Goal: Task Accomplishment & Management: Use online tool/utility

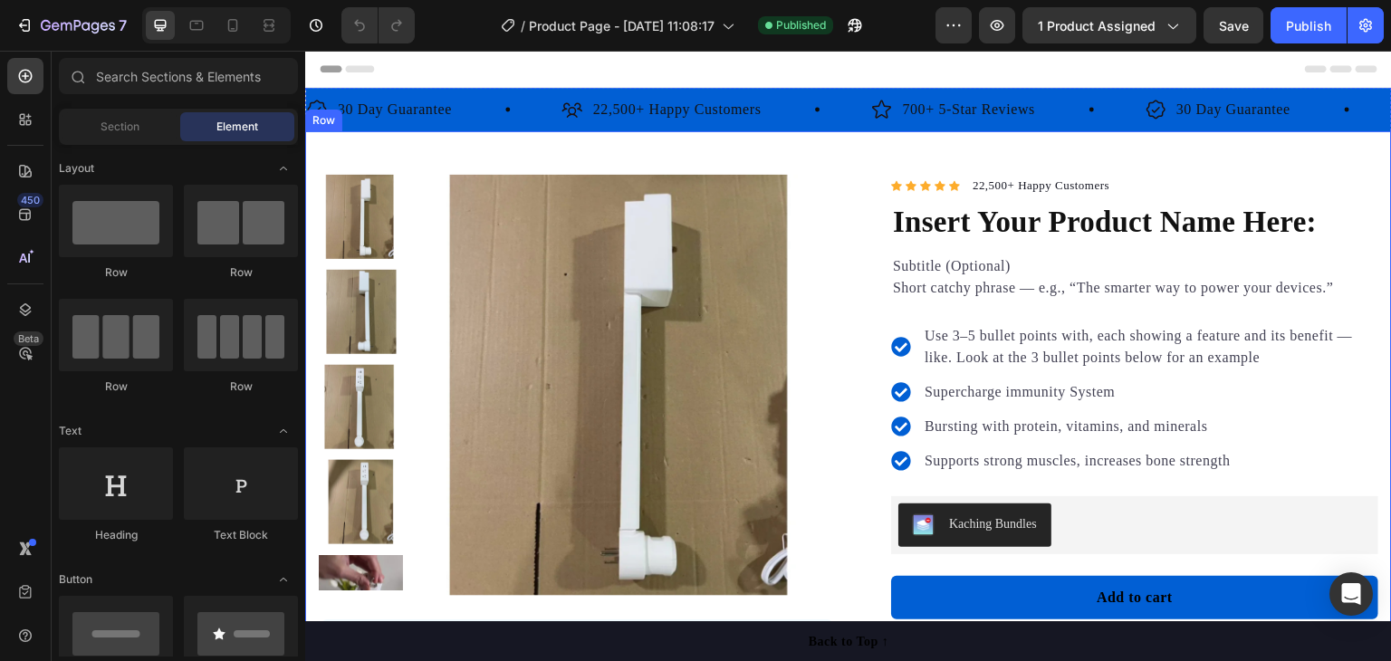
click at [800, 143] on div "Product Images Insert customer review: Ex: " “Since switching to this food, my …" at bounding box center [848, 514] width 1087 height 767
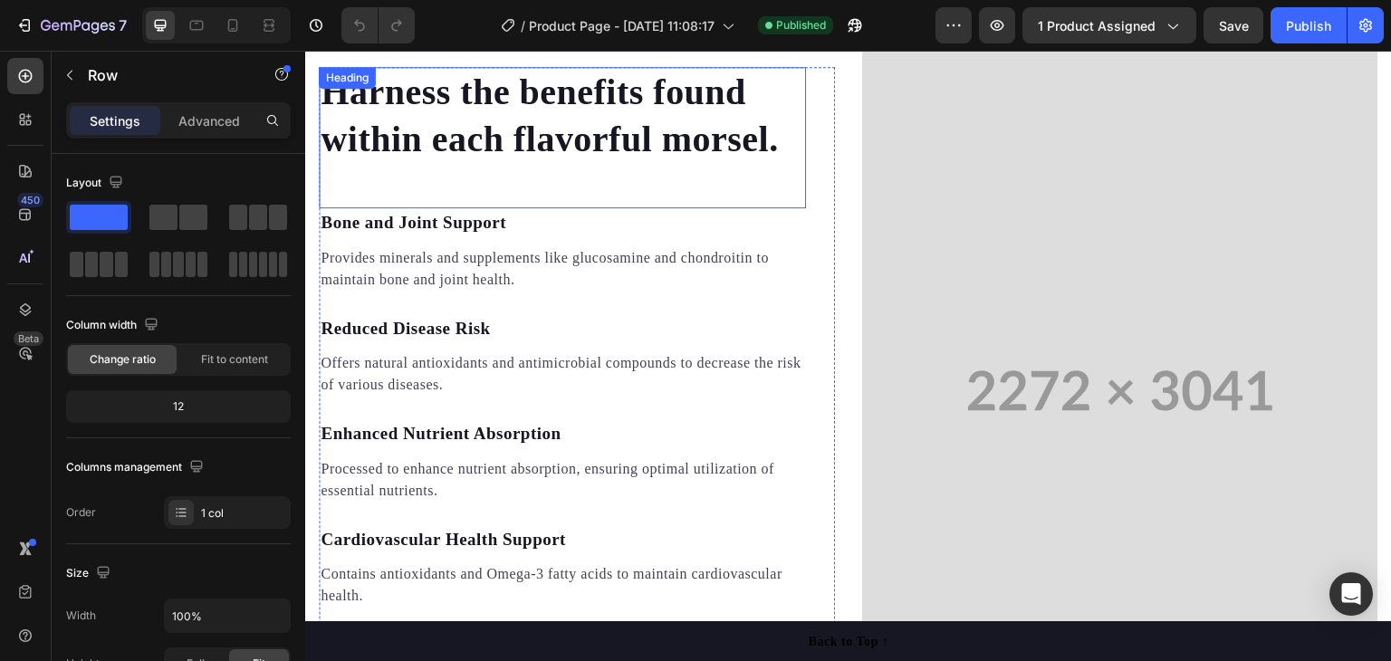
scroll to position [1630, 0]
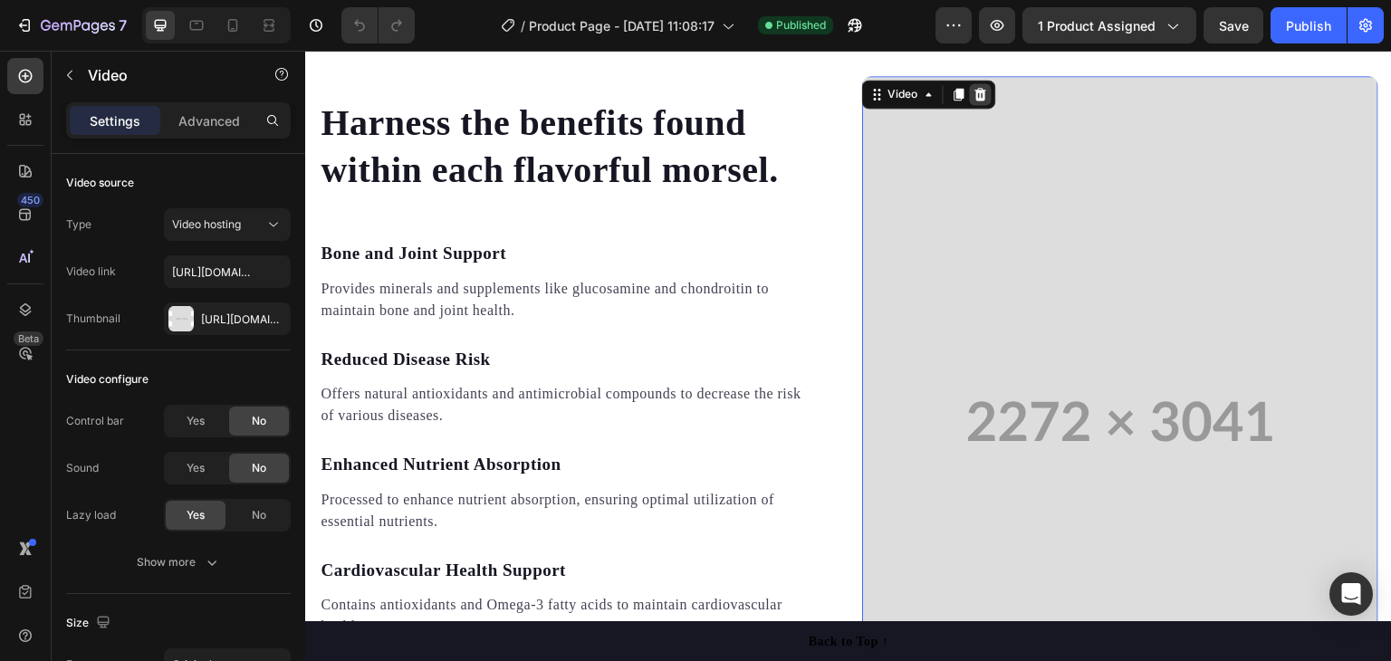
click at [975, 90] on icon at bounding box center [981, 94] width 12 height 13
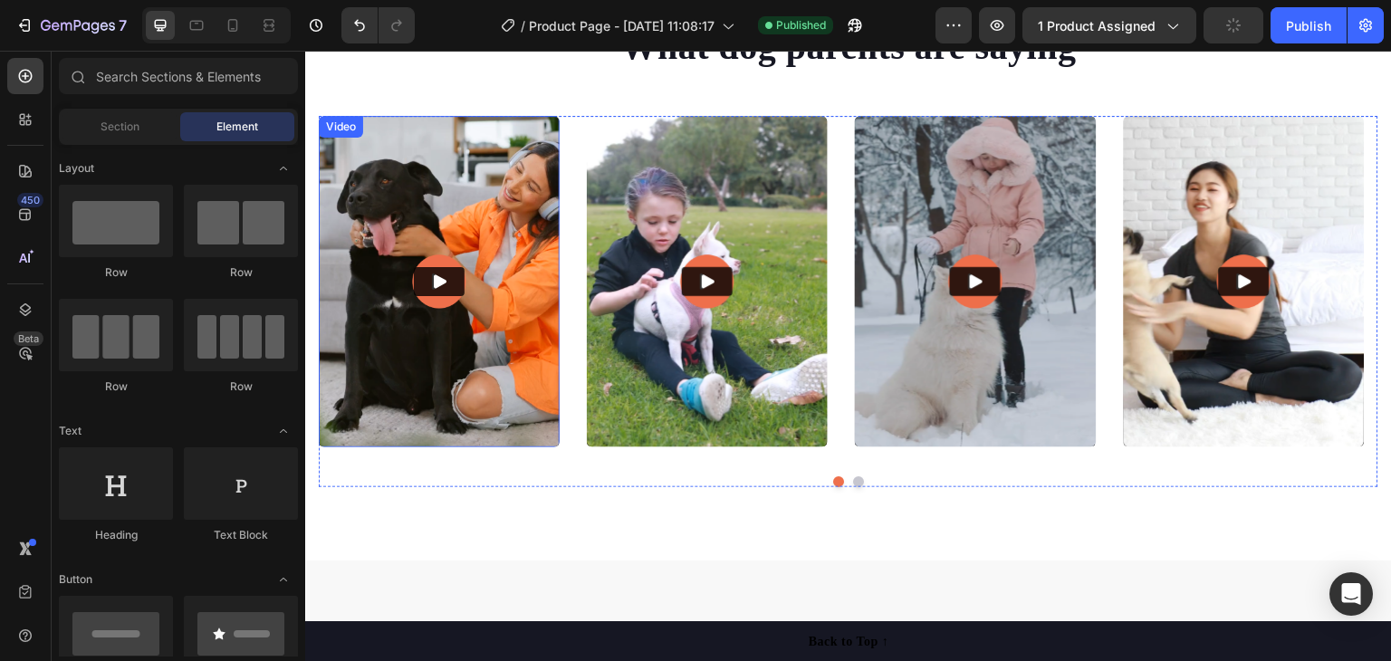
scroll to position [5325, 0]
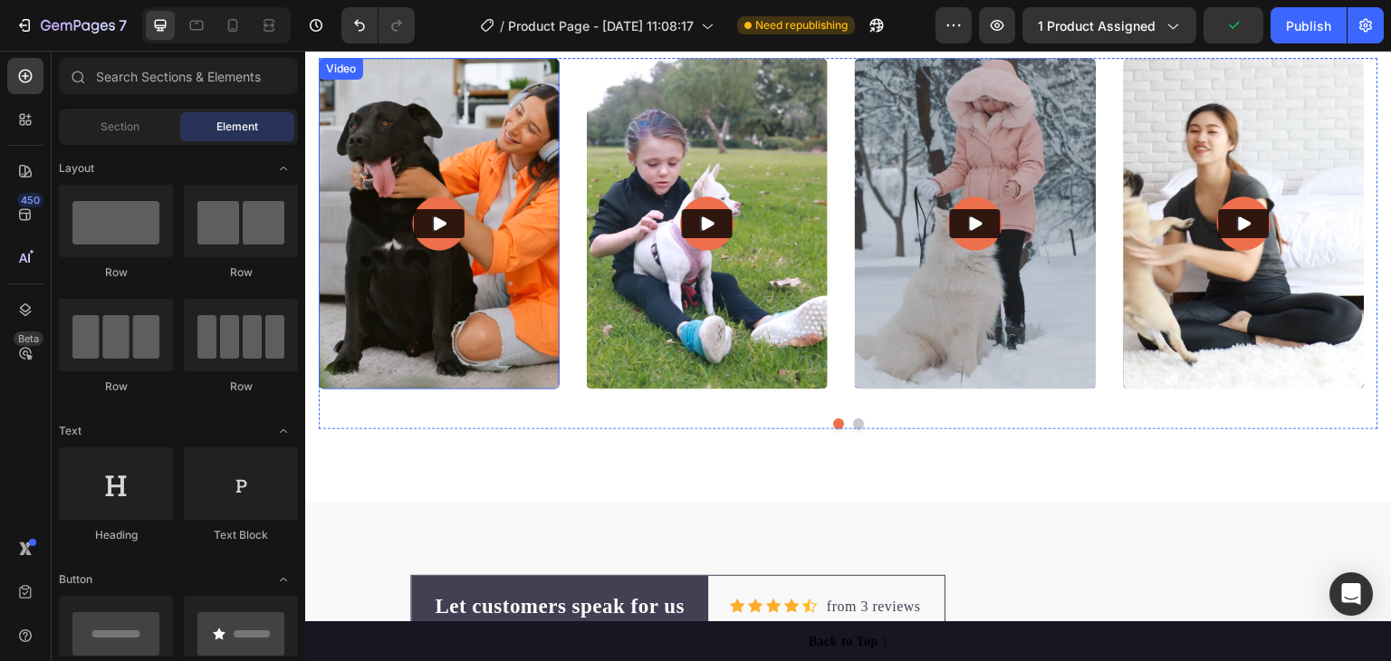
click at [505, 231] on img at bounding box center [439, 223] width 241 height 331
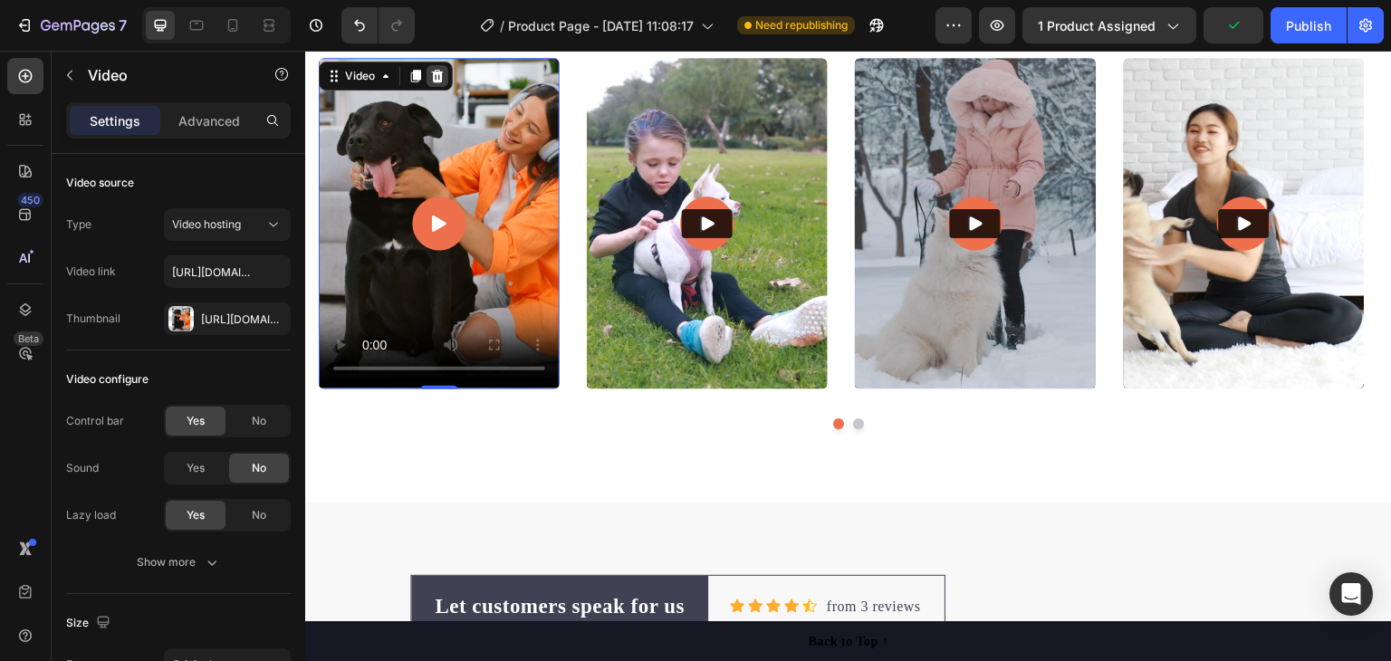
click at [433, 70] on icon at bounding box center [437, 76] width 14 height 14
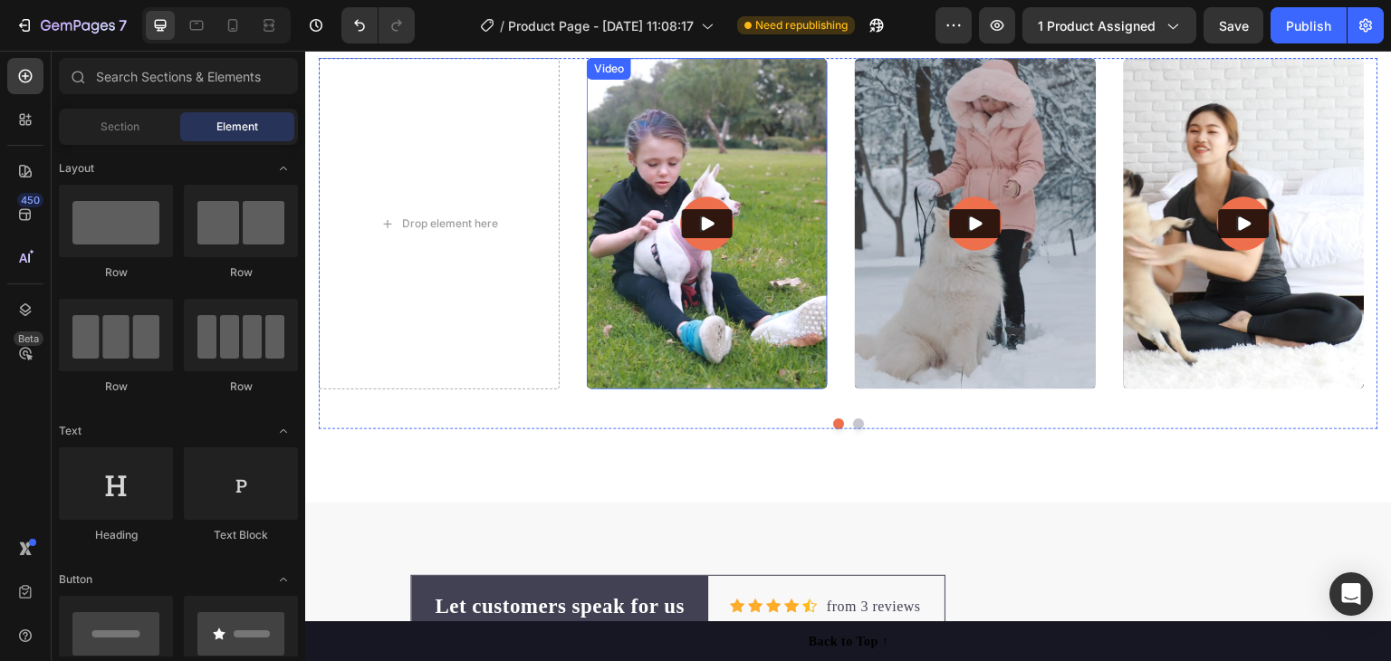
click at [730, 151] on img at bounding box center [707, 223] width 241 height 331
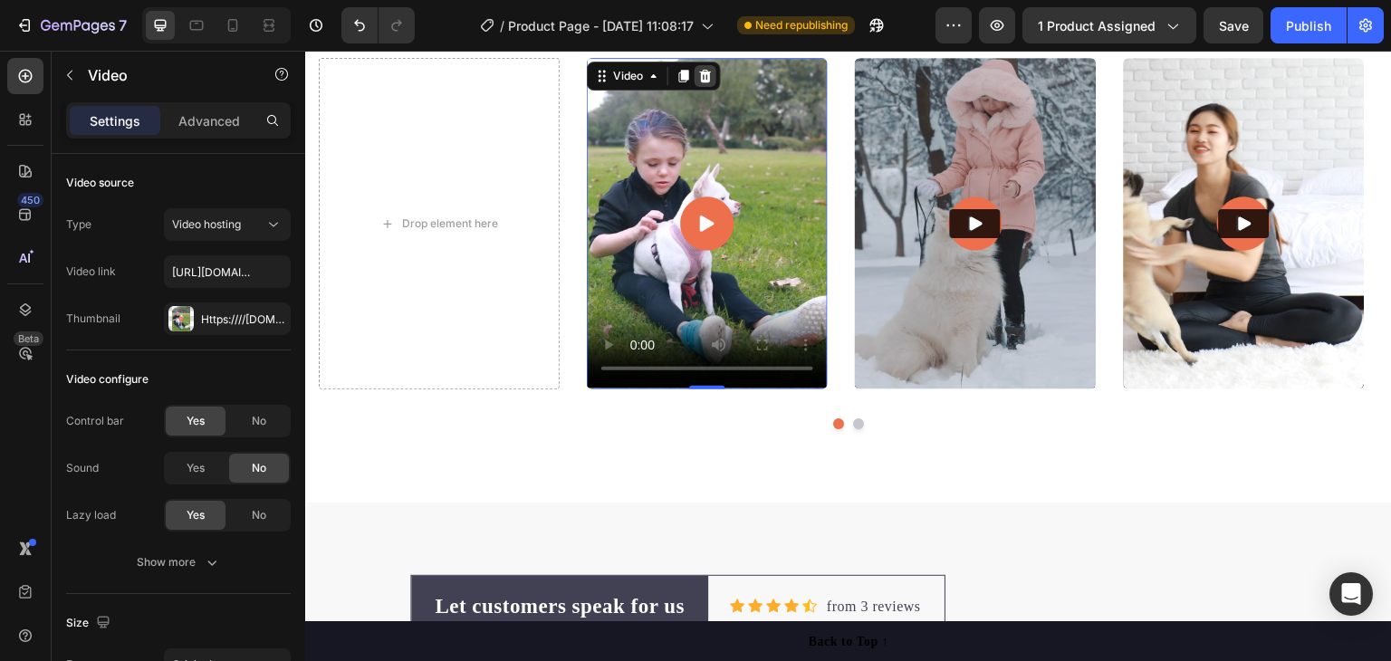
click at [712, 69] on icon at bounding box center [705, 76] width 14 height 14
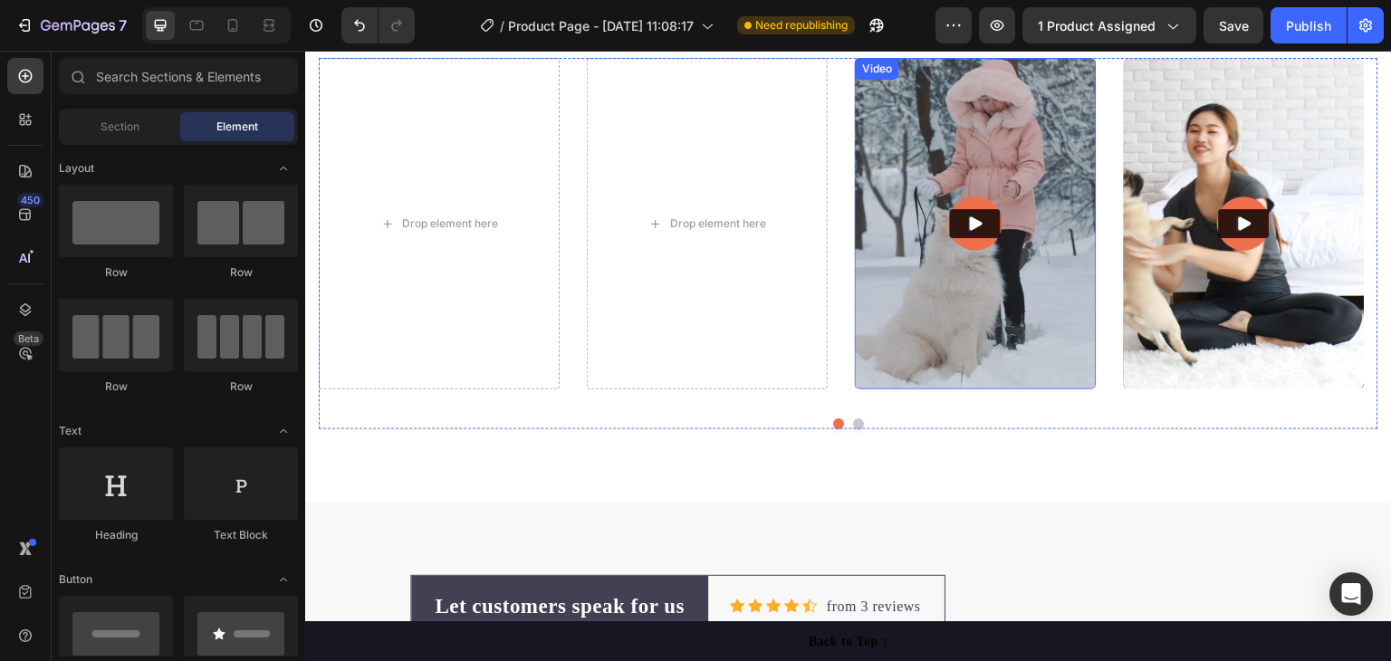
click at [1059, 134] on img at bounding box center [975, 223] width 241 height 331
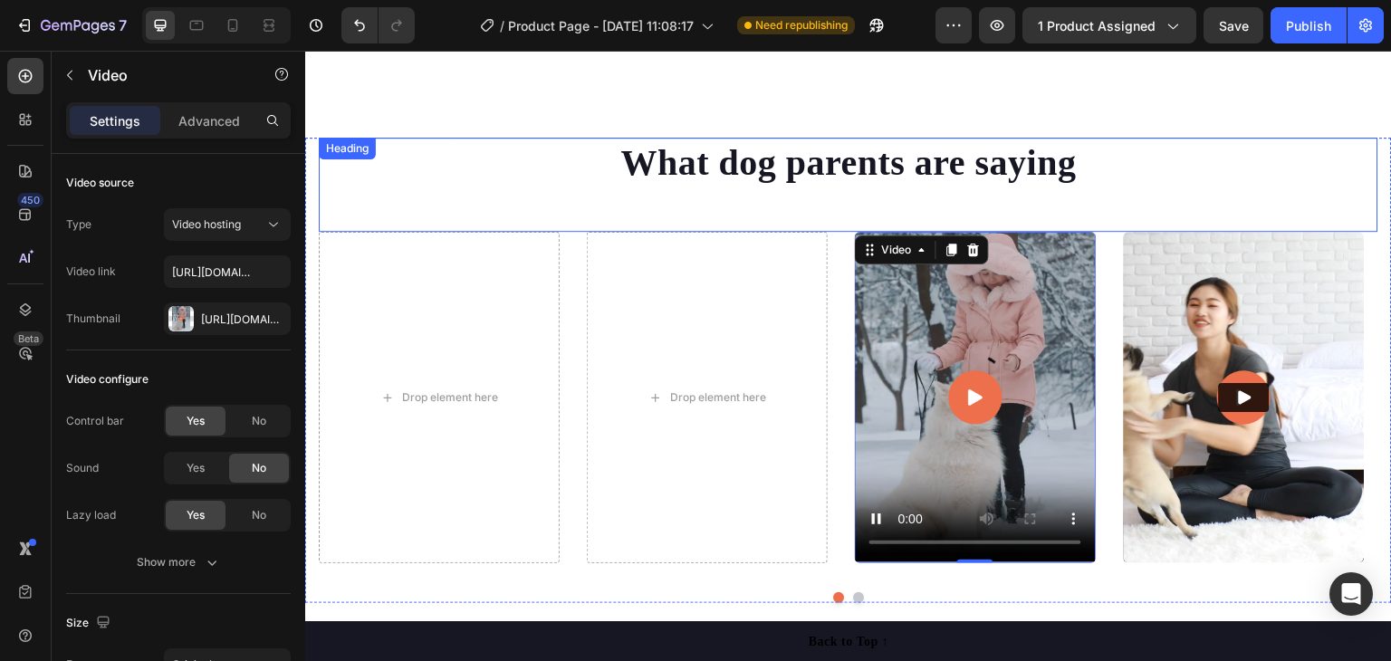
scroll to position [5144, 0]
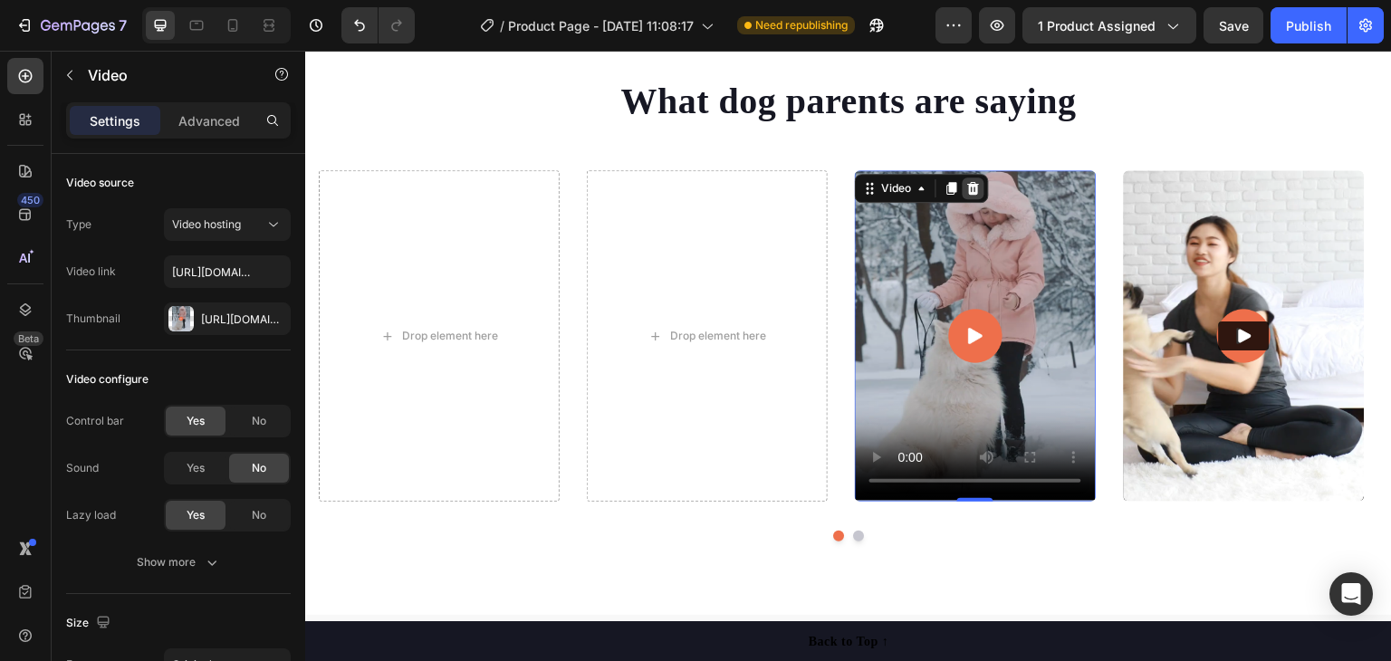
click at [980, 186] on icon at bounding box center [973, 188] width 14 height 14
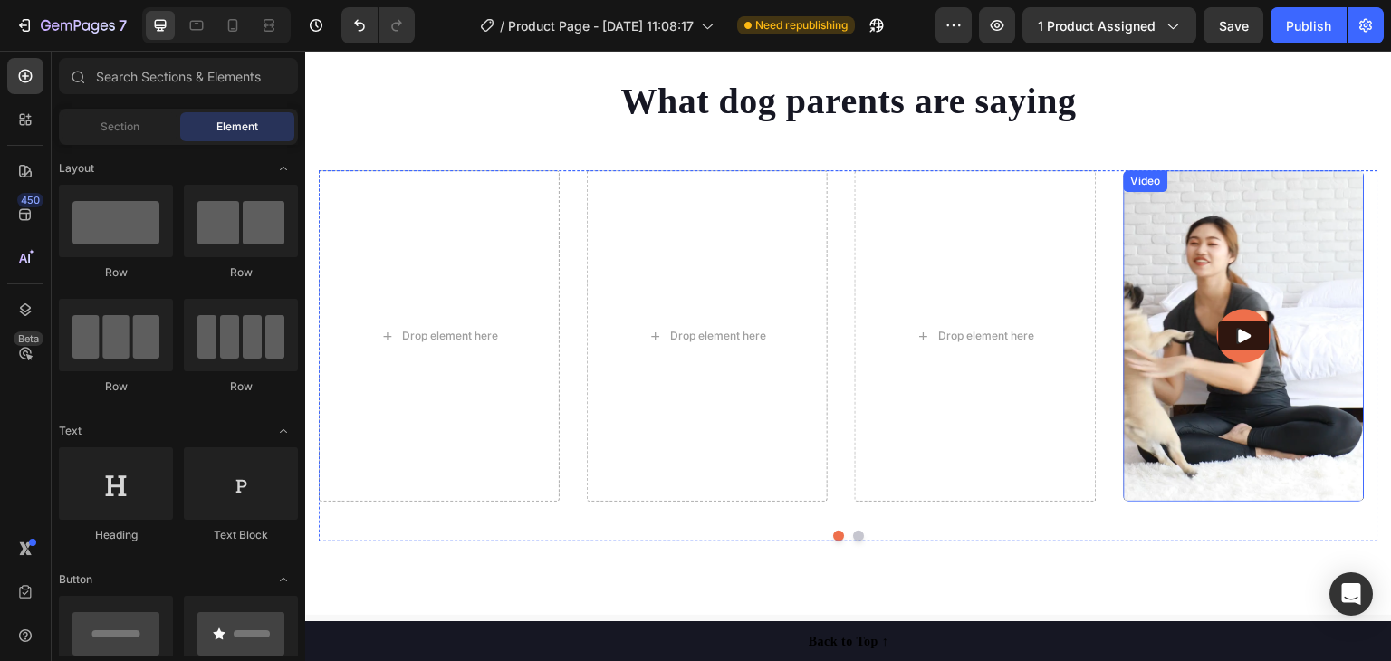
click at [1281, 271] on img at bounding box center [1244, 335] width 241 height 331
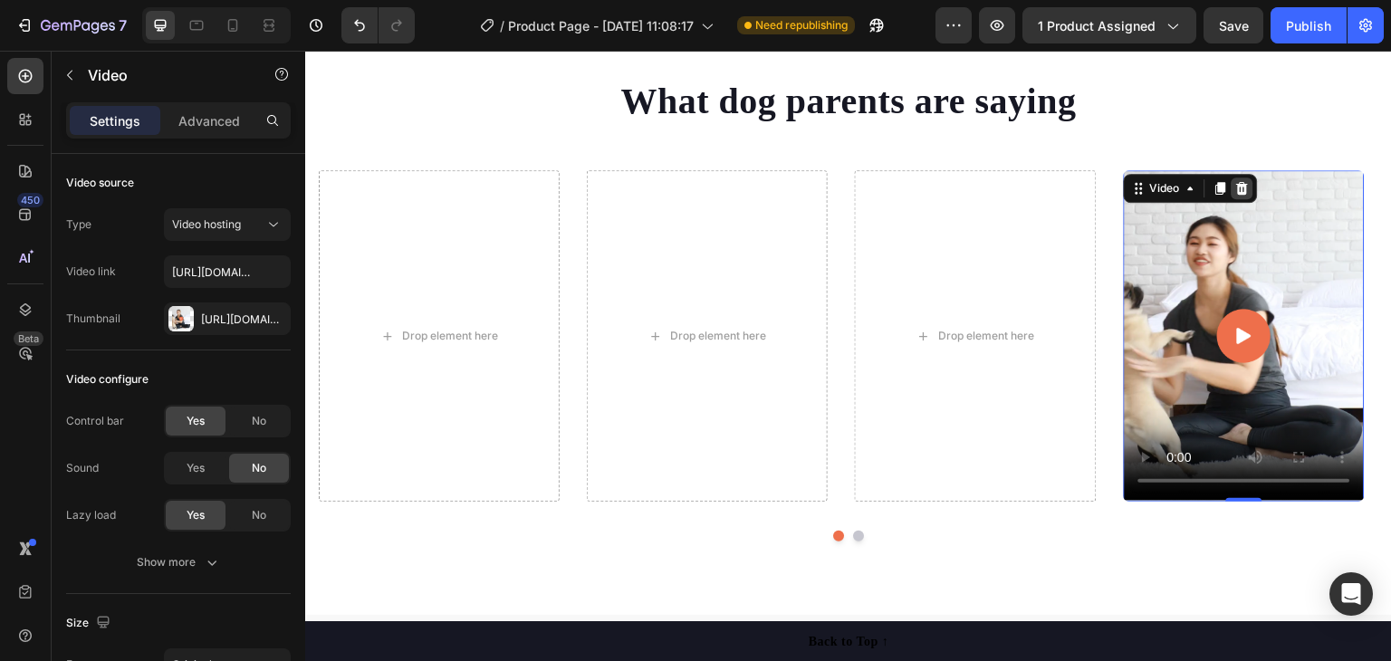
click at [1235, 186] on icon at bounding box center [1242, 188] width 14 height 14
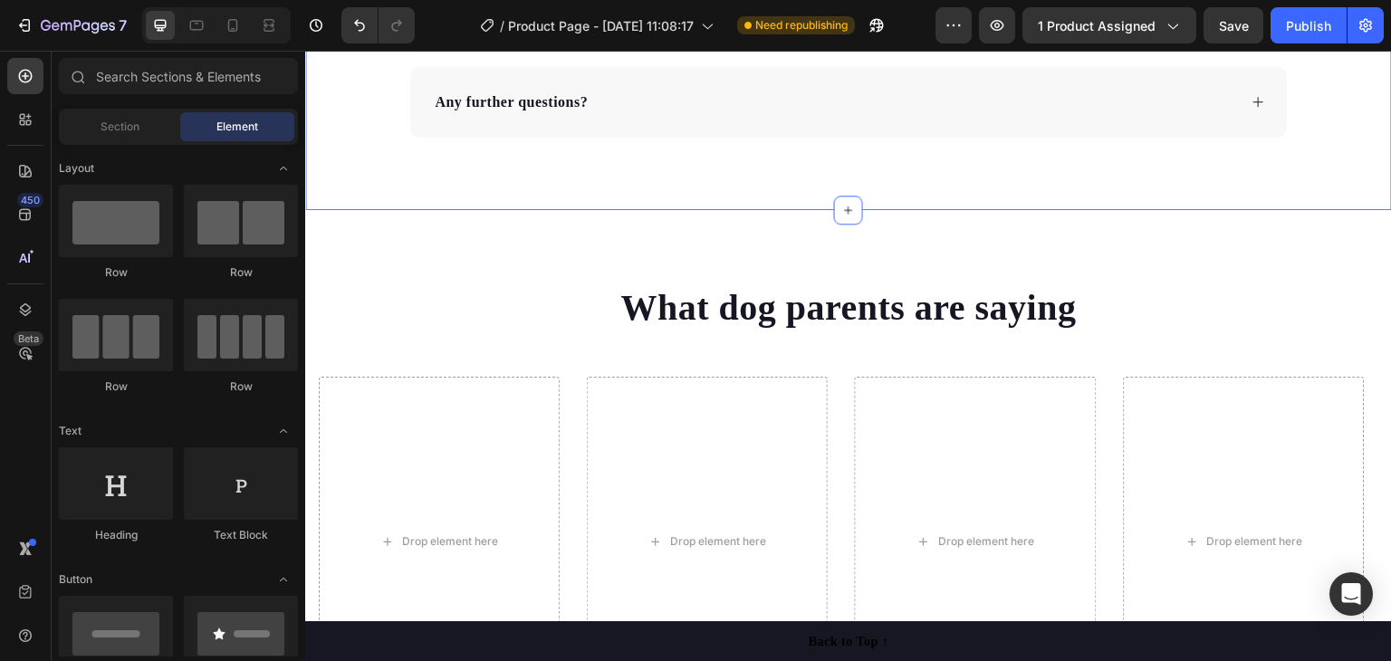
scroll to position [5010, 0]
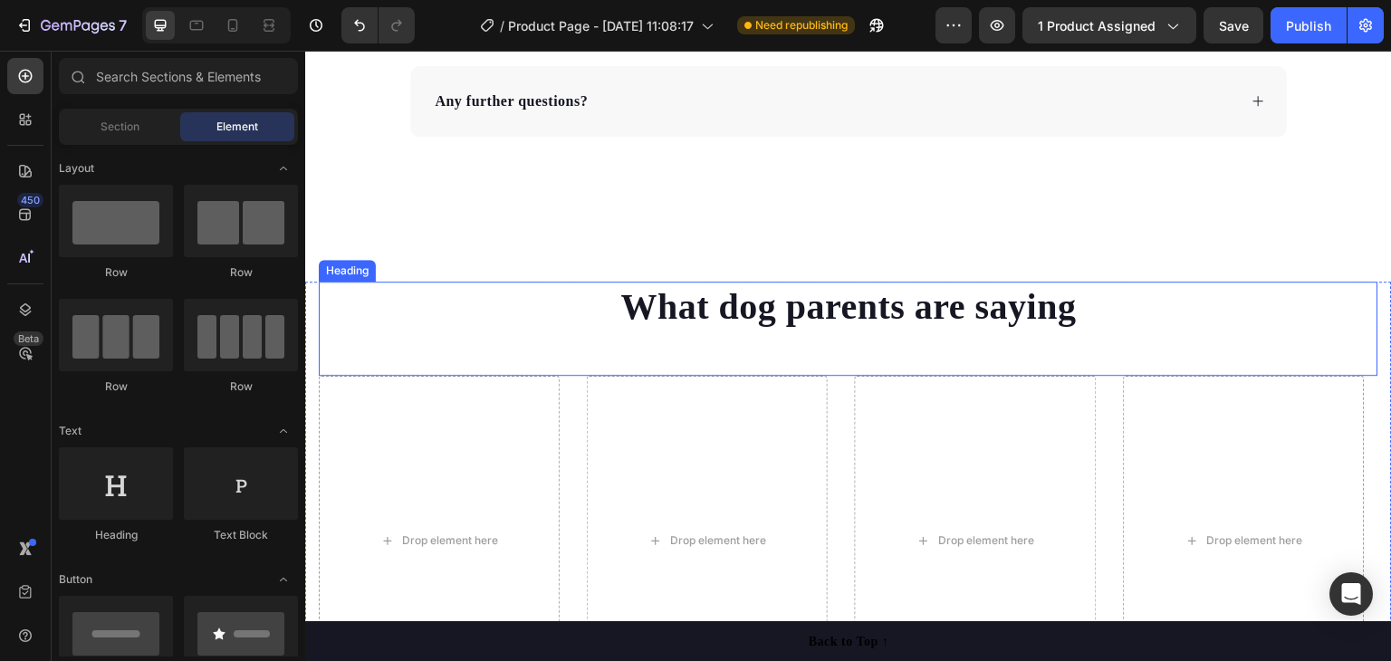
click at [935, 293] on h2 "What dog parents are saying" at bounding box center [849, 307] width 1060 height 51
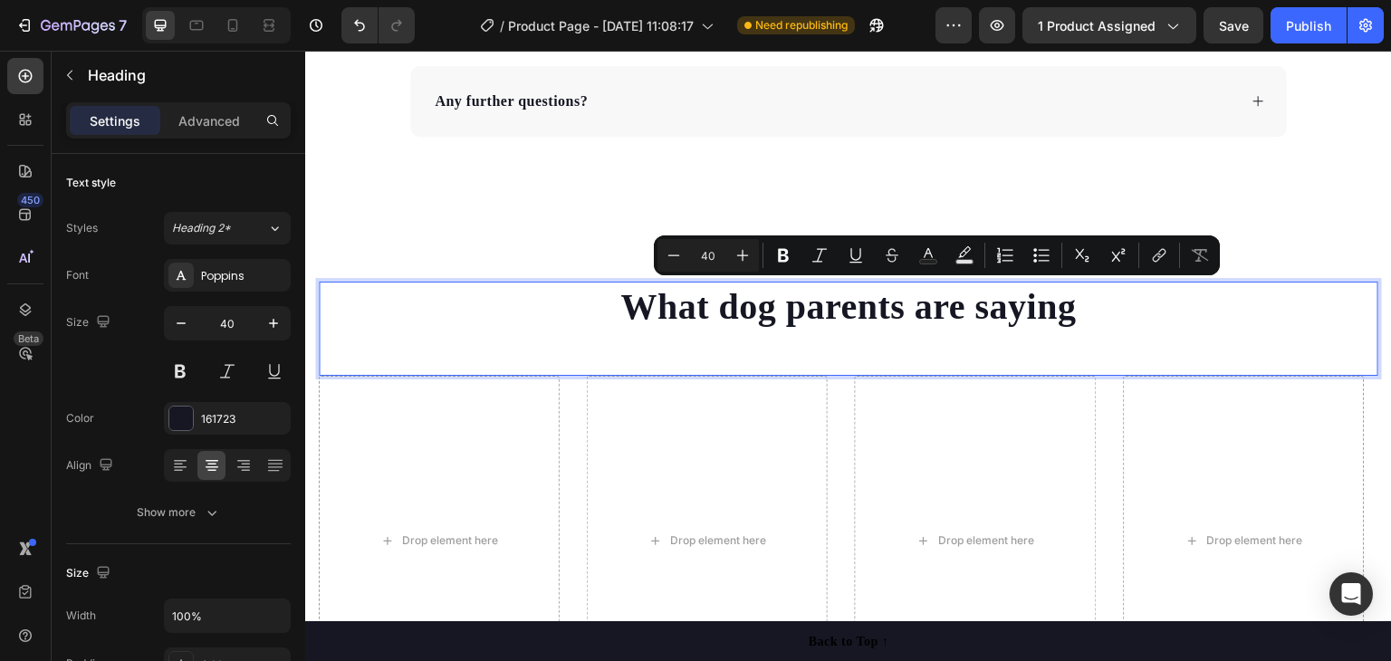
click at [986, 306] on p "What dog parents are saying" at bounding box center [849, 306] width 1056 height 47
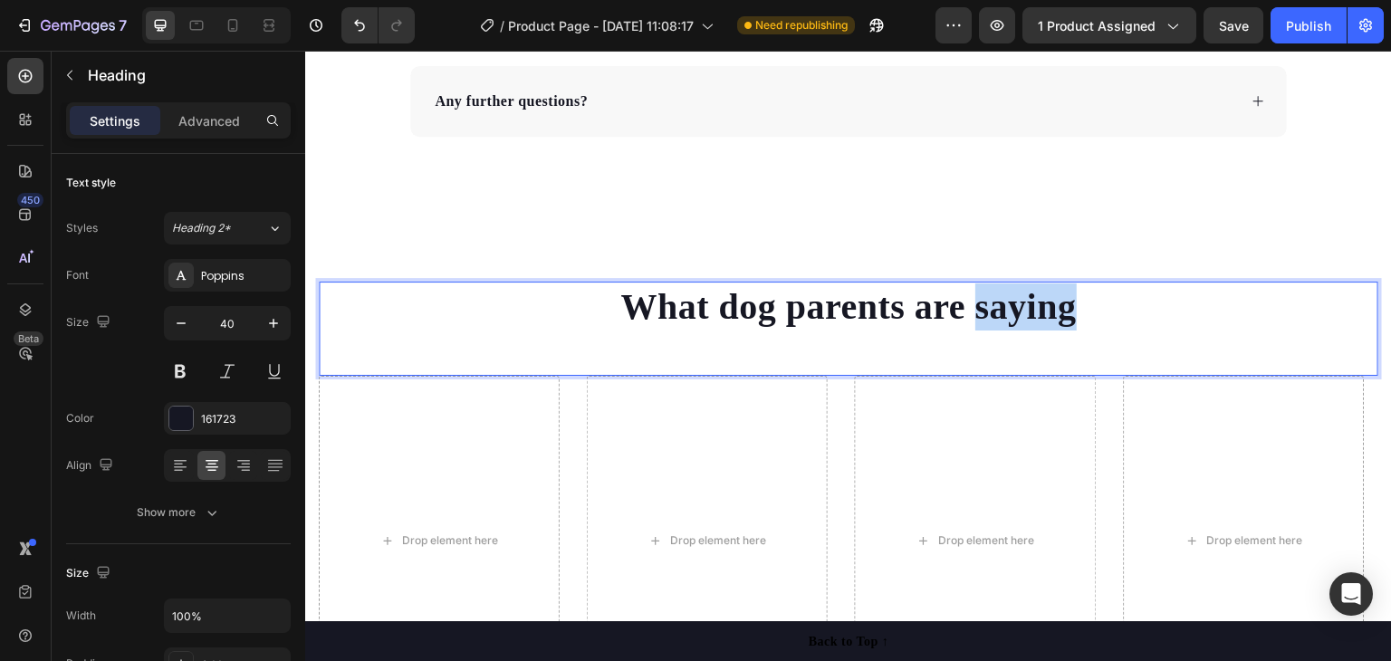
click at [985, 306] on p "What dog parents are saying" at bounding box center [849, 306] width 1056 height 47
click at [983, 306] on p "What dog parents are saying" at bounding box center [849, 306] width 1056 height 47
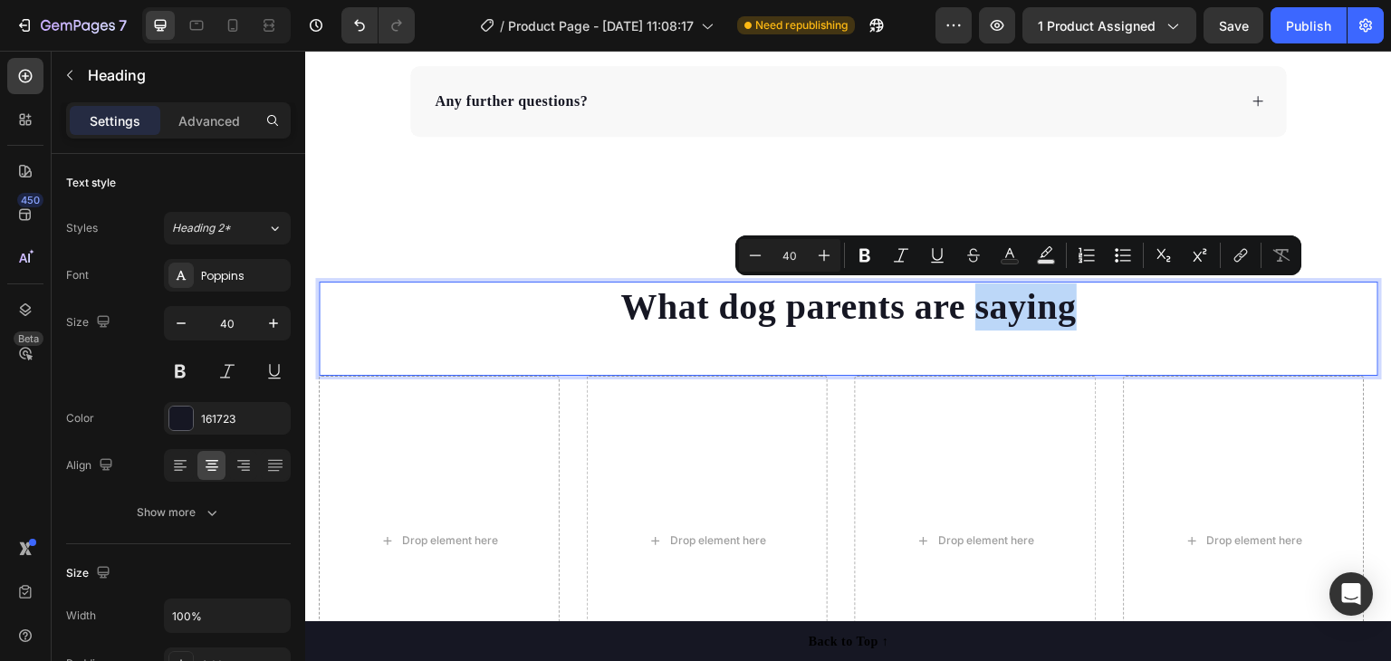
click at [982, 306] on p "What dog parents are saying" at bounding box center [849, 306] width 1056 height 47
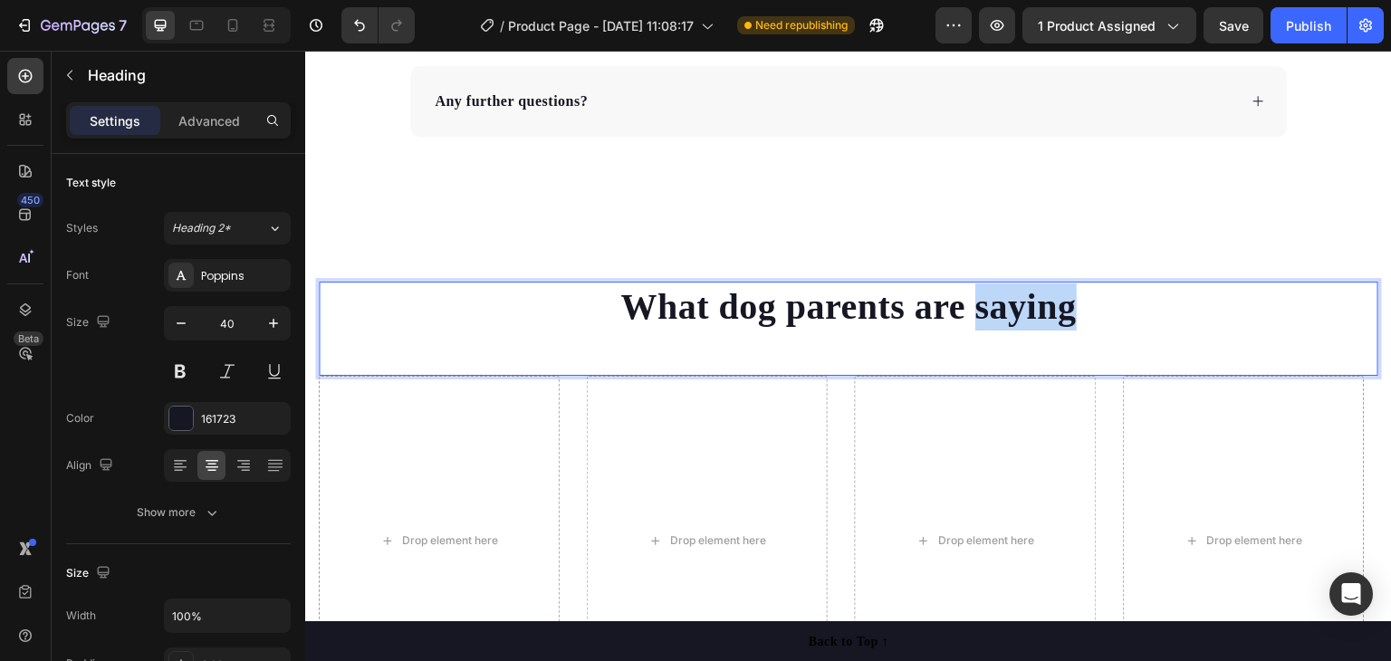
click at [981, 305] on p "What dog parents are saying" at bounding box center [849, 306] width 1056 height 47
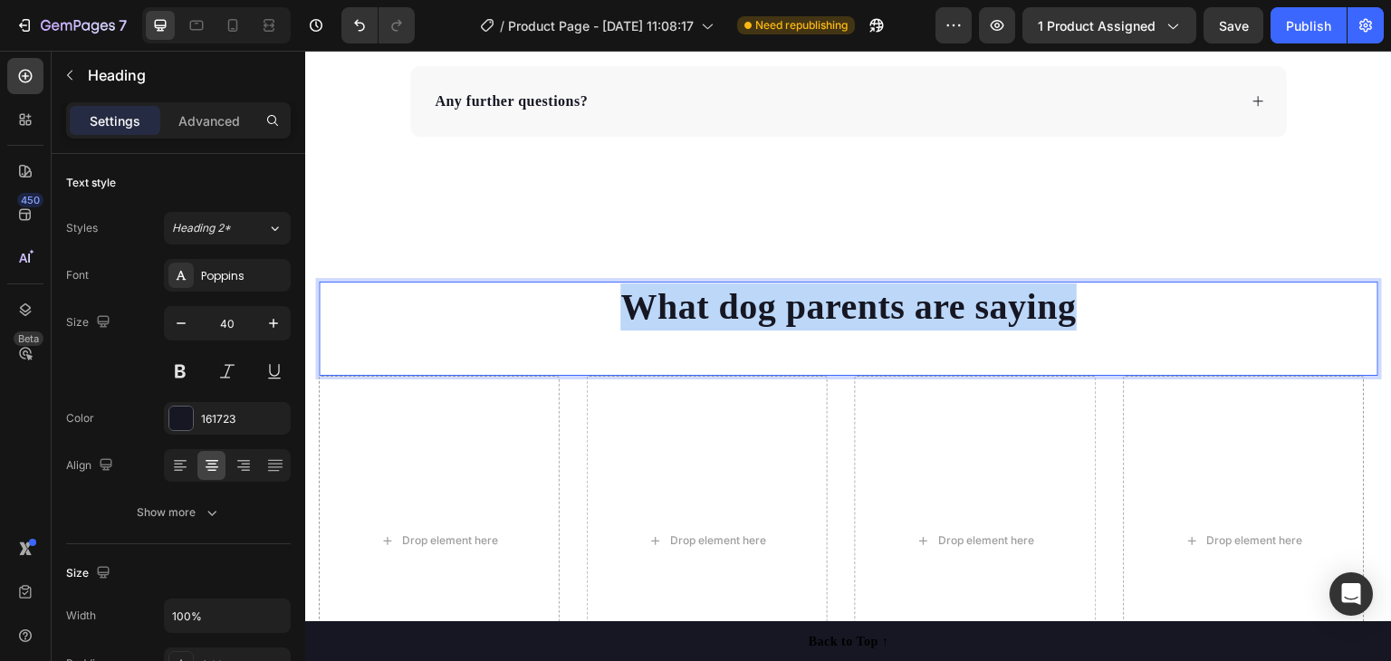
click at [981, 305] on p "What dog parents are saying" at bounding box center [849, 306] width 1056 height 47
click at [977, 306] on p "What dog parents are saying" at bounding box center [849, 306] width 1056 height 47
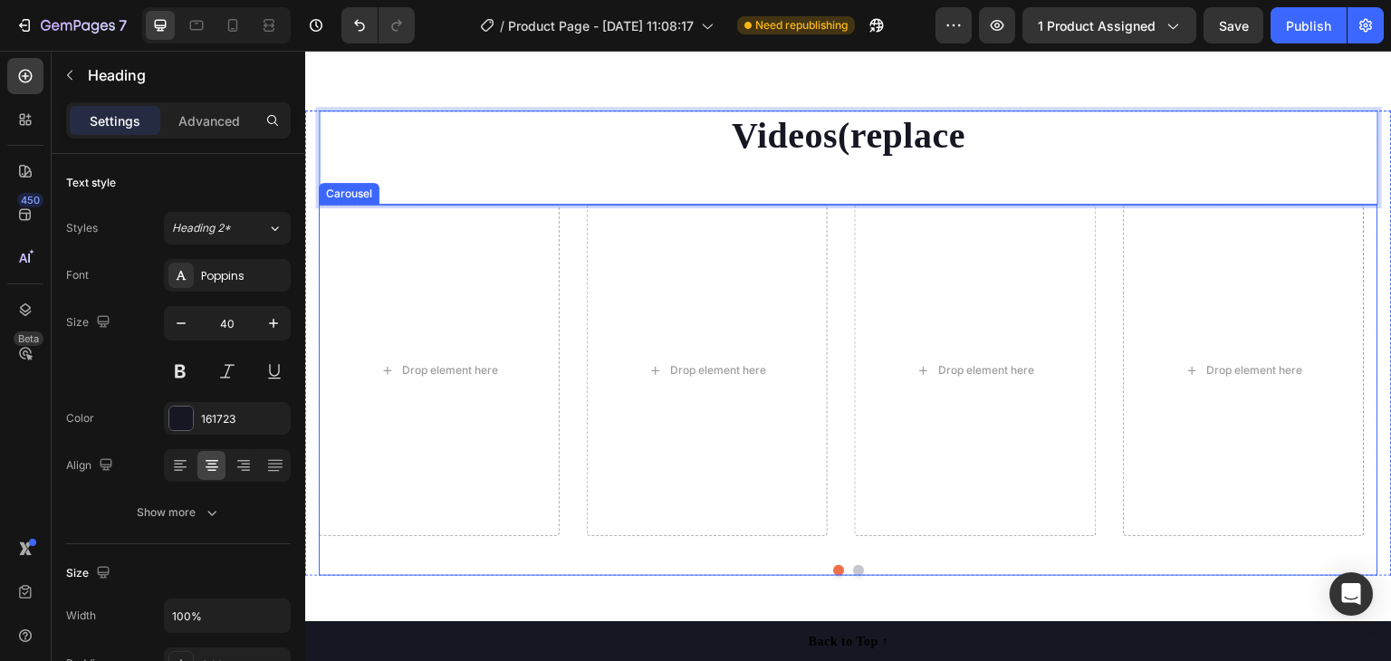
scroll to position [5191, 0]
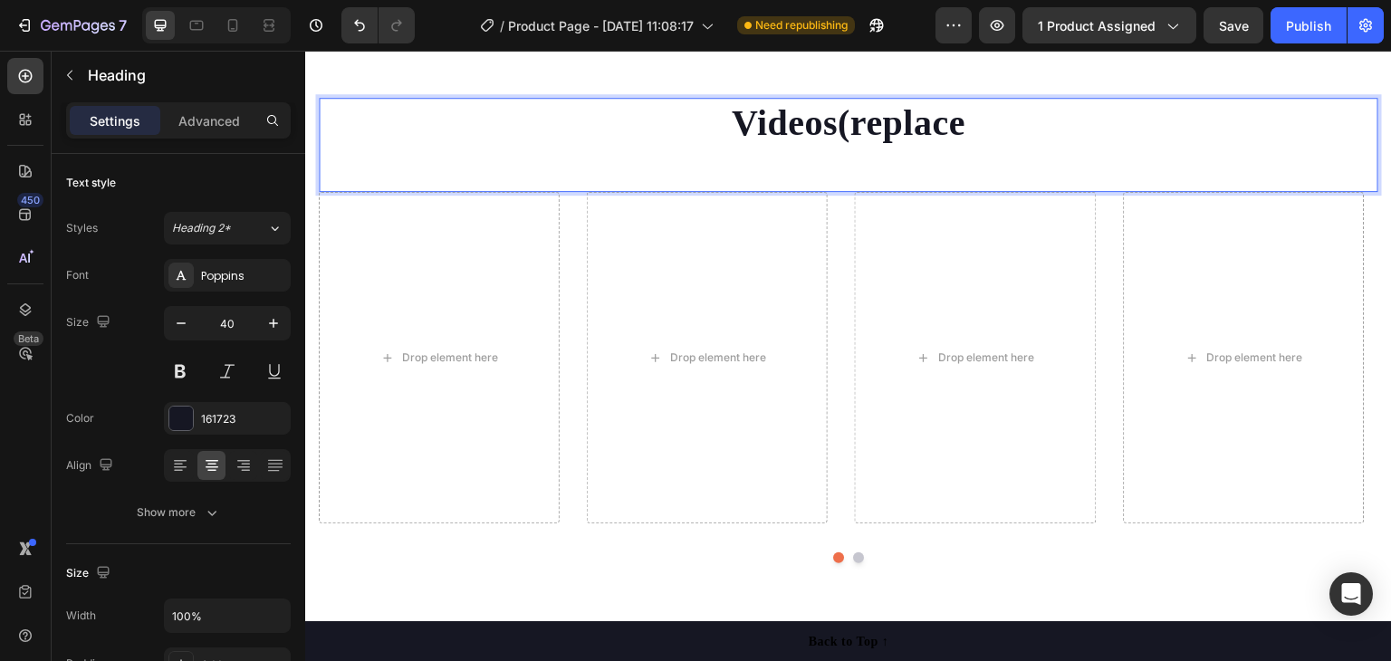
click at [975, 124] on p "Videos(replace" at bounding box center [849, 123] width 1056 height 47
drag, startPoint x: 972, startPoint y: 124, endPoint x: 957, endPoint y: 124, distance: 14.5
click at [970, 124] on p "Videos(replace" at bounding box center [849, 123] width 1056 height 47
click at [956, 124] on p "Videos(replace" at bounding box center [849, 123] width 1056 height 47
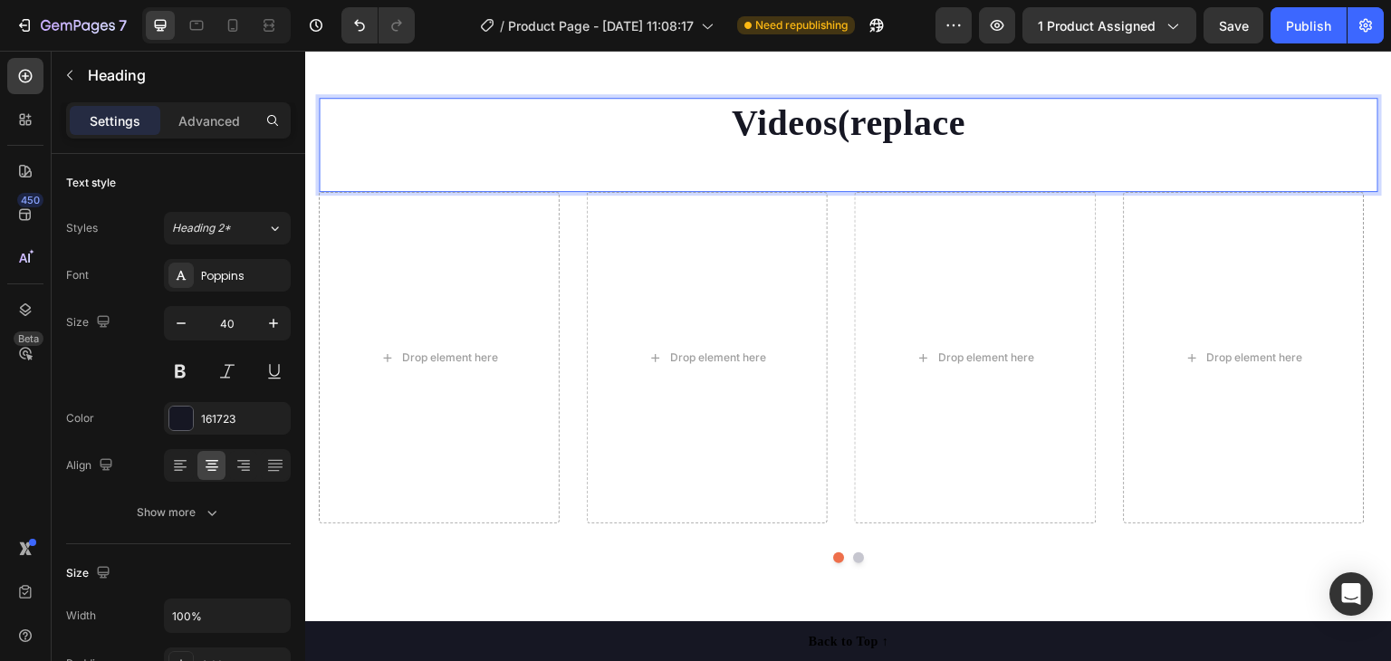
click at [956, 124] on p "Videos(replace" at bounding box center [849, 123] width 1056 height 47
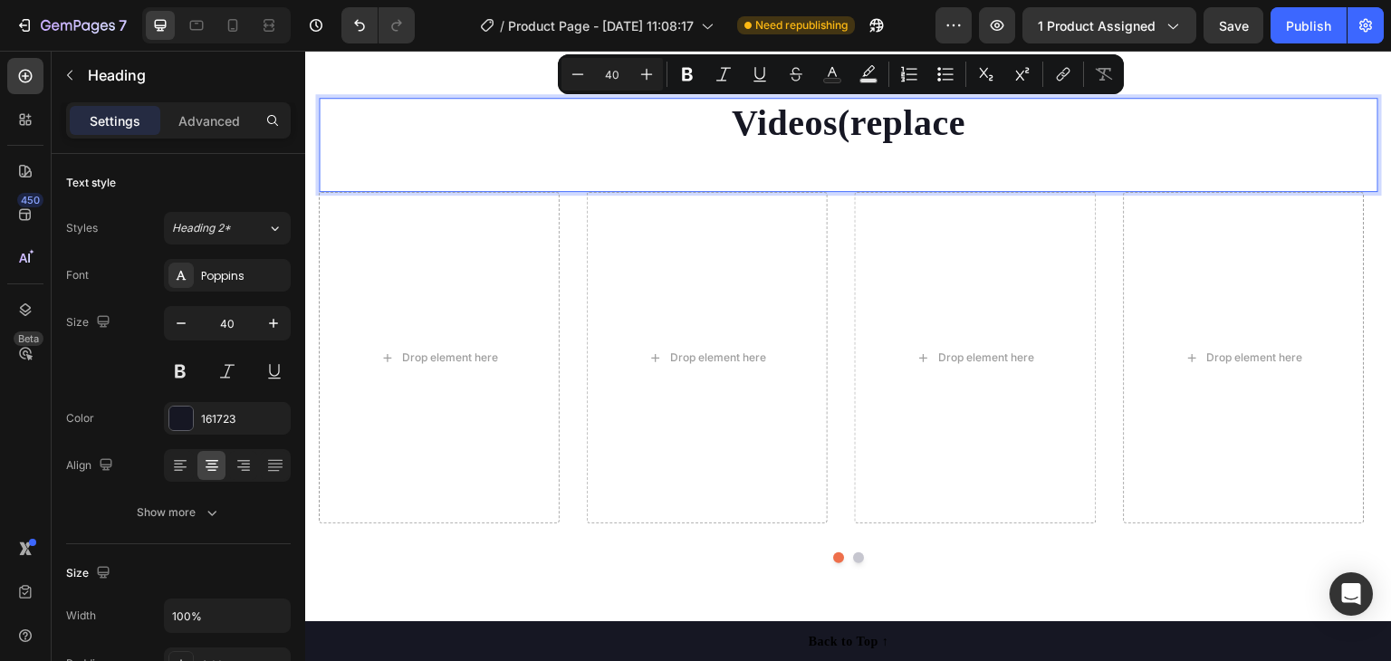
click at [956, 124] on p "Videos(replace" at bounding box center [849, 123] width 1056 height 47
click at [983, 120] on p "Videos(replace" at bounding box center [849, 123] width 1056 height 47
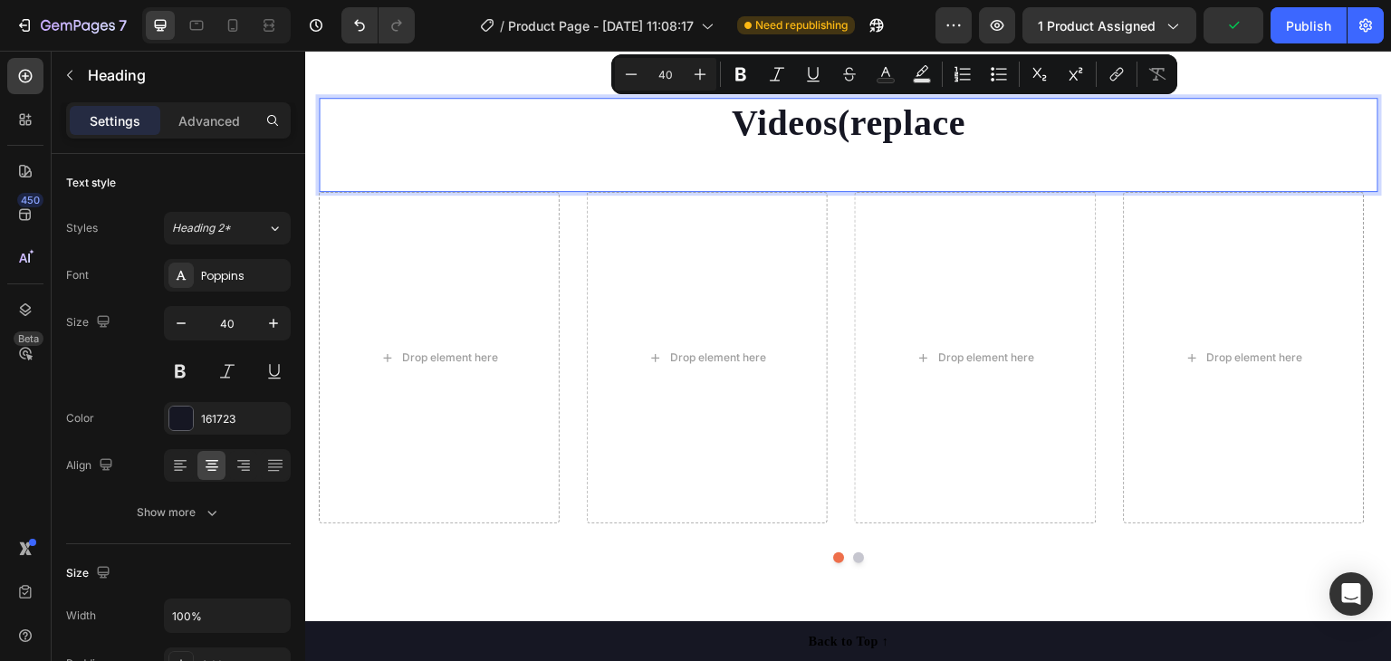
drag, startPoint x: 964, startPoint y: 120, endPoint x: 830, endPoint y: 129, distance: 134.3
click at [830, 129] on p "Videos(replace" at bounding box center [849, 123] width 1056 height 47
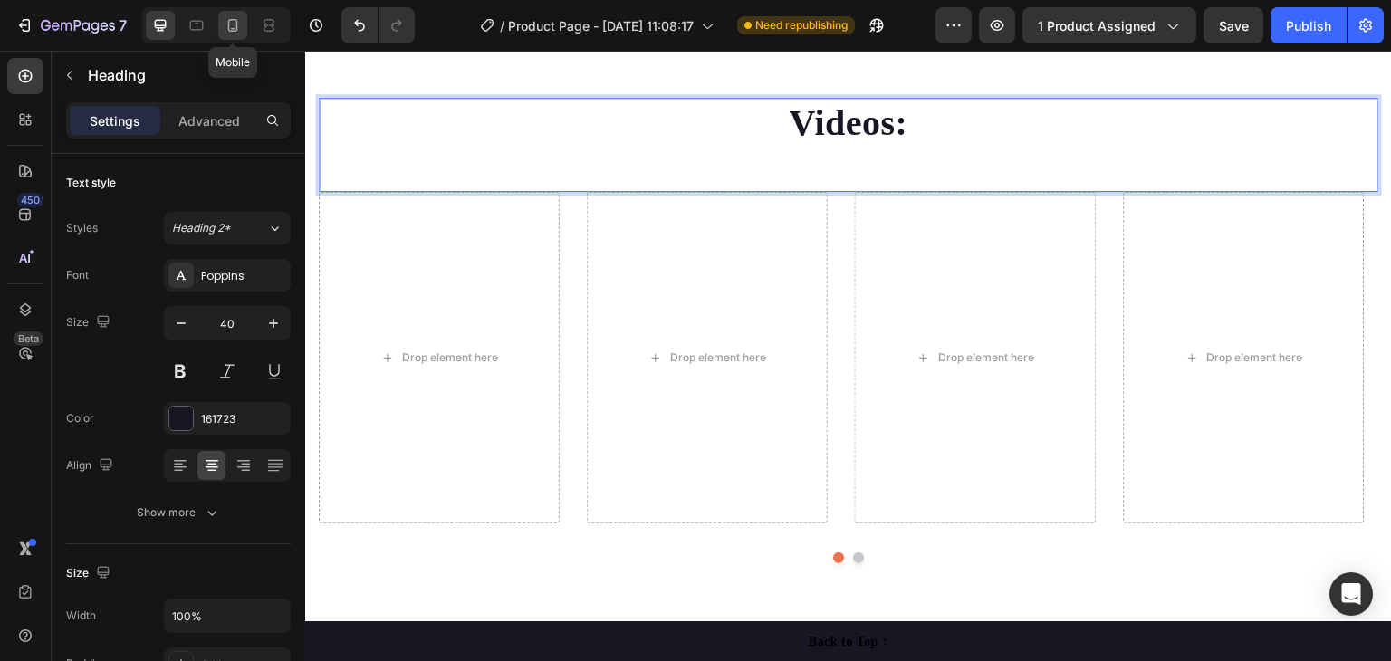
click at [228, 19] on icon at bounding box center [233, 25] width 10 height 13
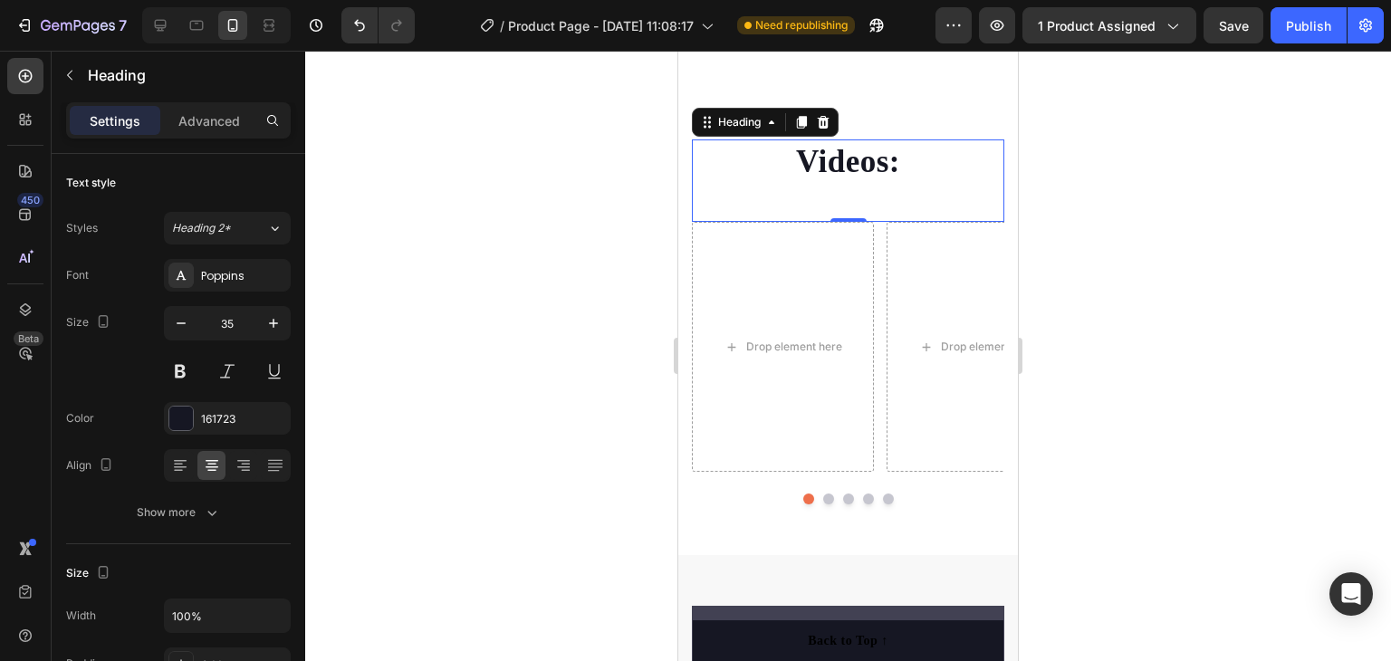
scroll to position [4866, 0]
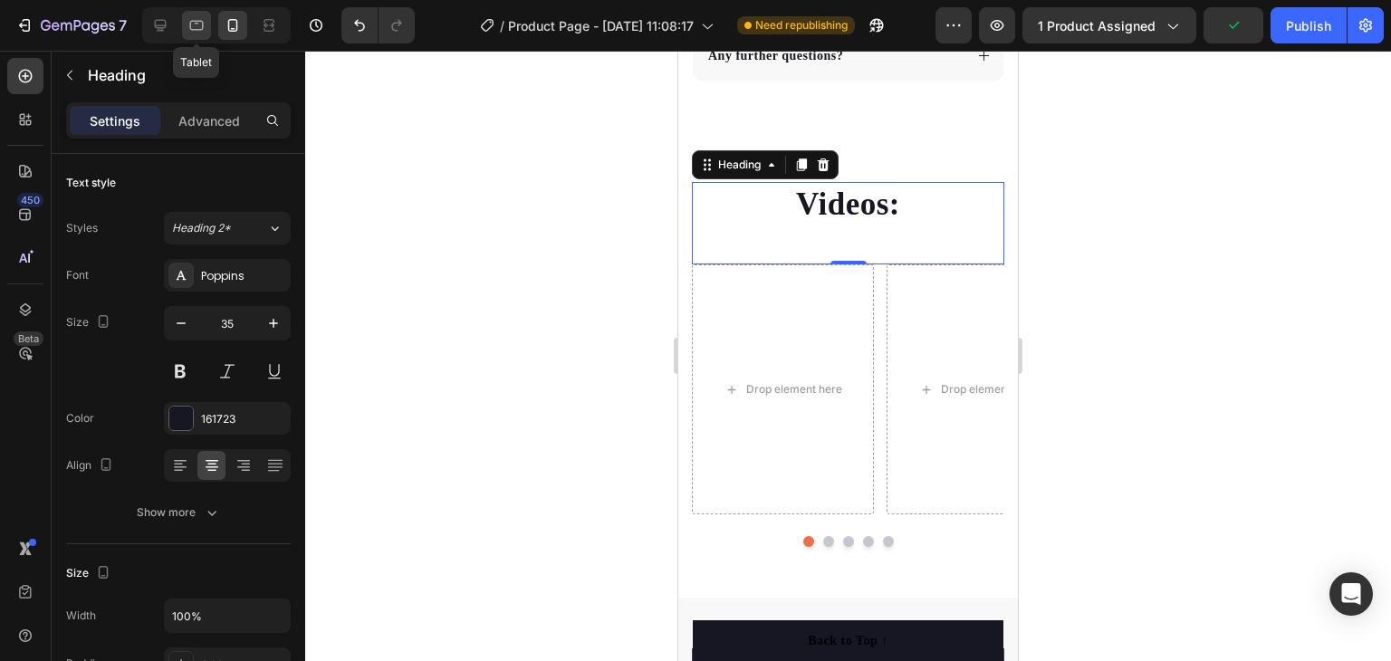
click at [192, 23] on icon at bounding box center [196, 25] width 18 height 18
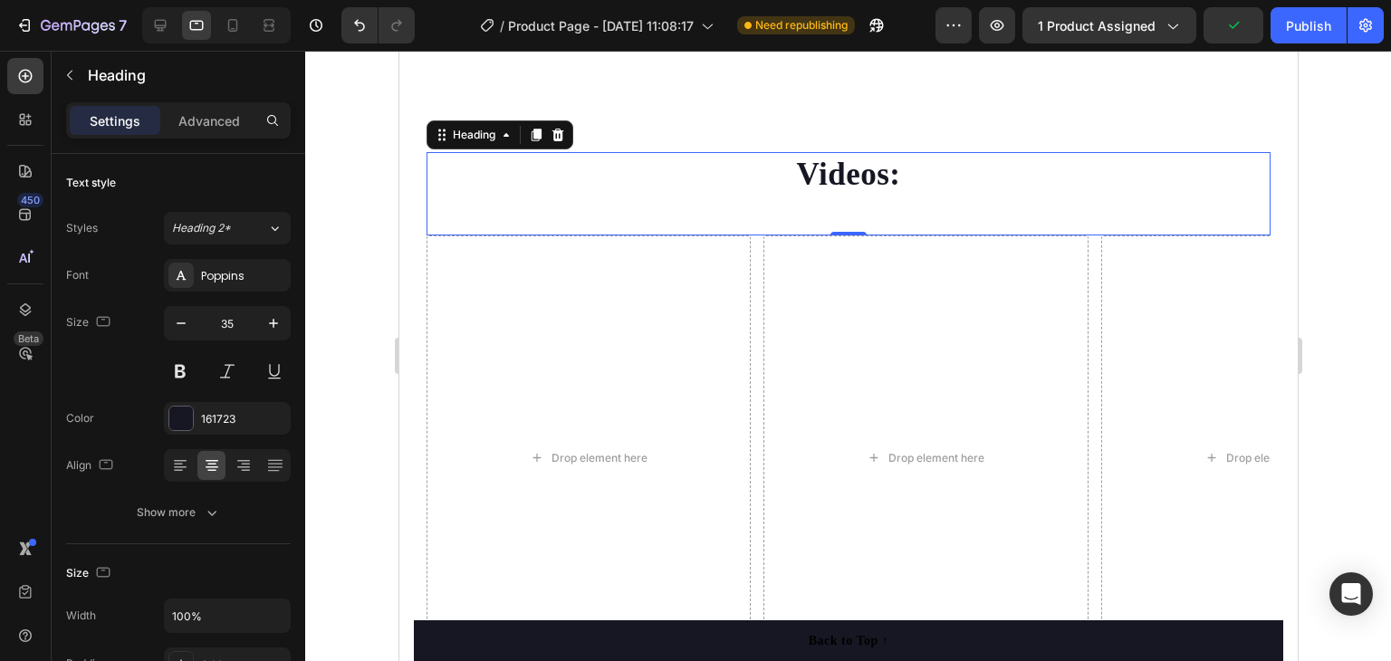
scroll to position [4782, 0]
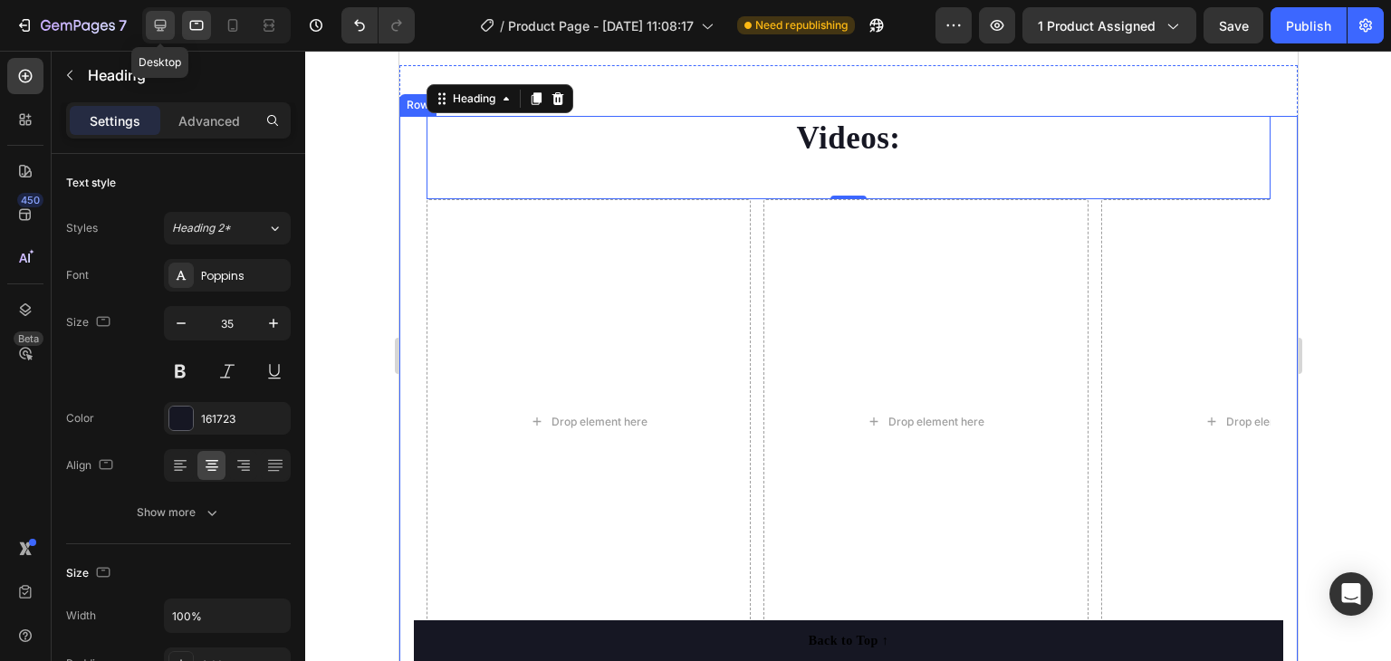
click at [160, 24] on icon at bounding box center [160, 25] width 18 height 18
type input "40"
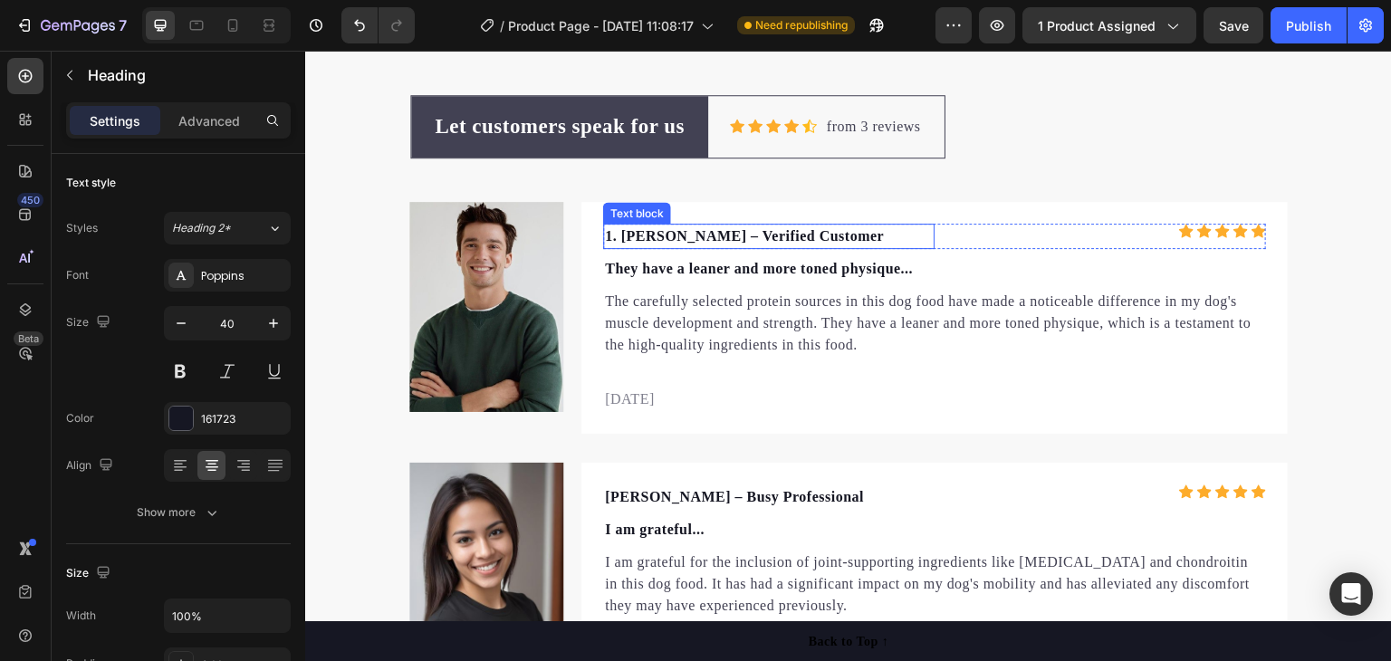
scroll to position [5850, 0]
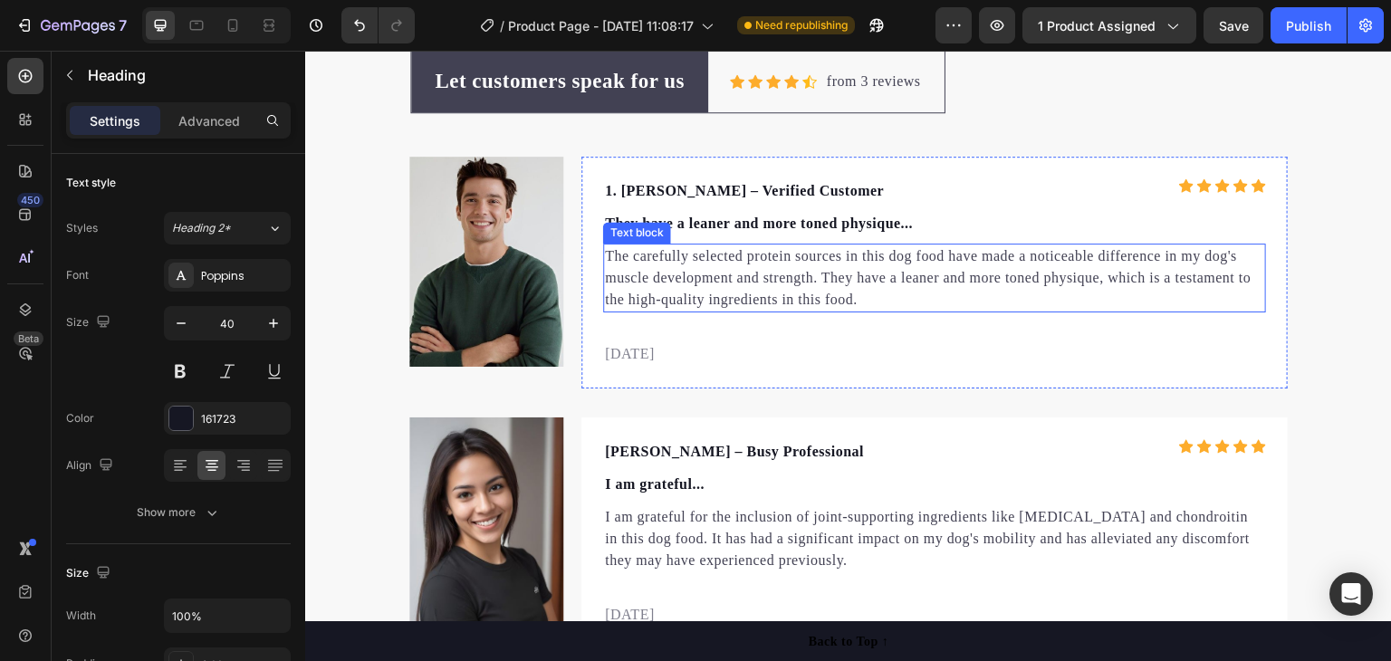
click at [831, 297] on p "The carefully selected protein sources in this dog food have made a noticeable …" at bounding box center [934, 277] width 659 height 65
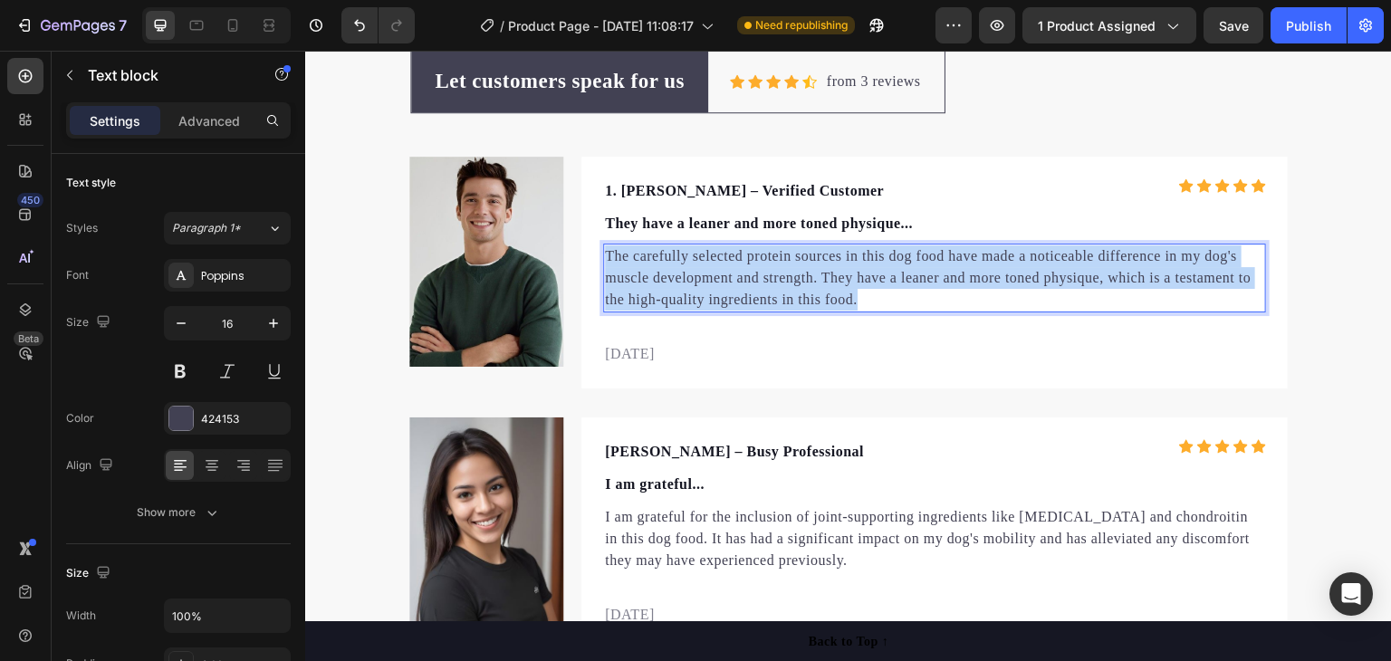
click at [831, 296] on p "The carefully selected protein sources in this dog food have made a noticeable …" at bounding box center [934, 277] width 659 height 65
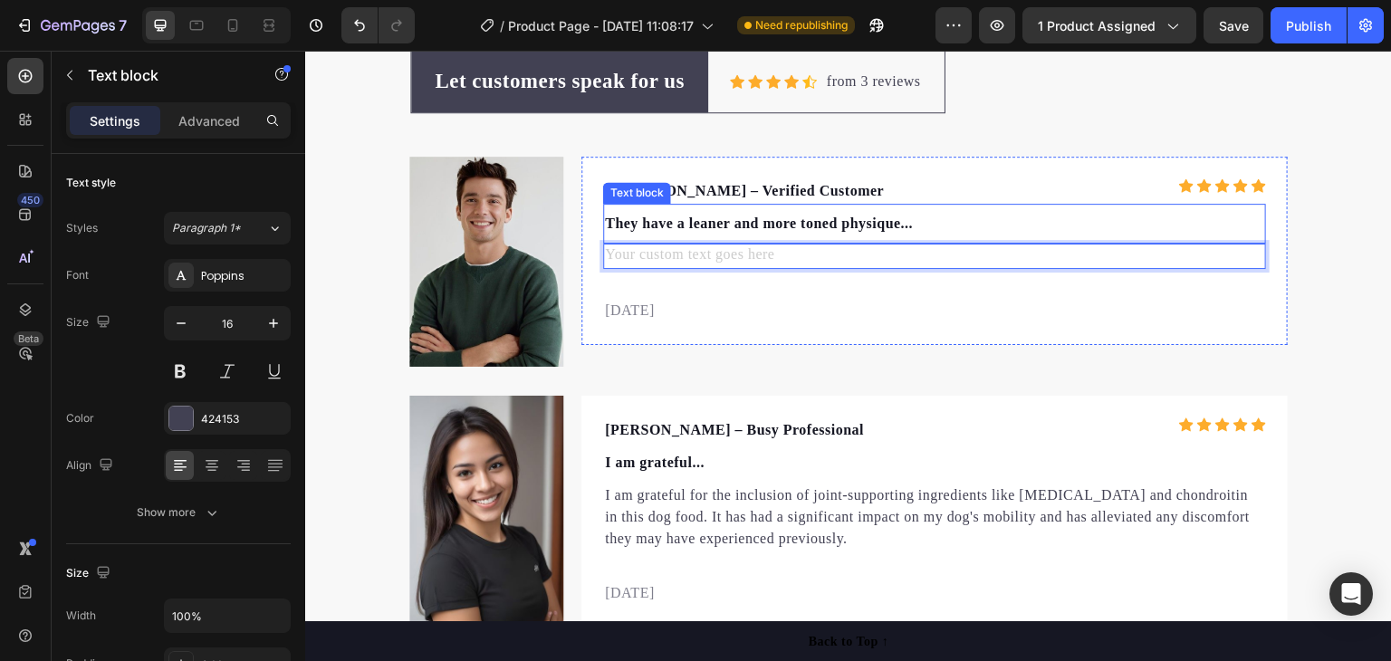
click at [822, 219] on p "They have a leaner and more toned physique..." at bounding box center [934, 224] width 659 height 22
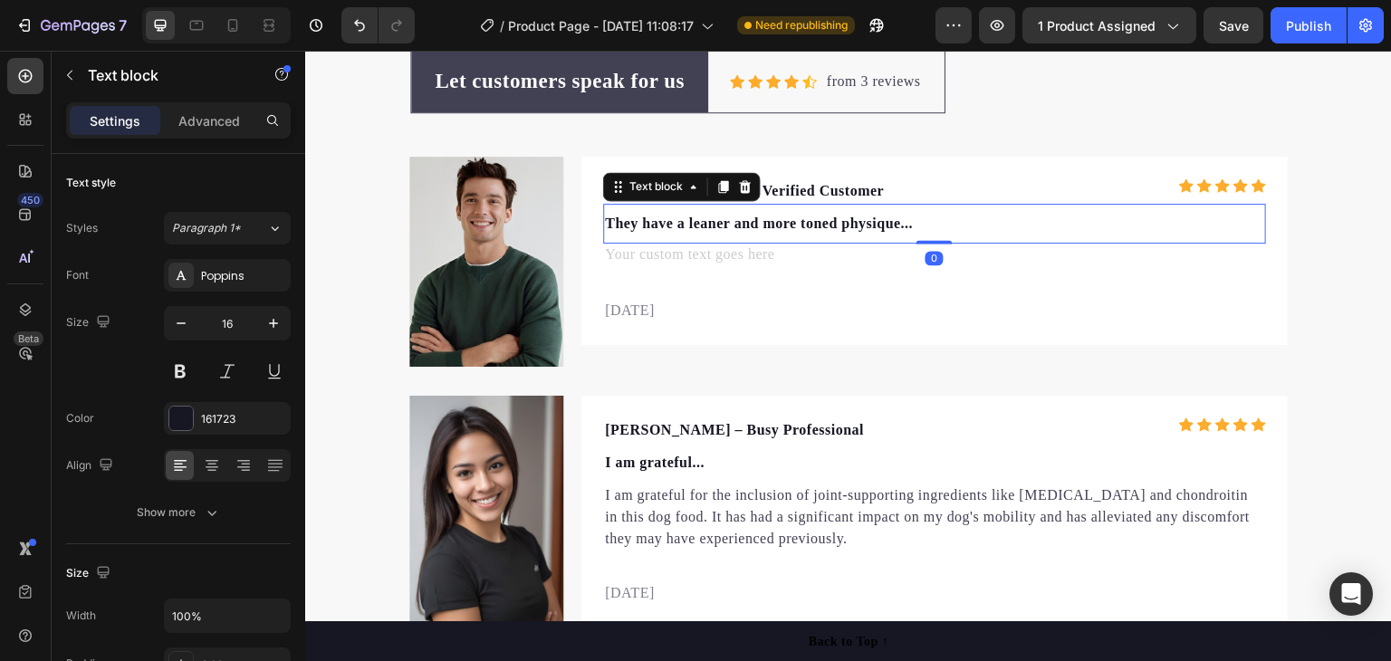
click at [821, 220] on p "They have a leaner and more toned physique..." at bounding box center [934, 224] width 659 height 22
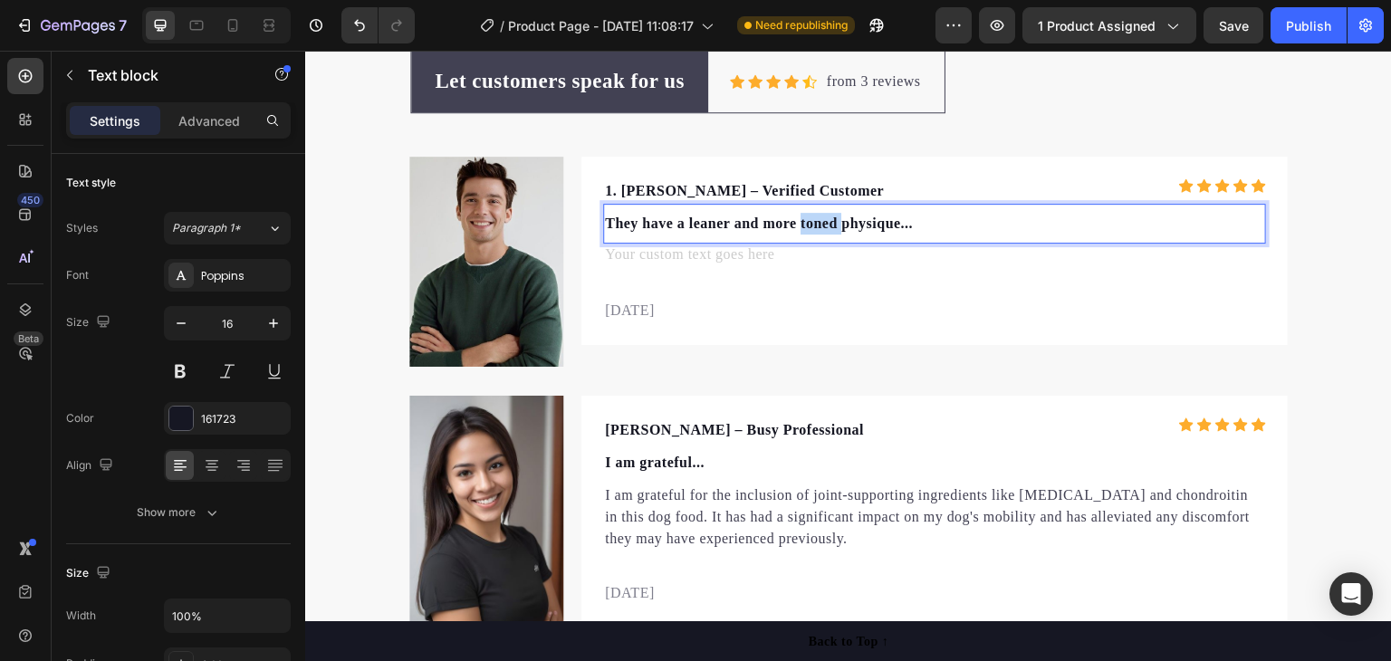
click at [821, 220] on p "They have a leaner and more toned physique..." at bounding box center [934, 224] width 659 height 22
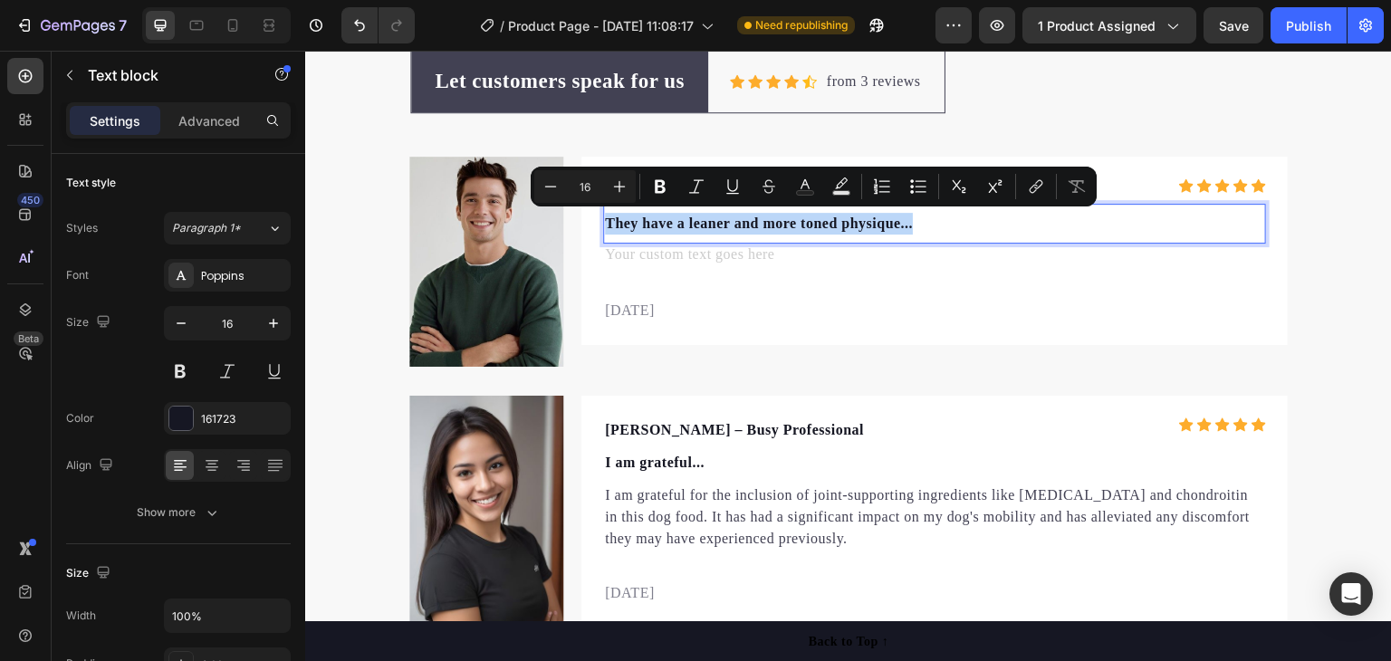
click at [821, 220] on p "They have a leaner and more toned physique..." at bounding box center [934, 224] width 659 height 22
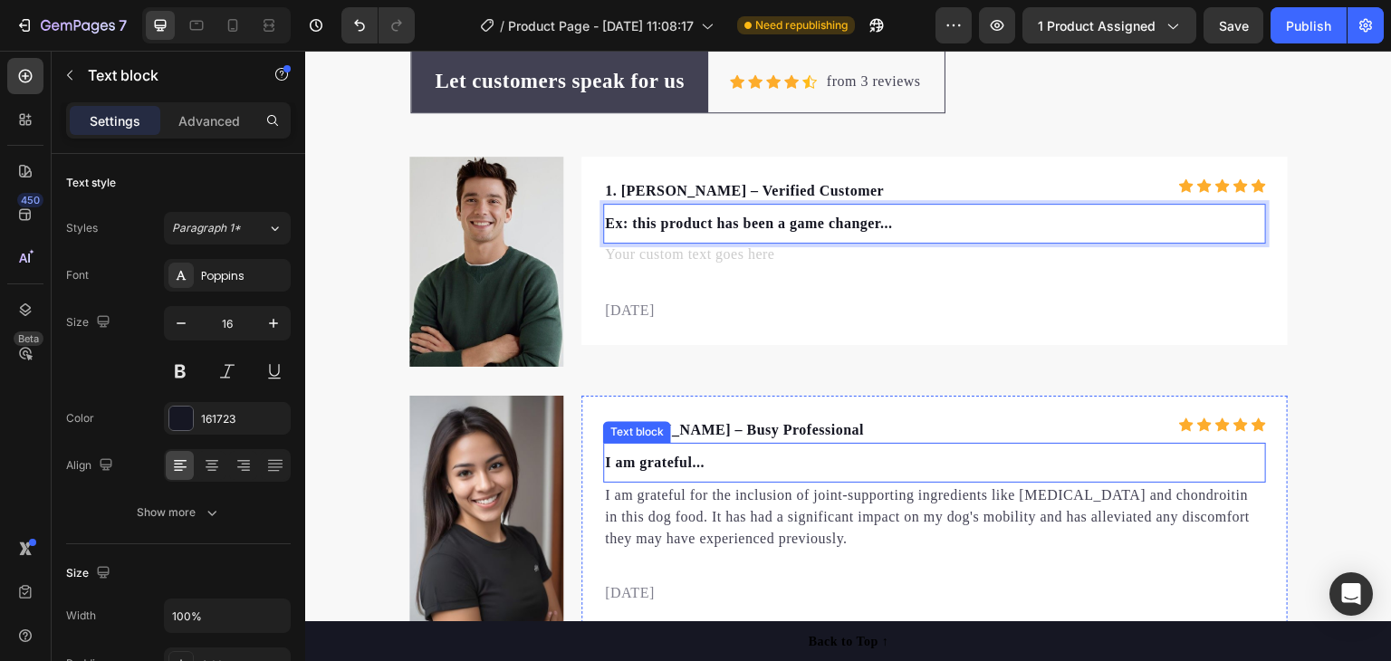
click at [606, 461] on p "I am grateful..." at bounding box center [934, 463] width 659 height 22
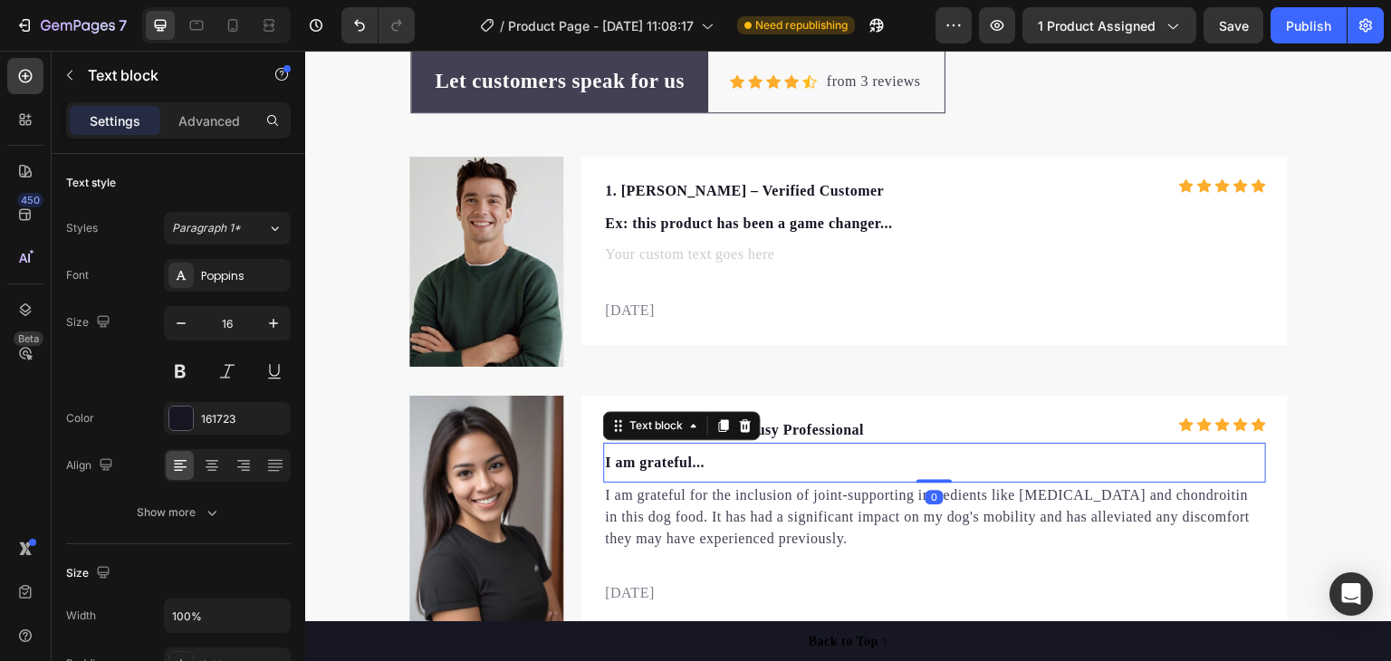
click at [605, 463] on p "I am grateful..." at bounding box center [934, 463] width 659 height 22
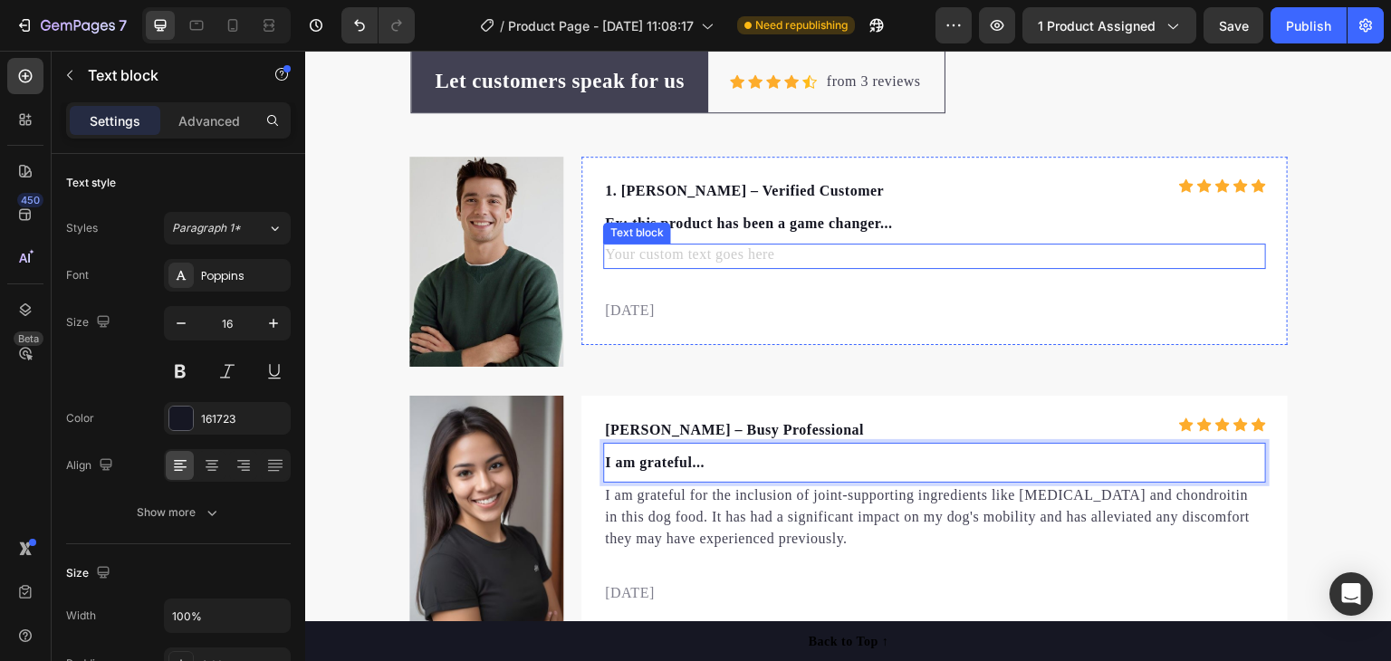
click at [690, 259] on div "Rich Text Editor. Editing area: main" at bounding box center [934, 256] width 663 height 25
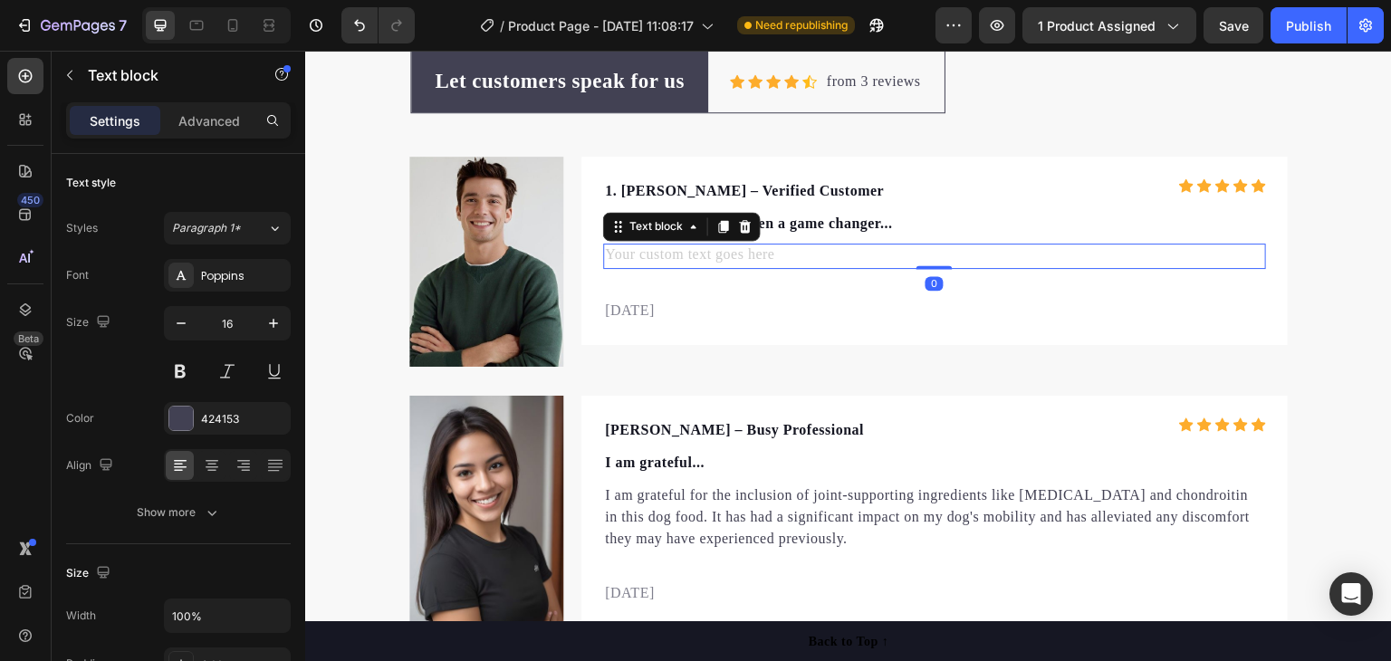
click at [729, 256] on div "Rich Text Editor. Editing area: main" at bounding box center [934, 256] width 663 height 25
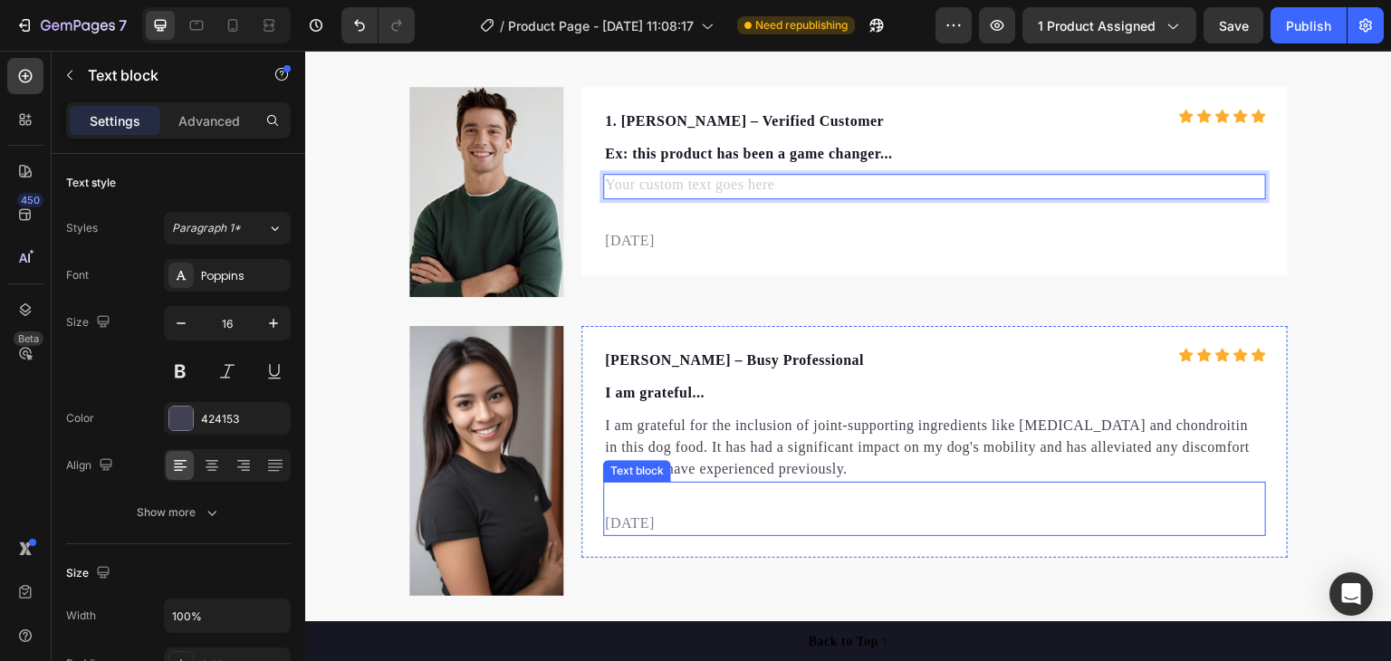
scroll to position [6031, 0]
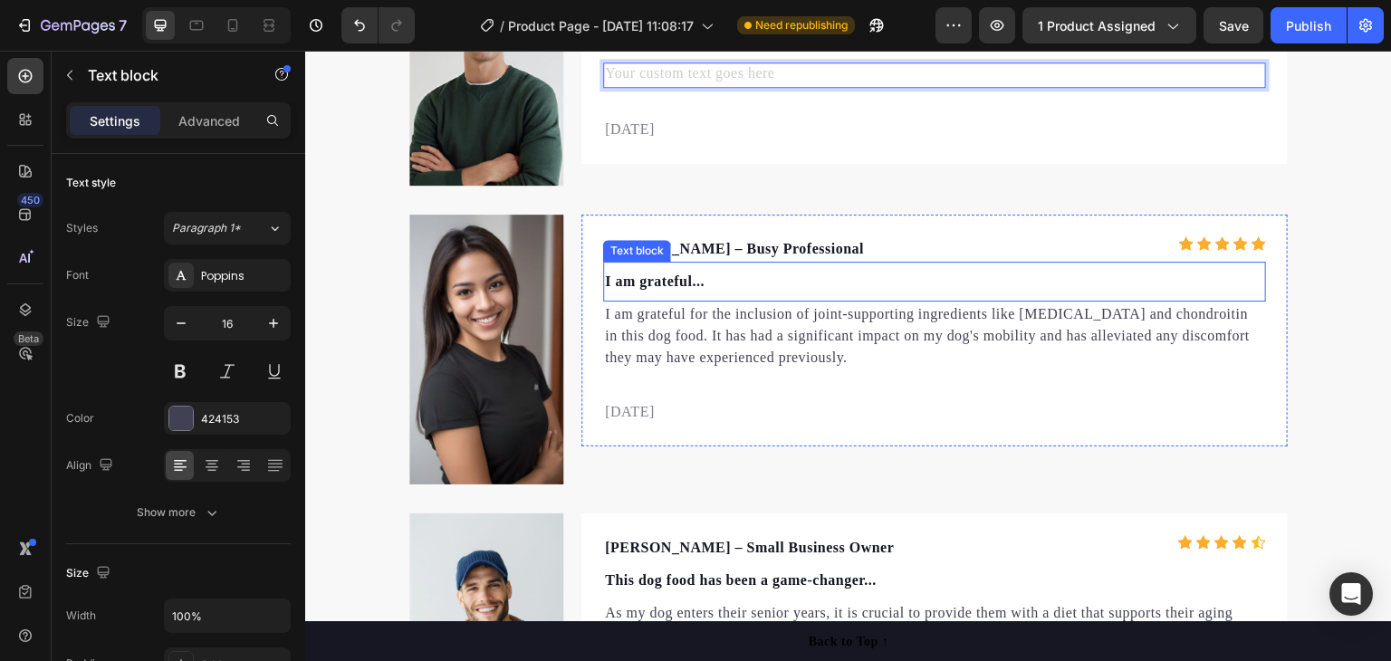
click at [675, 284] on p "I am grateful..." at bounding box center [934, 282] width 659 height 22
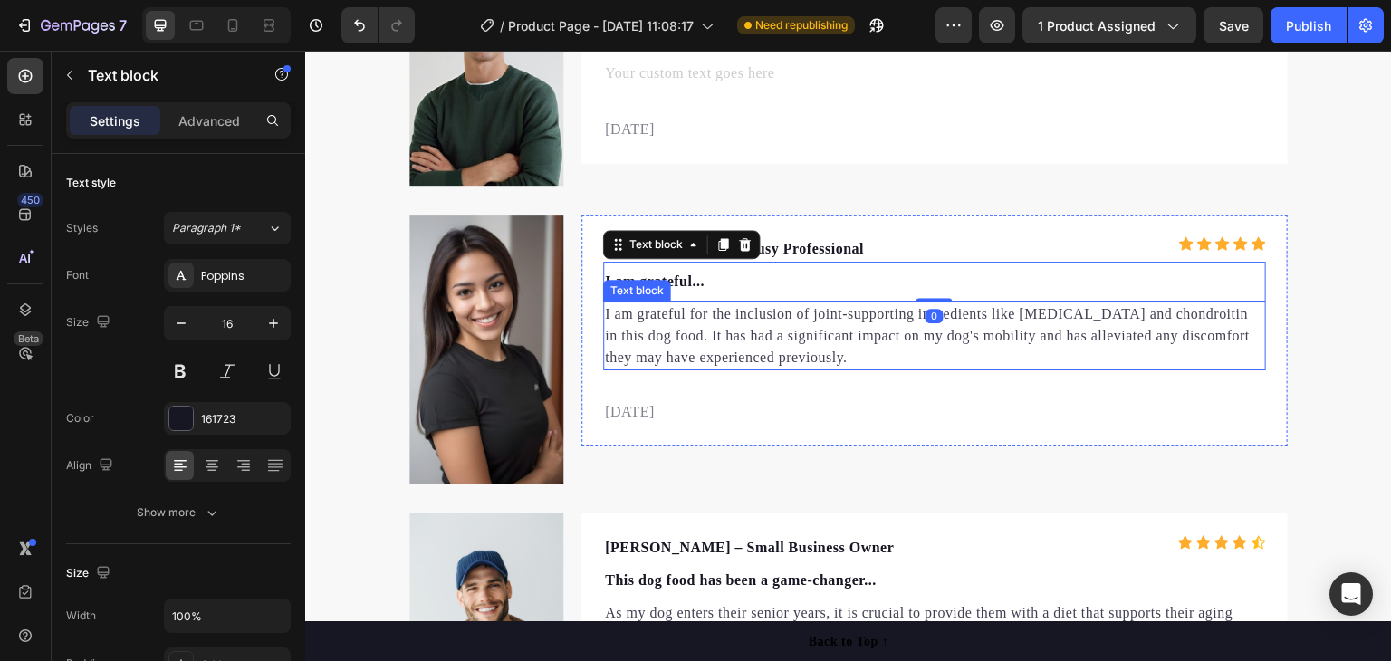
click at [667, 324] on p "I am grateful for the inclusion of joint-supporting ingredients like [MEDICAL_D…" at bounding box center [934, 335] width 659 height 65
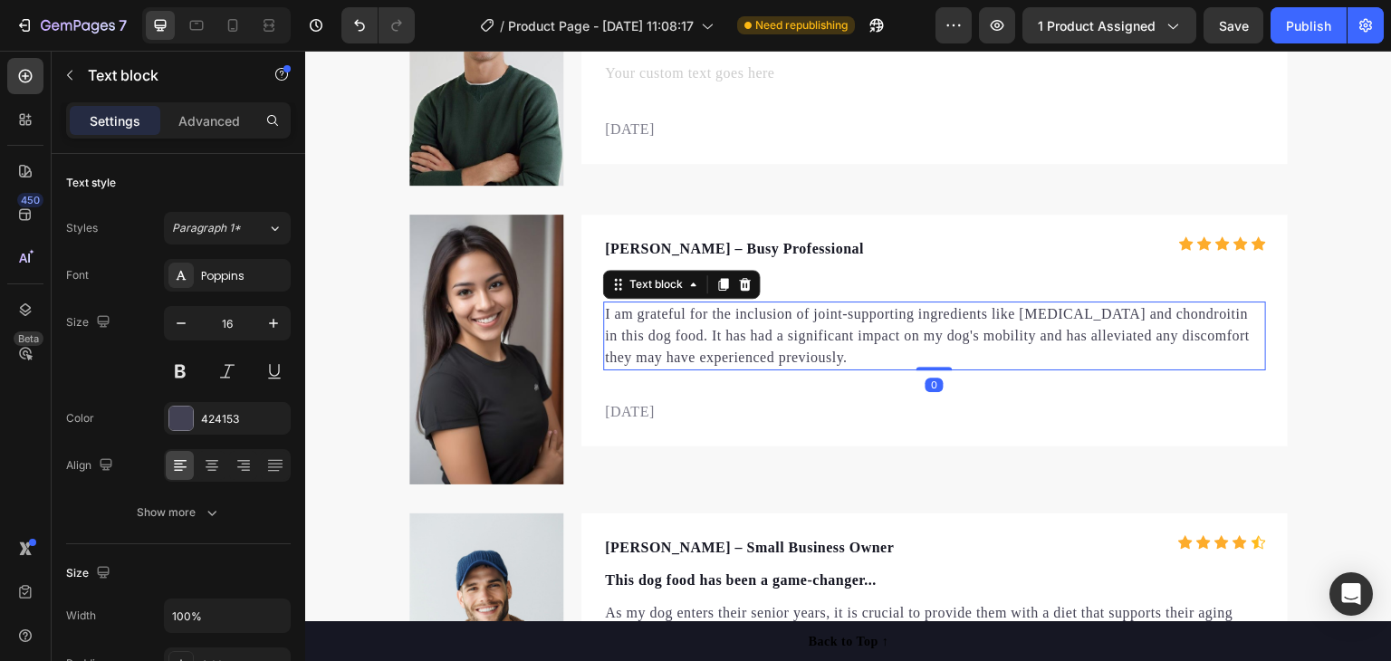
click at [667, 324] on p "I am grateful for the inclusion of joint-supporting ingredients like [MEDICAL_D…" at bounding box center [934, 335] width 659 height 65
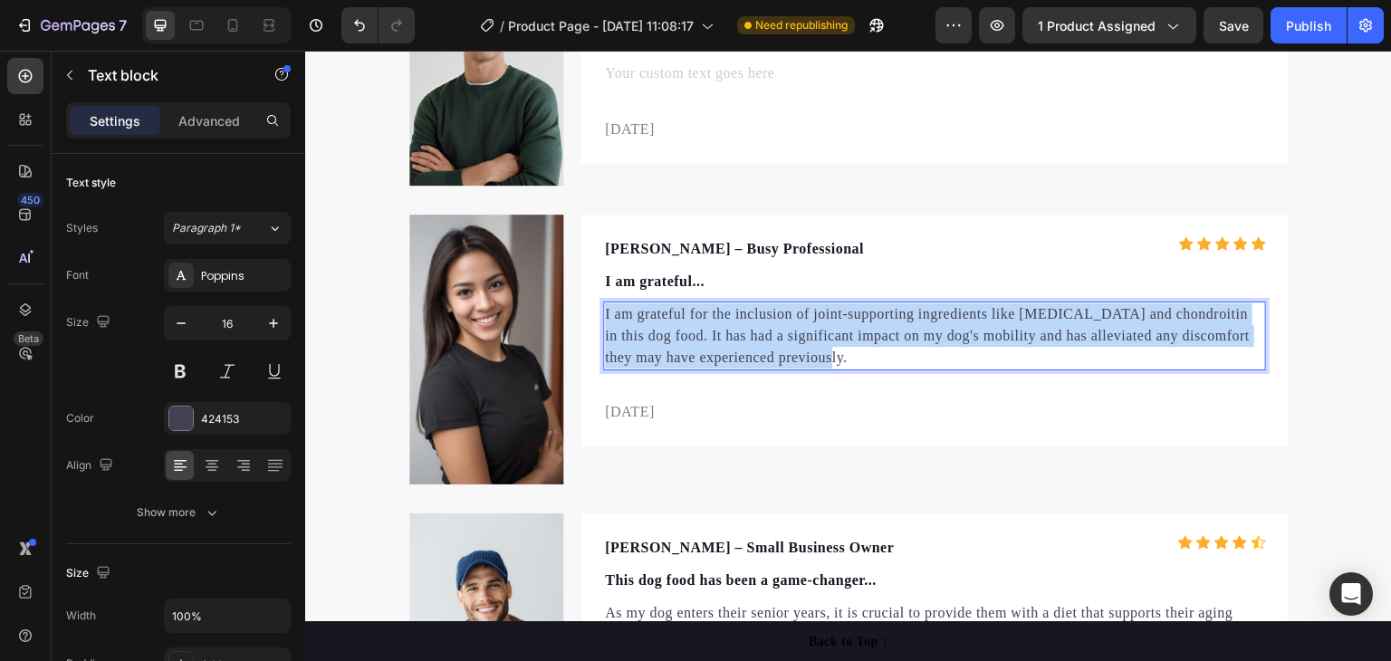
click at [667, 324] on p "I am grateful for the inclusion of joint-supporting ingredients like [MEDICAL_D…" at bounding box center [934, 335] width 659 height 65
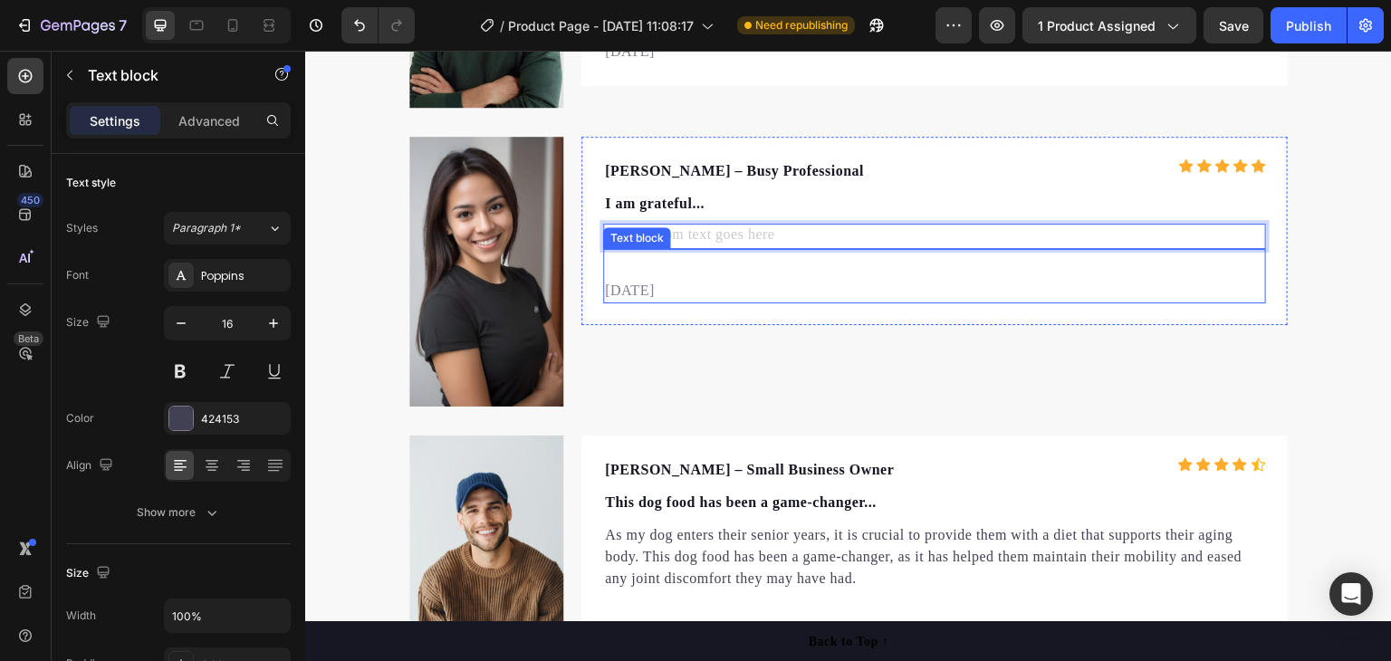
scroll to position [6122, 0]
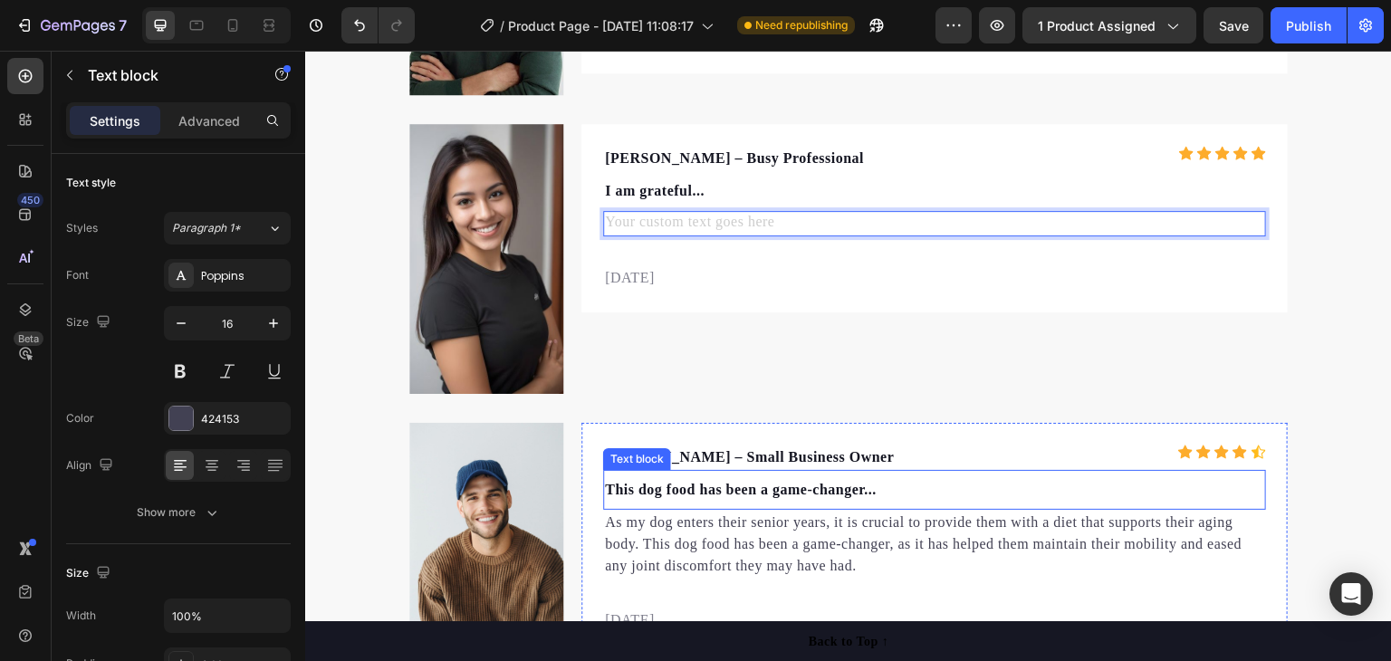
click at [800, 484] on p "This dog food has been a game-changer..." at bounding box center [934, 490] width 659 height 22
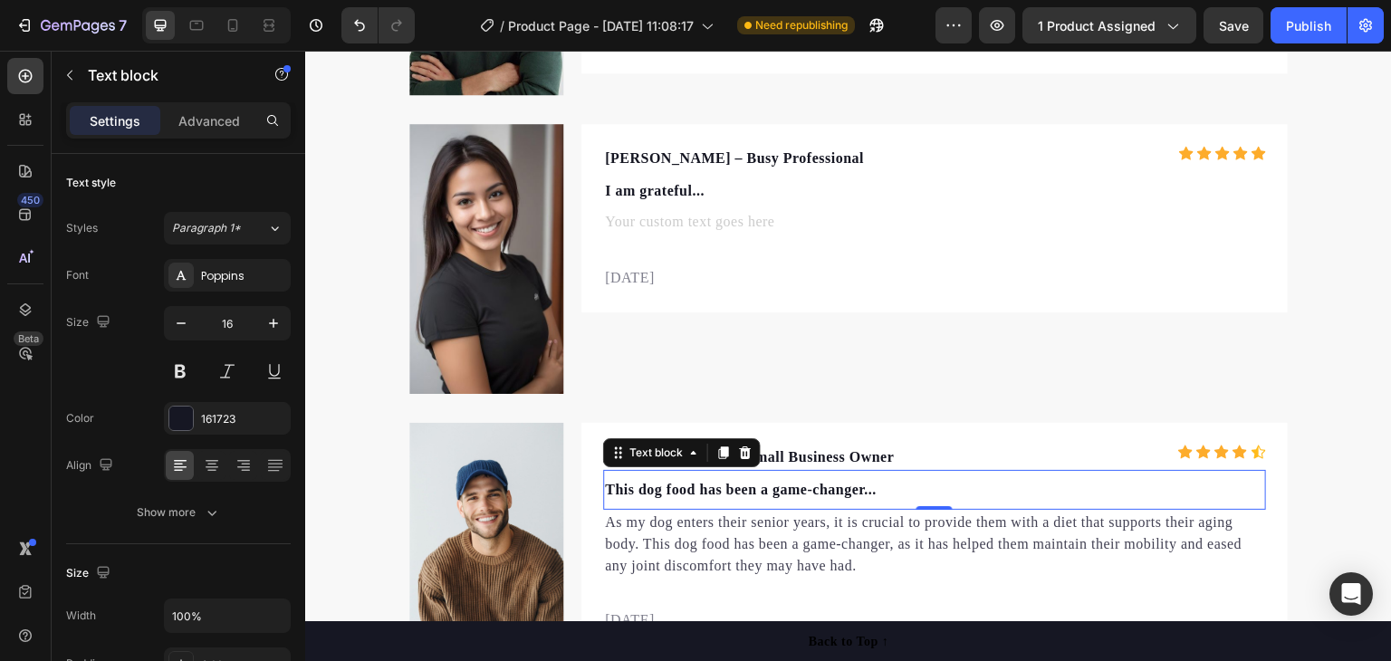
click at [801, 484] on p "This dog food has been a game-changer..." at bounding box center [934, 490] width 659 height 22
click at [801, 486] on p "This dog food has been a game-changer..." at bounding box center [934, 490] width 659 height 22
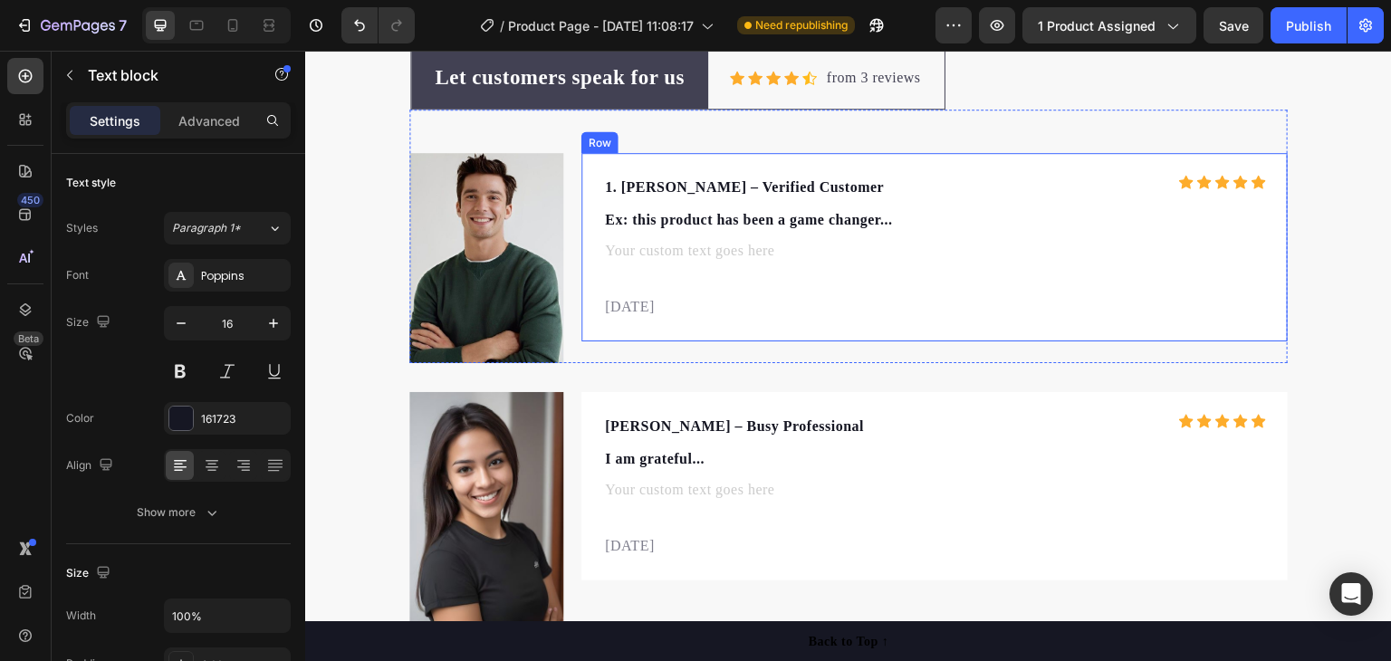
scroll to position [5850, 0]
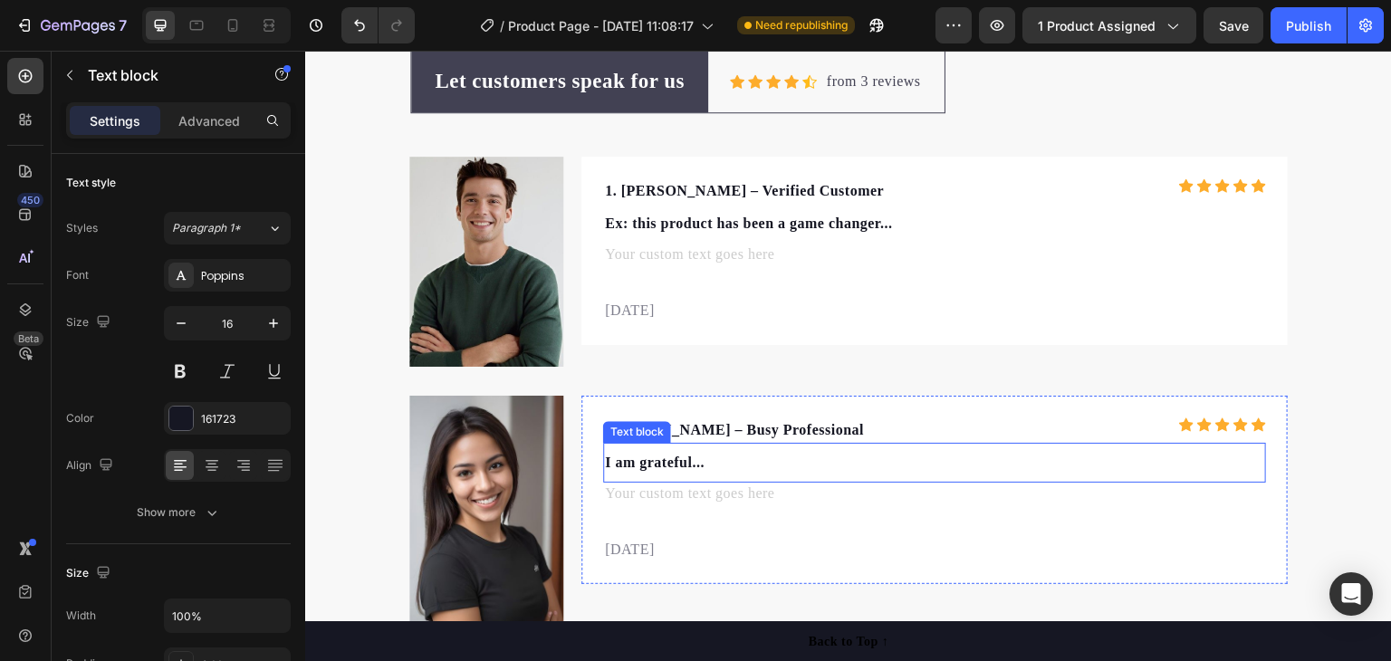
click at [605, 459] on p "I am grateful..." at bounding box center [934, 463] width 659 height 22
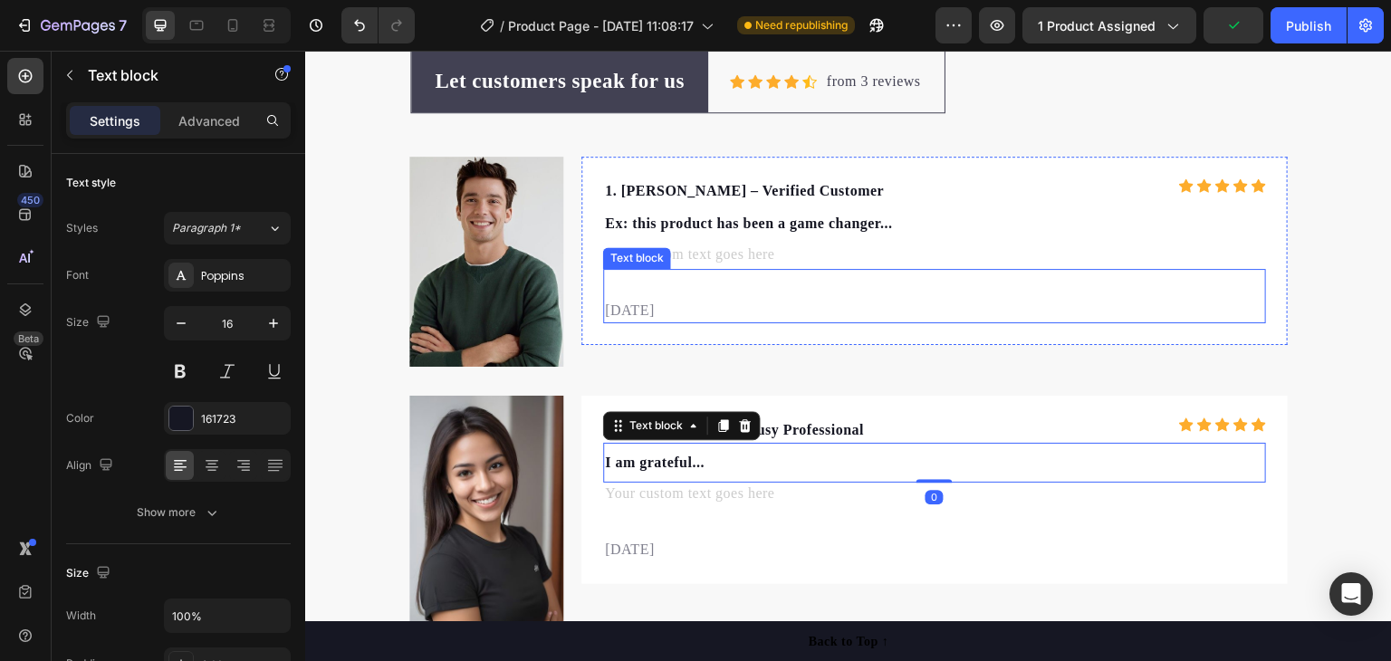
click at [782, 264] on p "Rich Text Editor. Editing area: main" at bounding box center [934, 256] width 659 height 22
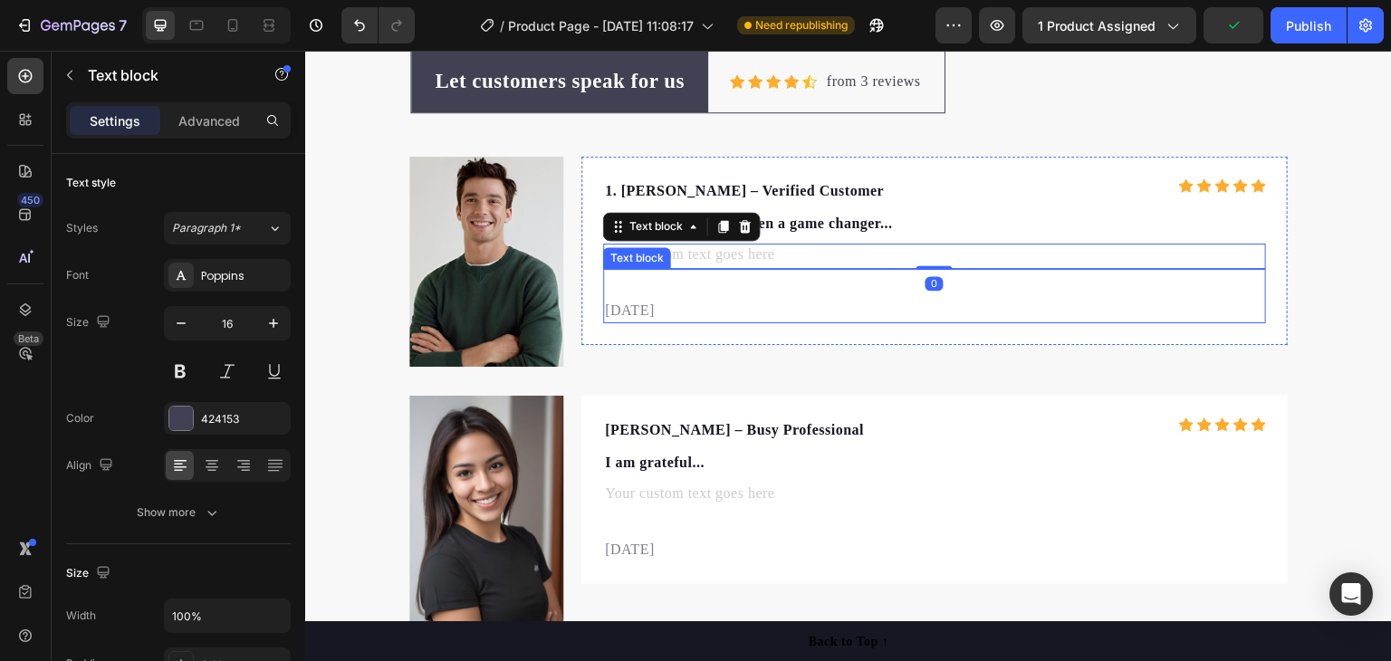
click at [770, 293] on div "[DATE] Text block" at bounding box center [934, 296] width 663 height 54
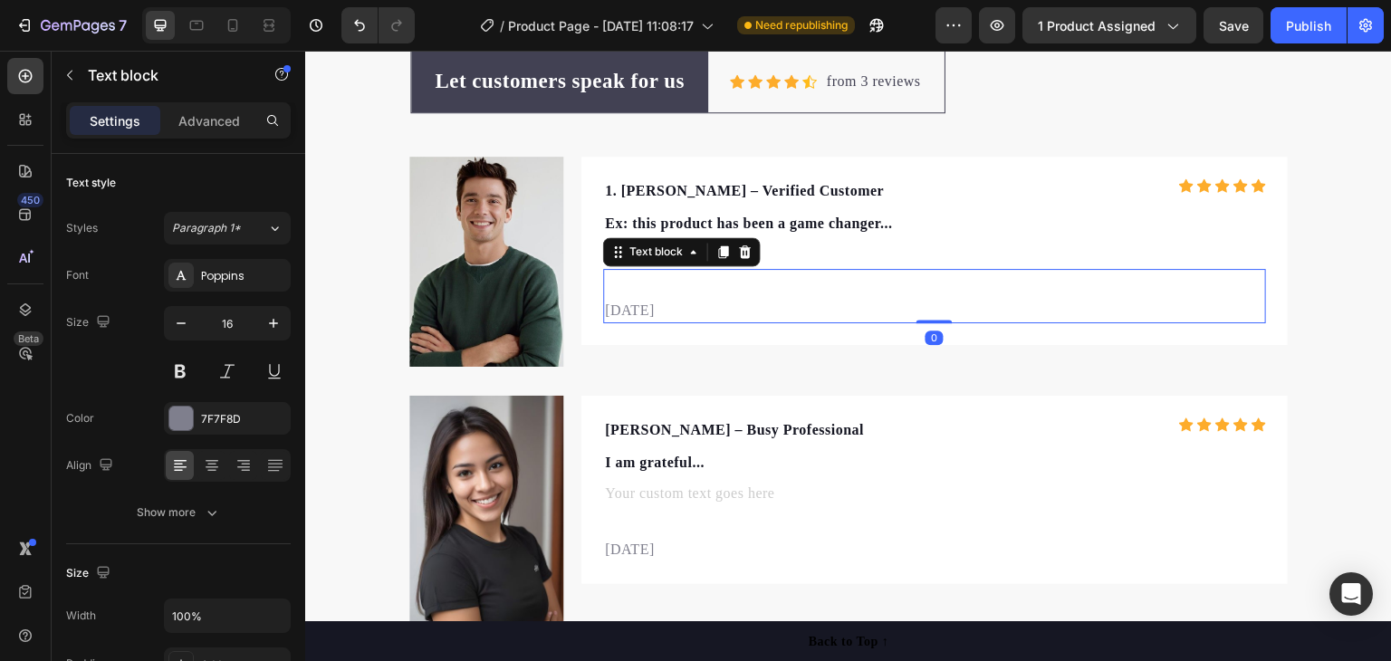
click at [798, 252] on p "Rich Text Editor. Editing area: main" at bounding box center [934, 256] width 659 height 22
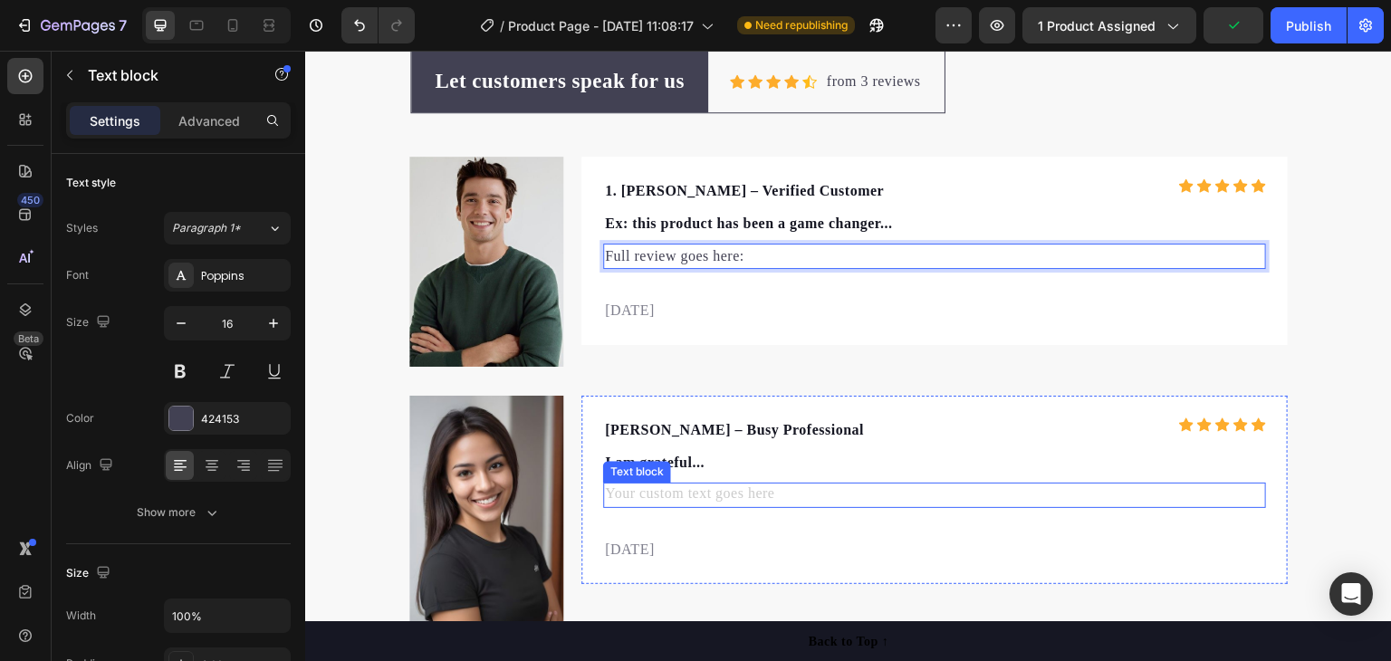
click at [707, 491] on div "Rich Text Editor. Editing area: main" at bounding box center [934, 495] width 663 height 25
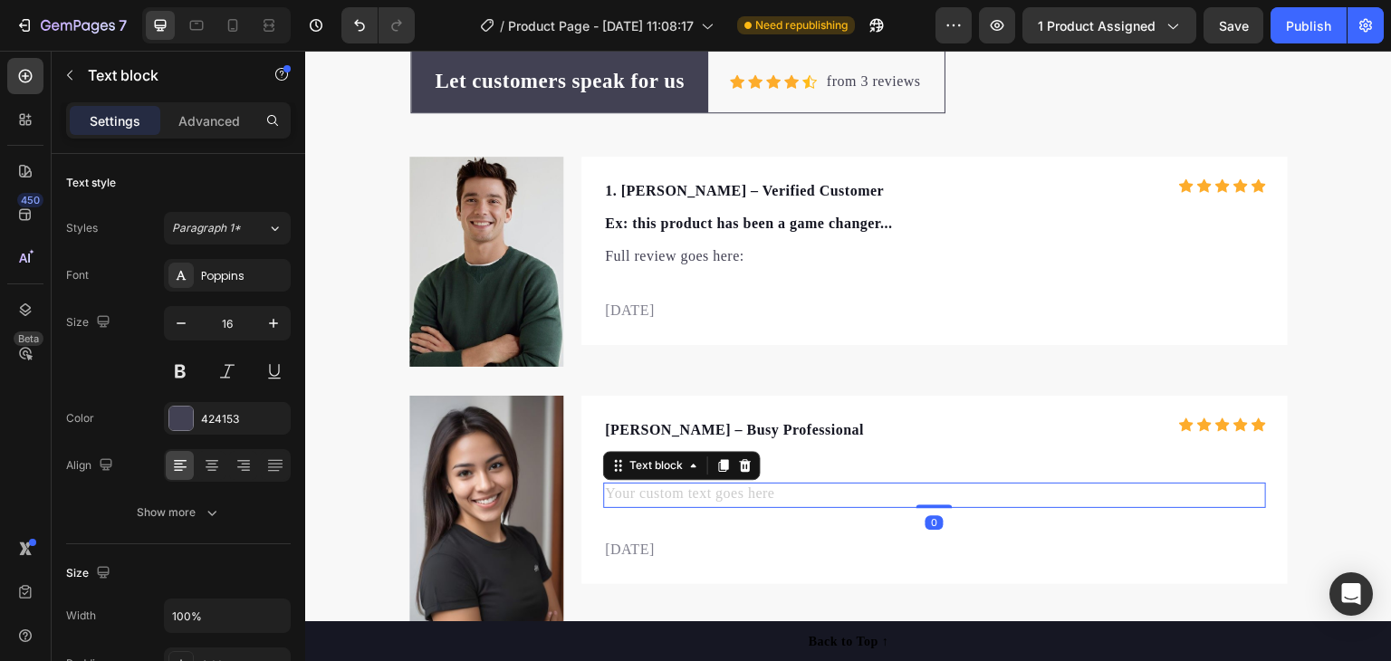
click at [650, 497] on div "Rich Text Editor. Editing area: main" at bounding box center [934, 495] width 663 height 25
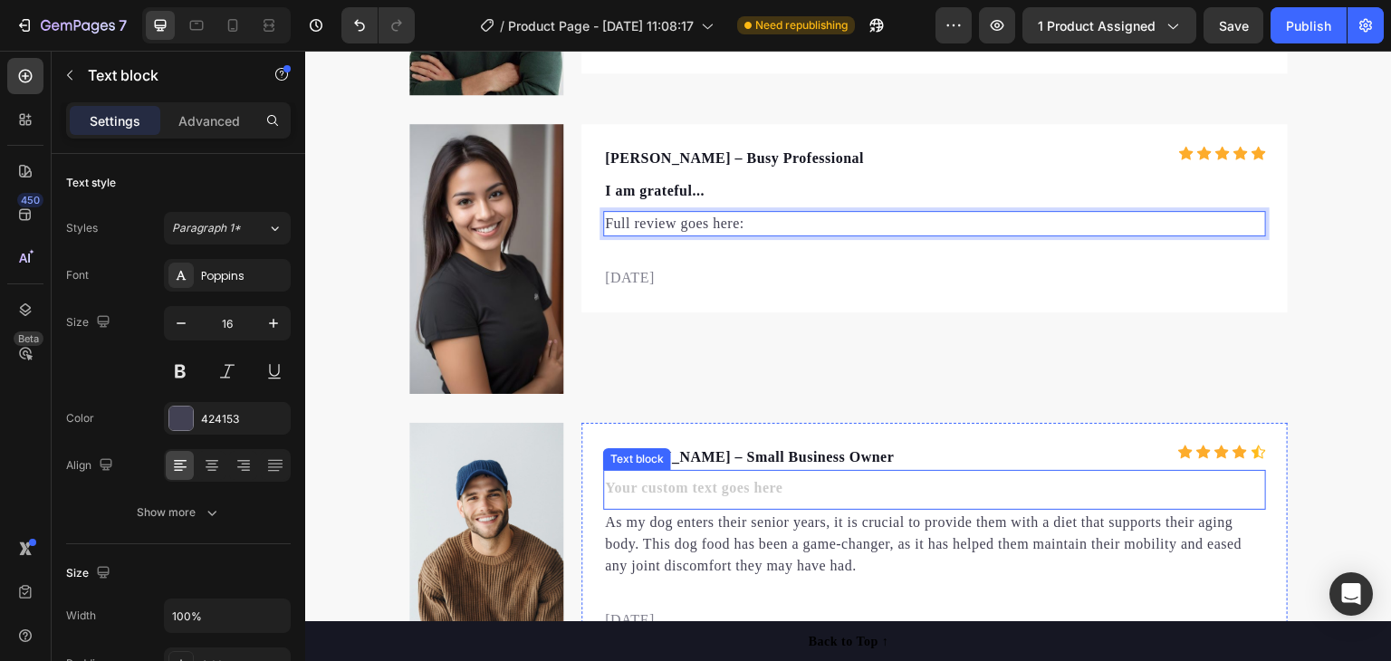
scroll to position [6212, 0]
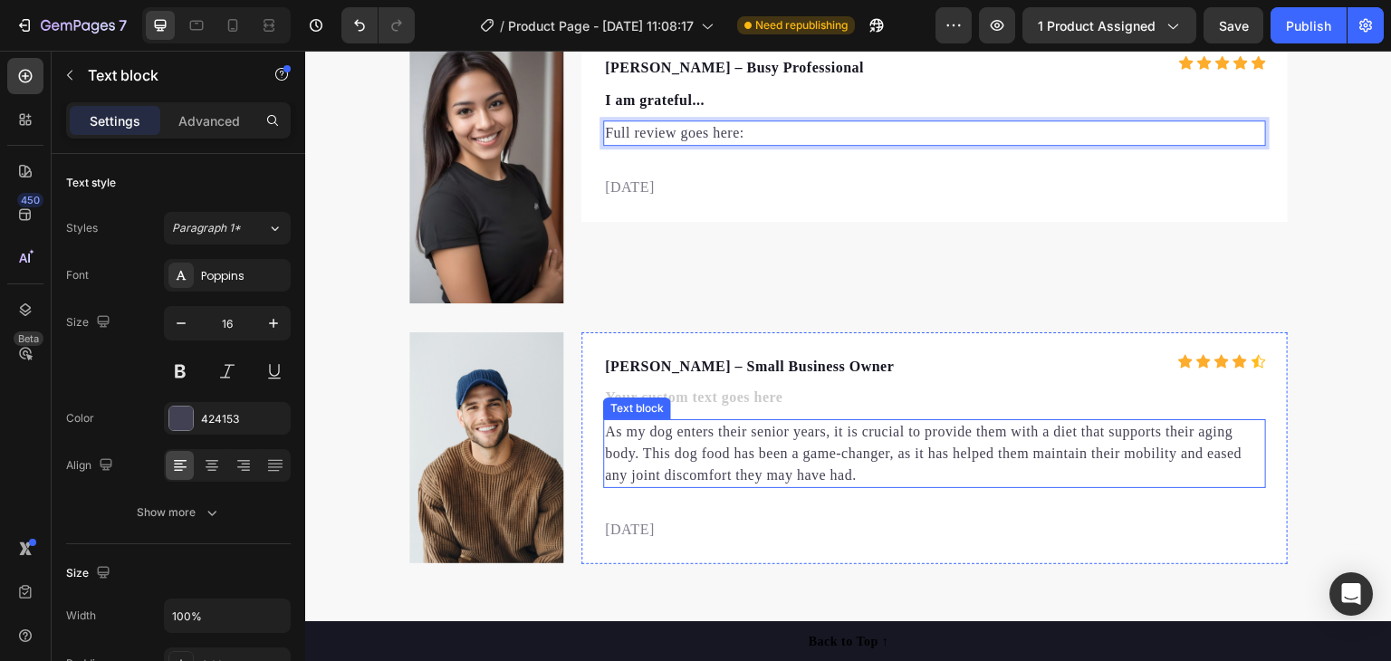
click at [743, 467] on p "As my dog enters their senior years, it is crucial to provide them with a diet …" at bounding box center [934, 453] width 659 height 65
click at [743, 466] on p "As my dog enters their senior years, it is crucial to provide them with a diet …" at bounding box center [934, 453] width 659 height 65
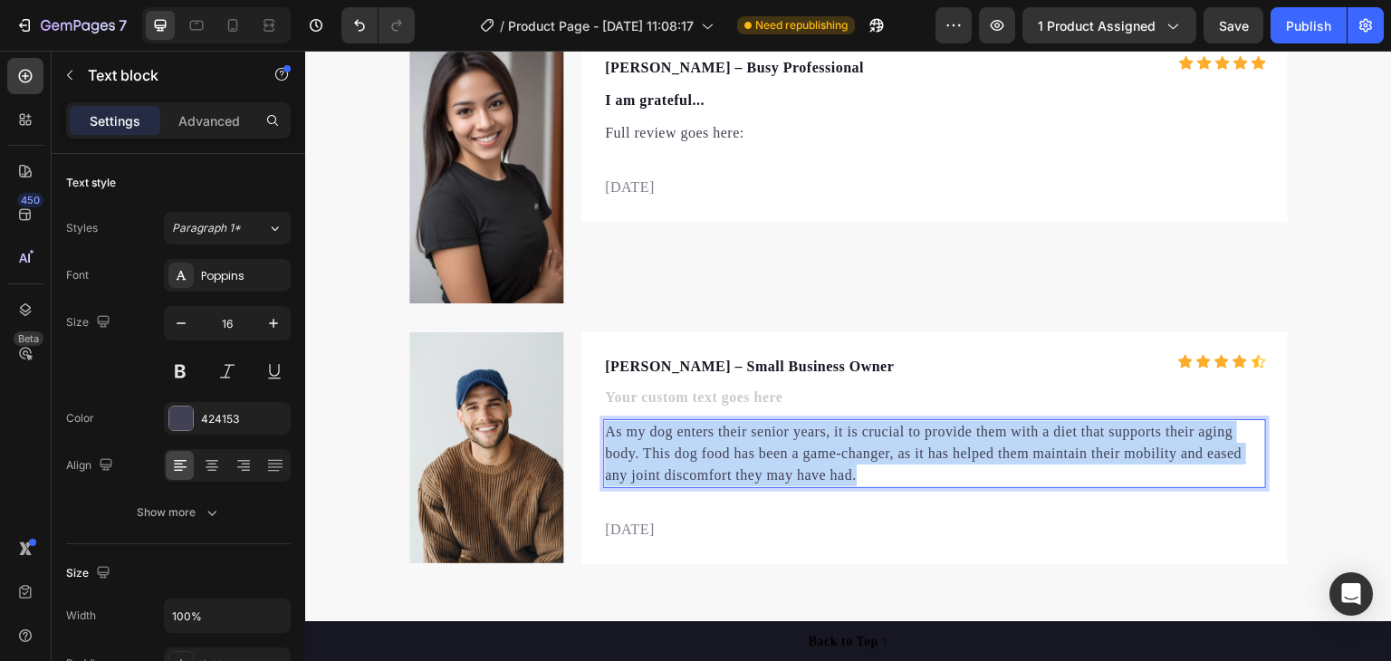
click at [743, 466] on p "As my dog enters their senior years, it is crucial to provide them with a diet …" at bounding box center [934, 453] width 659 height 65
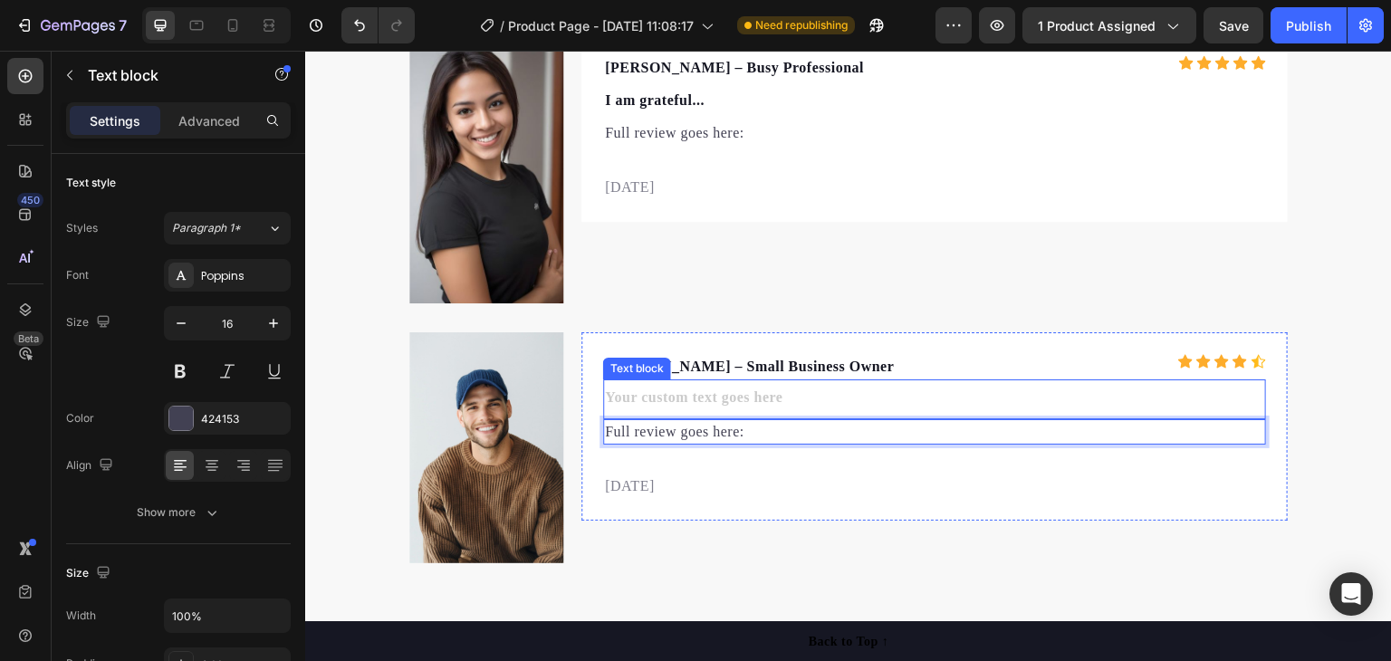
click at [696, 398] on div "Rich Text Editor. Editing area: main" at bounding box center [934, 399] width 663 height 25
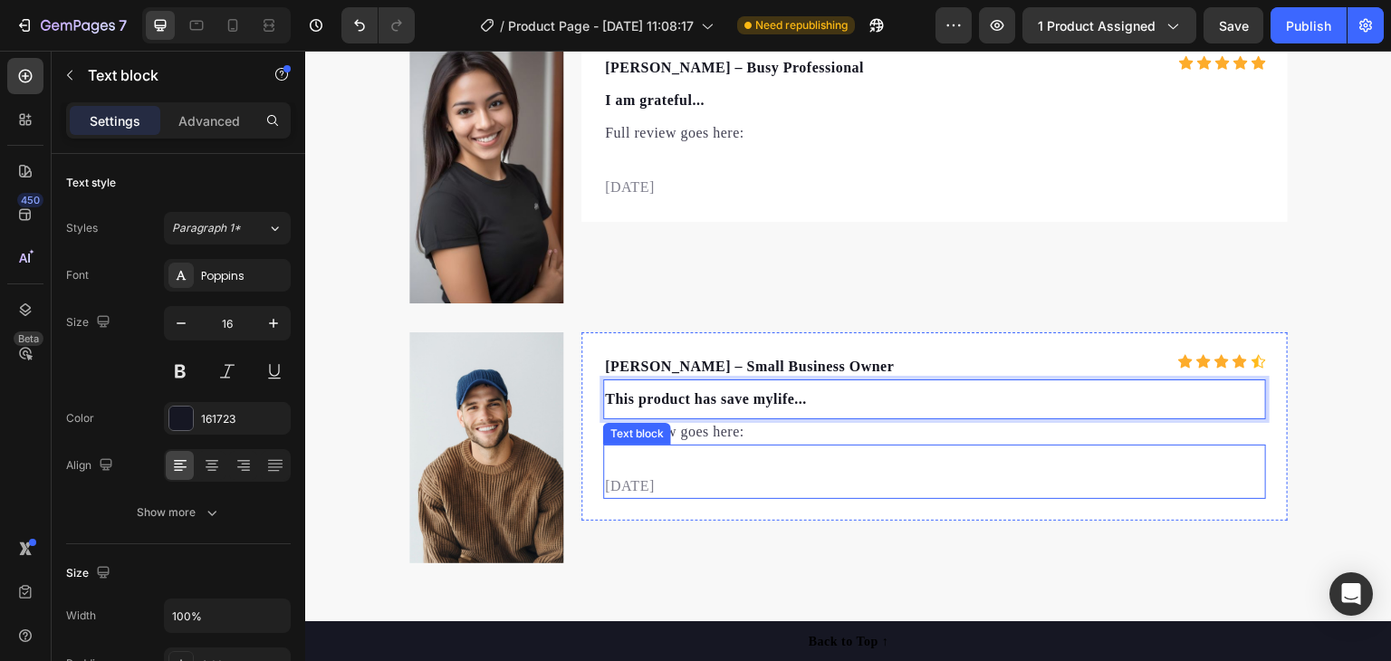
click at [754, 489] on div "[DATE]" at bounding box center [934, 486] width 663 height 25
click at [754, 489] on p "[DATE]" at bounding box center [934, 486] width 659 height 22
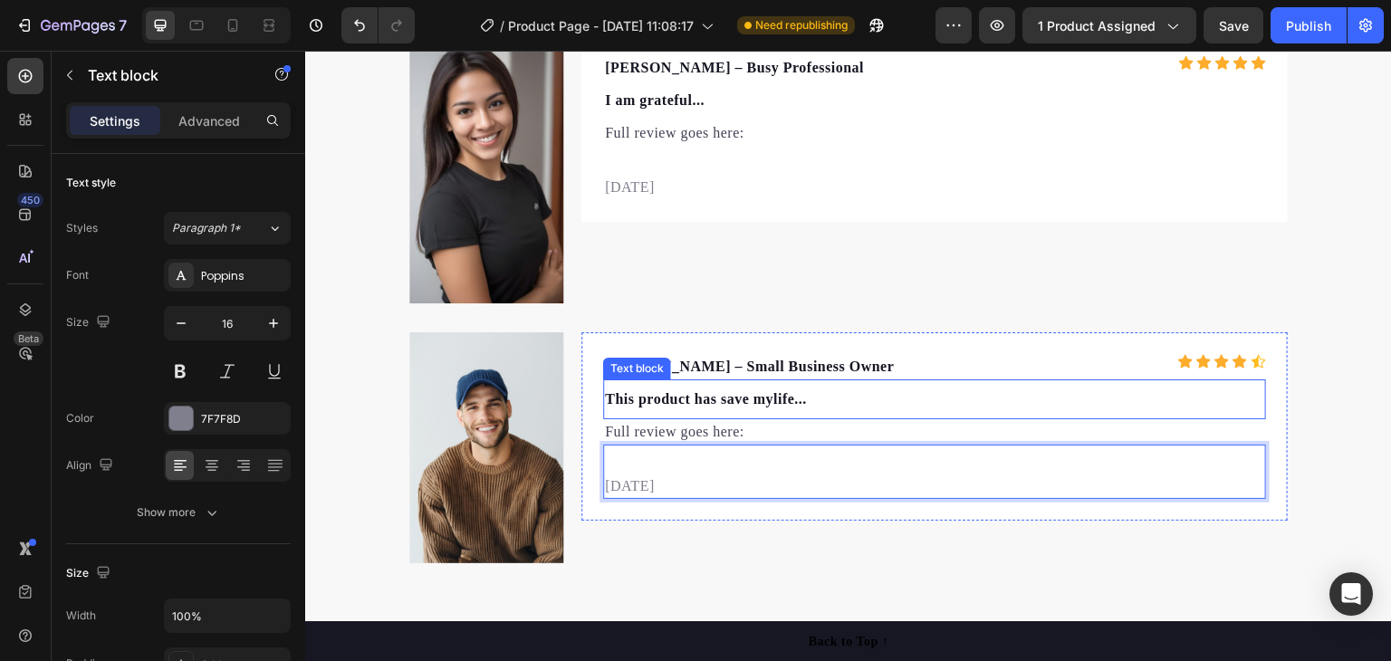
click at [949, 321] on div "Image [PERSON_NAME] – Small Business Owner Text block Icon Icon Icon Icon Icon …" at bounding box center [848, 433] width 878 height 260
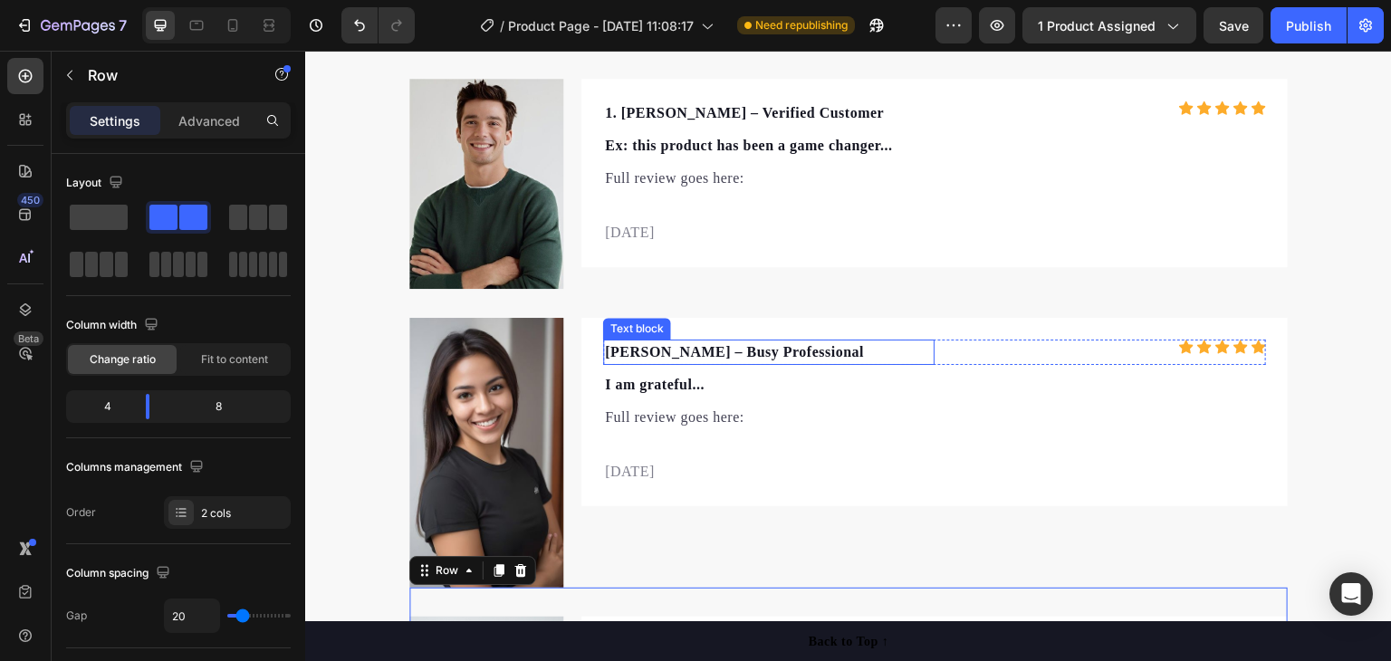
scroll to position [5941, 0]
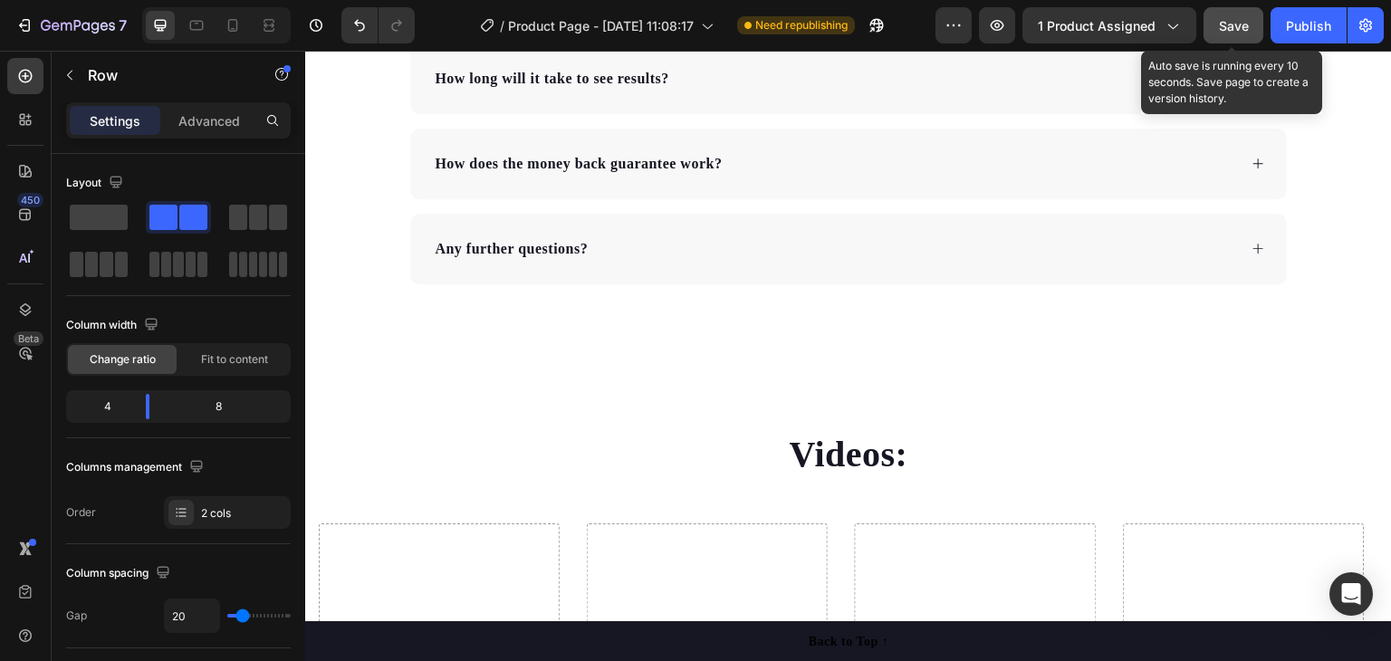
click at [1234, 29] on span "Save" at bounding box center [1234, 25] width 30 height 15
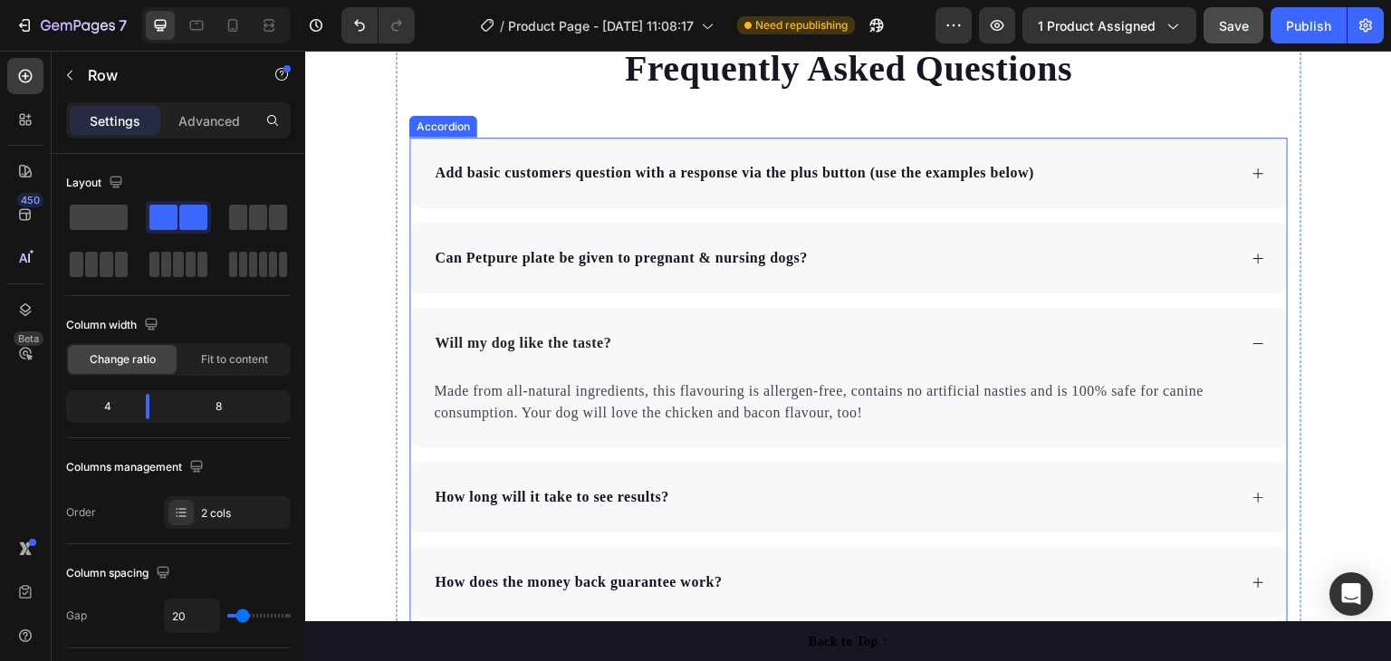
scroll to position [4433, 0]
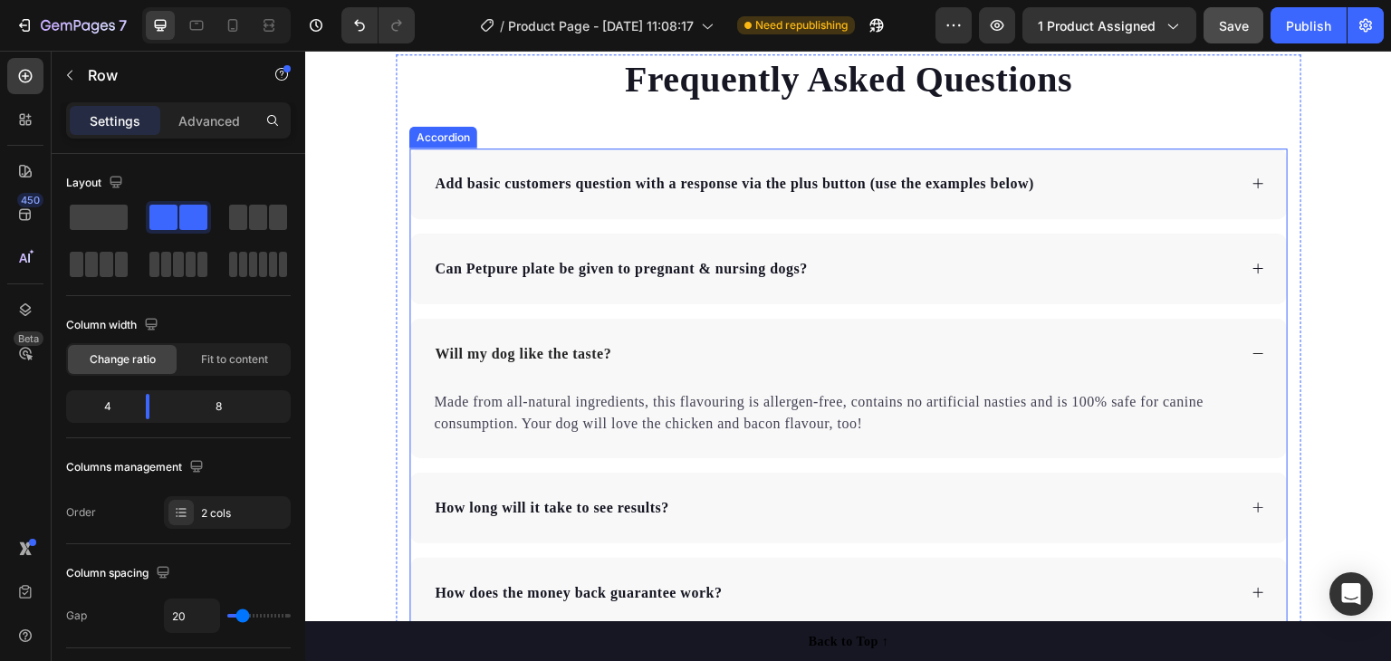
click at [1252, 265] on icon at bounding box center [1259, 269] width 14 height 14
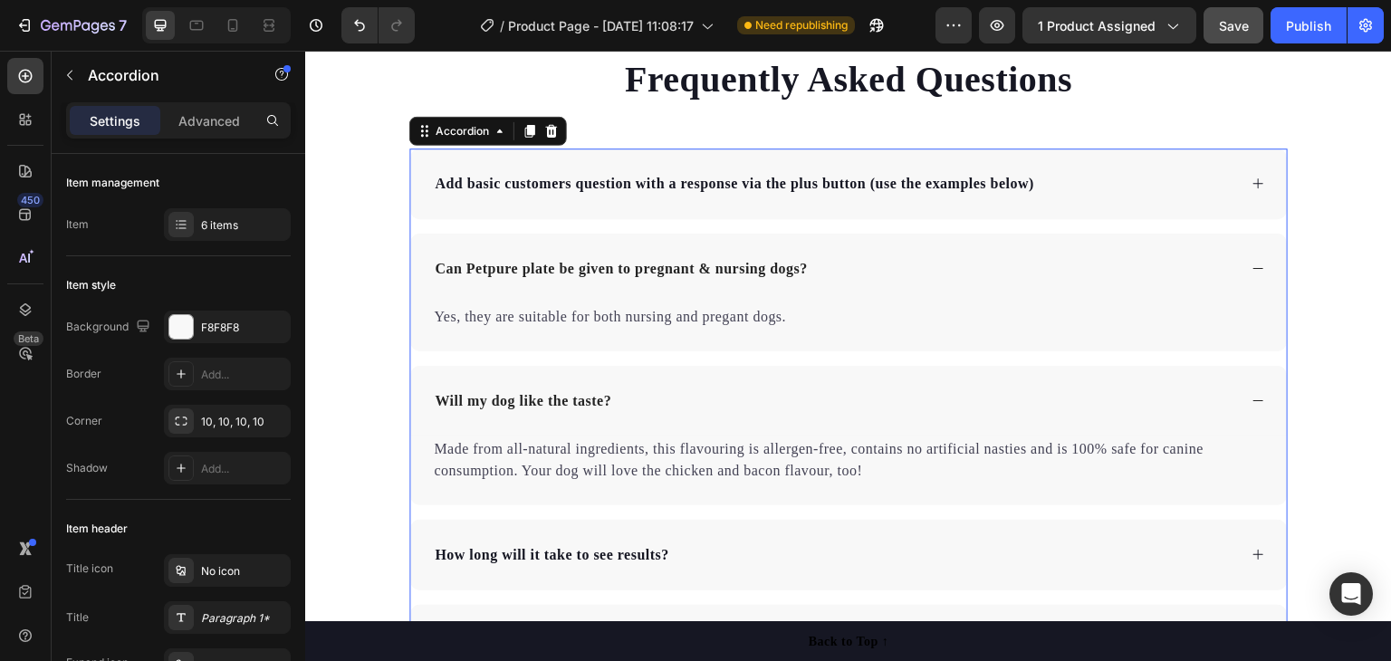
click at [1252, 265] on icon at bounding box center [1259, 269] width 14 height 14
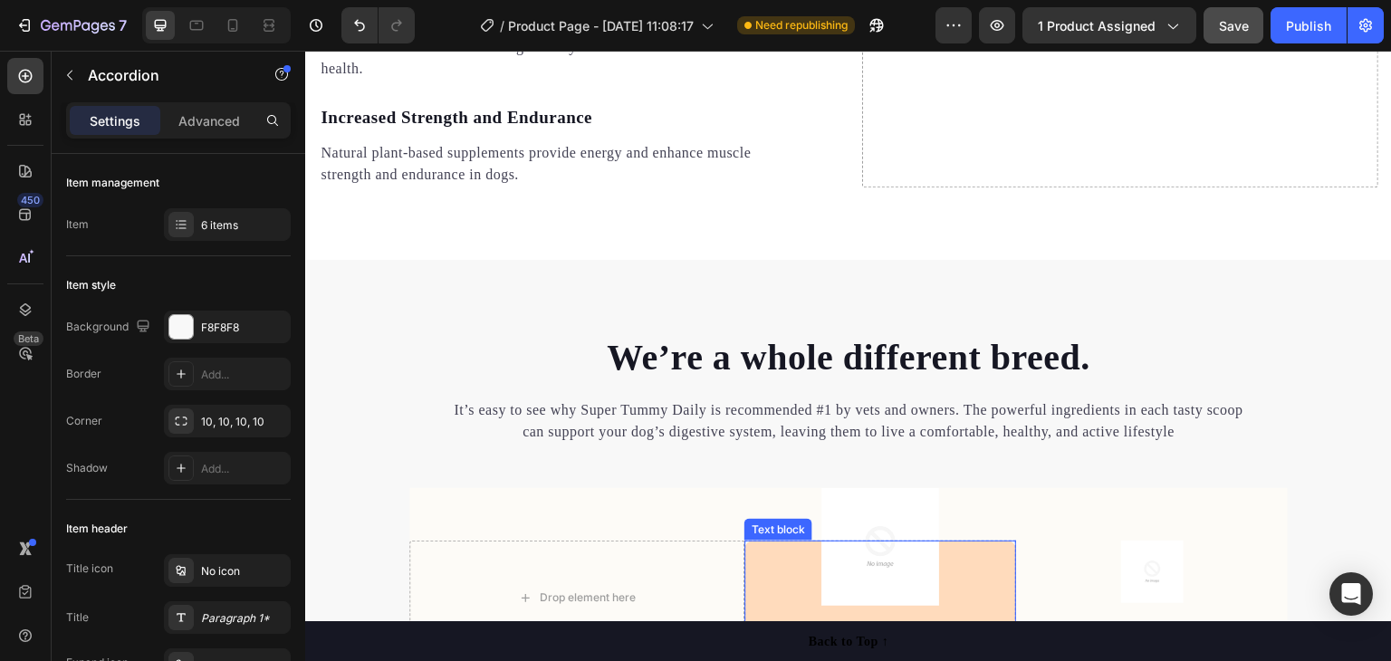
scroll to position [2169, 0]
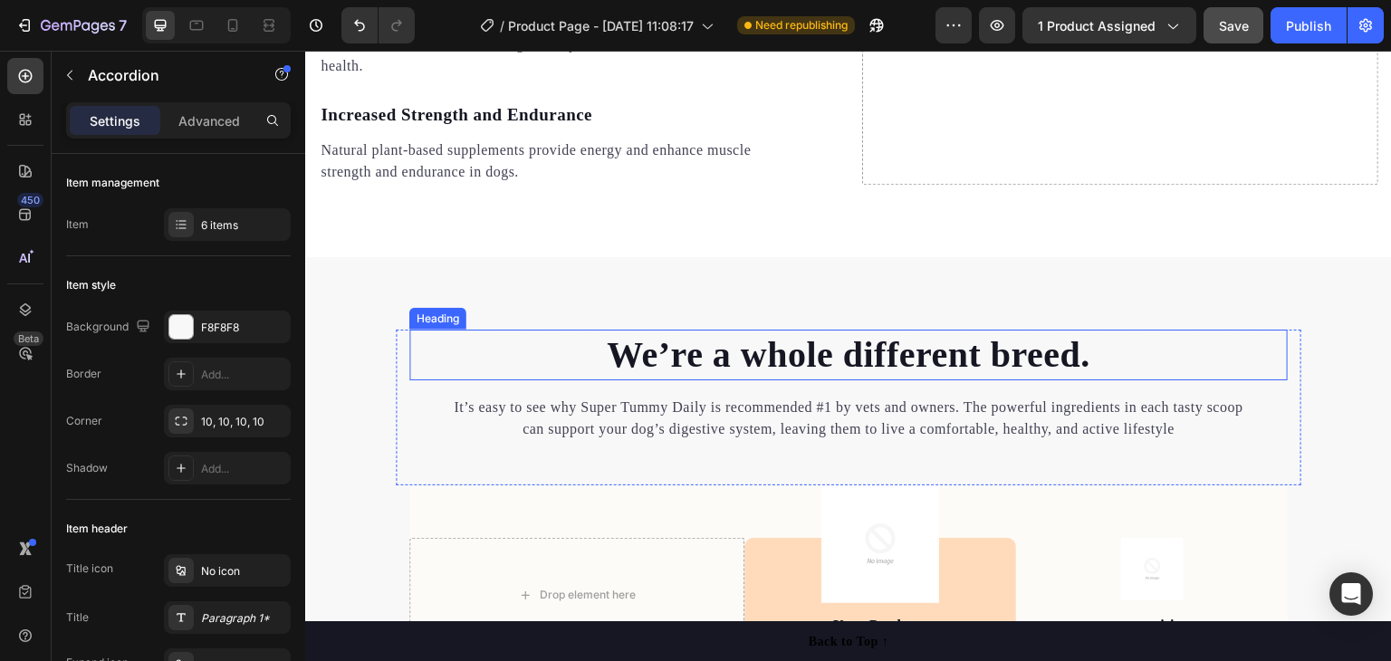
click at [807, 360] on p "We’re a whole different breed." at bounding box center [848, 354] width 875 height 47
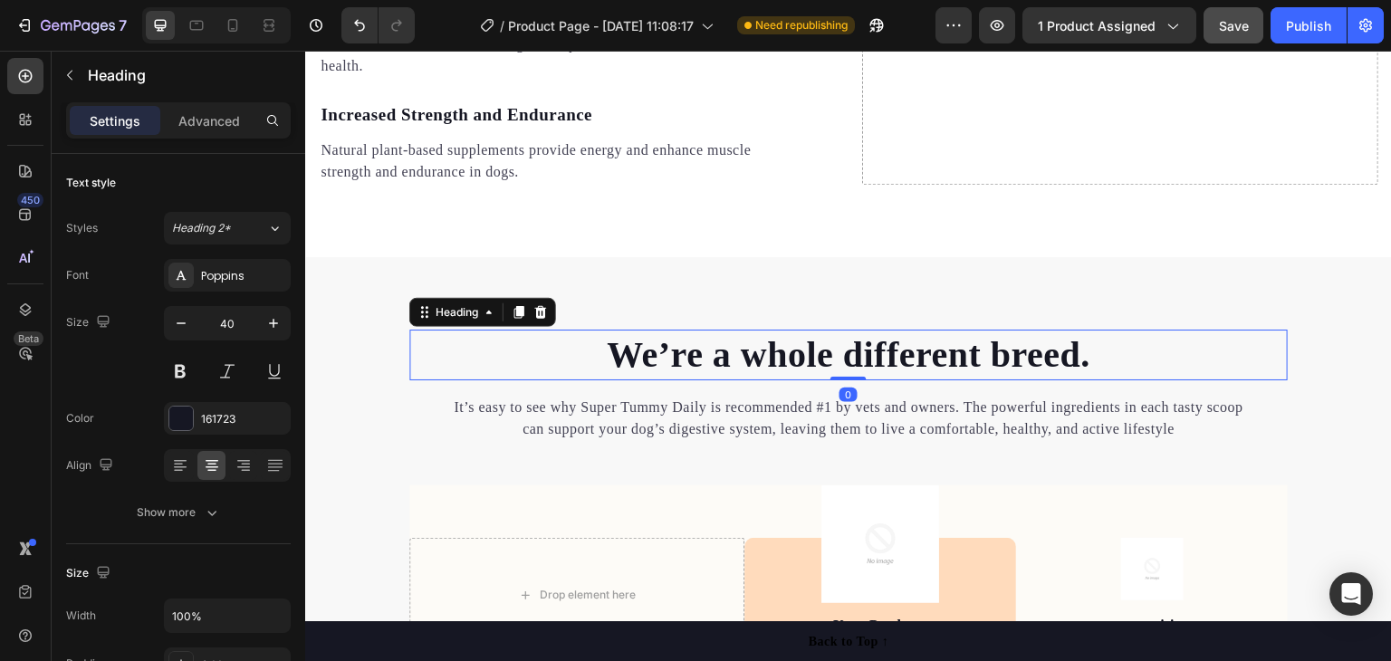
click at [801, 357] on p "We’re a whole different breed." at bounding box center [848, 354] width 875 height 47
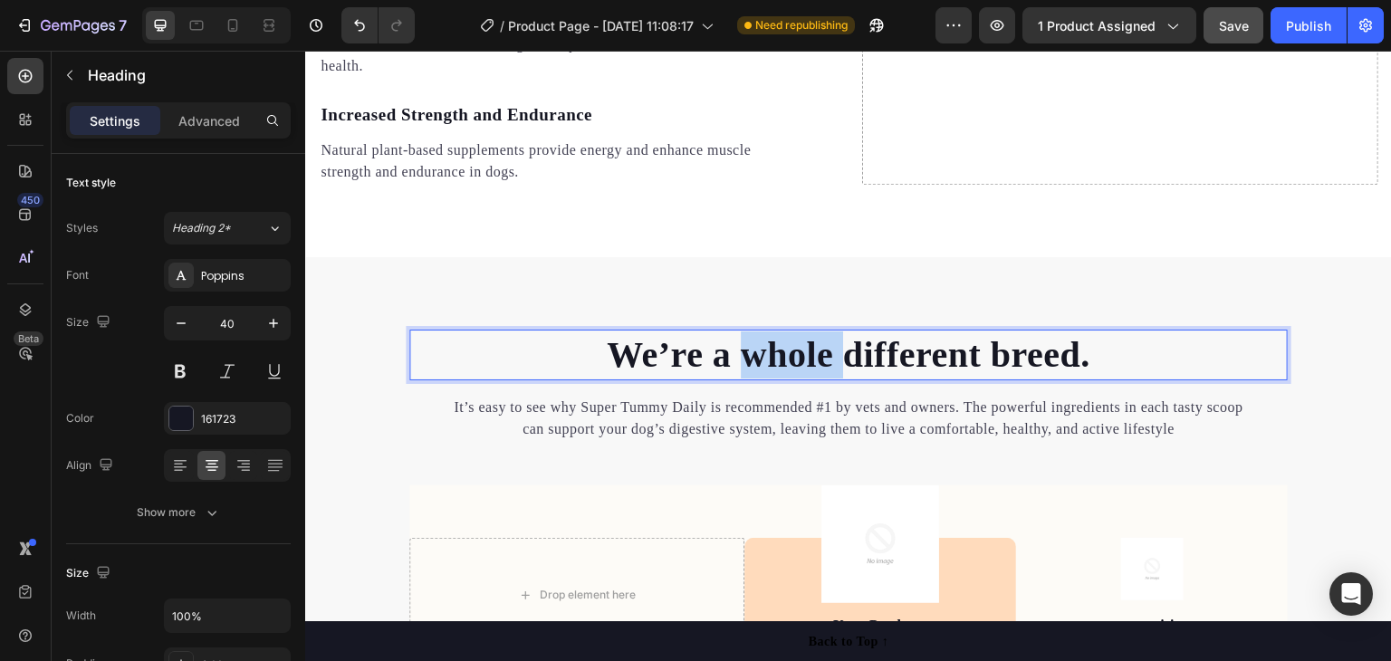
click at [800, 357] on p "We’re a whole different breed." at bounding box center [848, 354] width 875 height 47
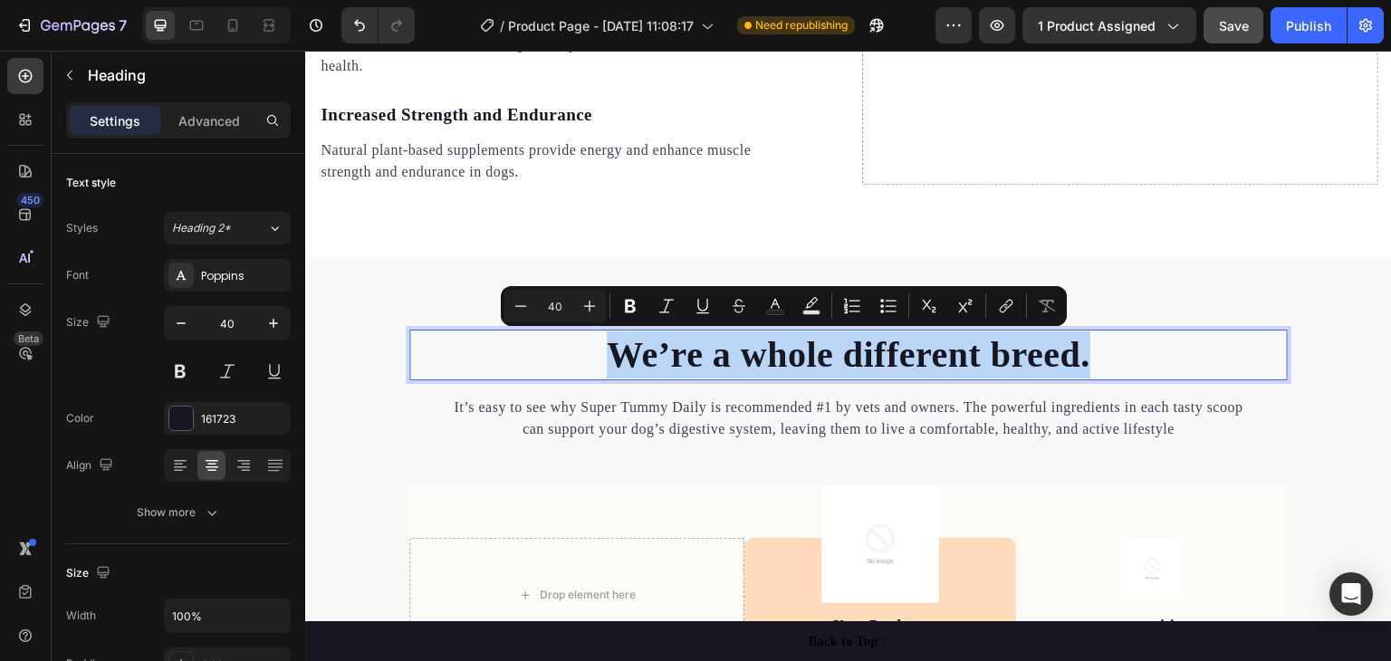
click at [800, 357] on p "We’re a whole different breed." at bounding box center [848, 354] width 875 height 47
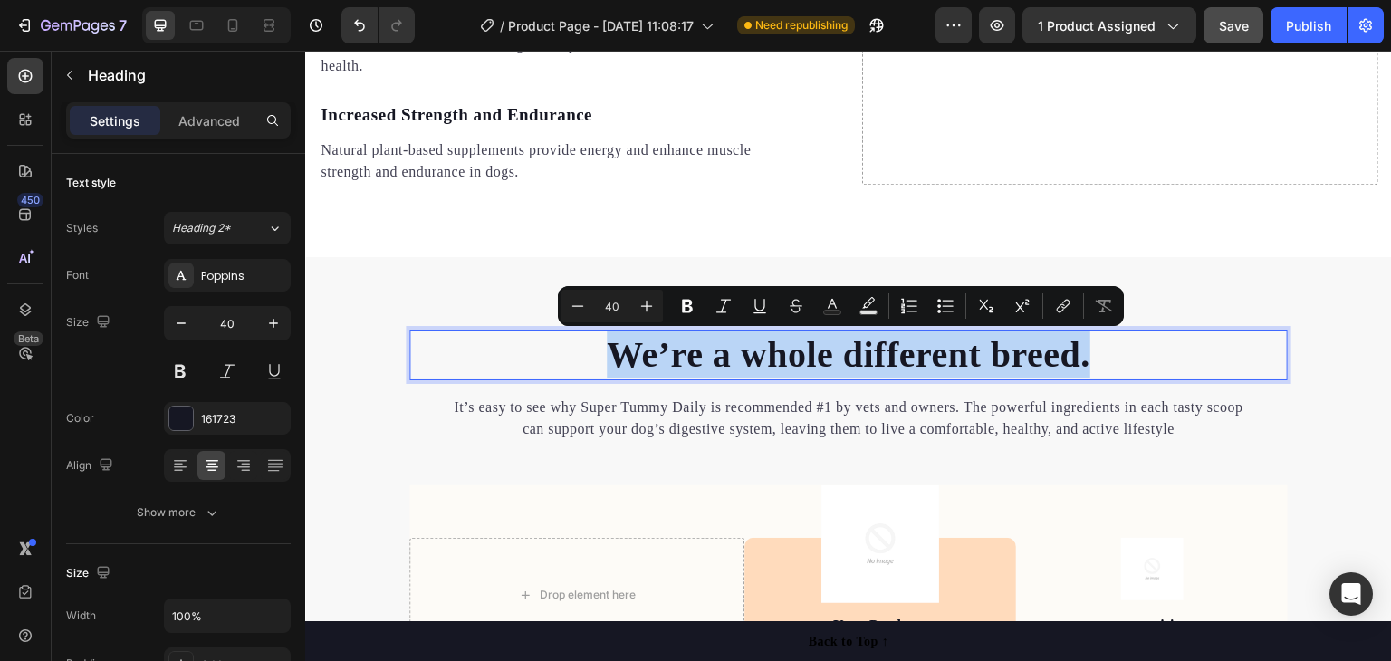
click at [800, 357] on p "We’re a whole different breed." at bounding box center [848, 354] width 875 height 47
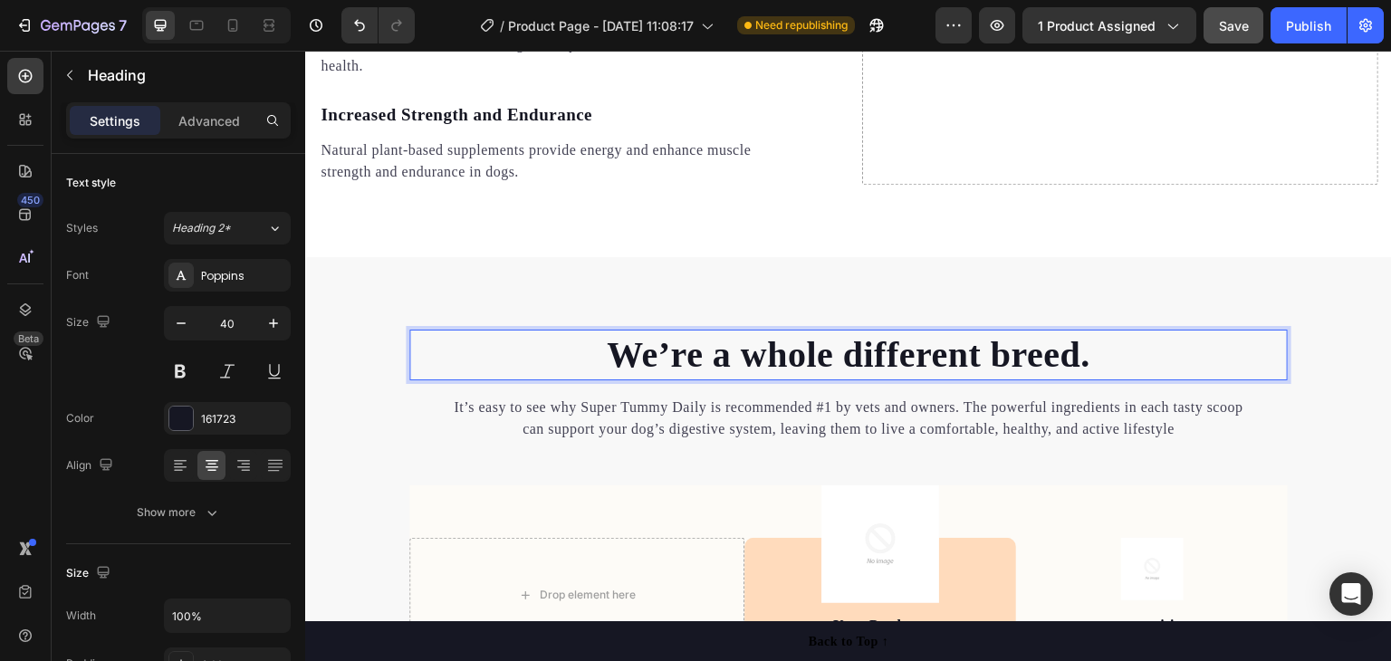
click at [800, 357] on p "We’re a whole different breed." at bounding box center [848, 354] width 875 height 47
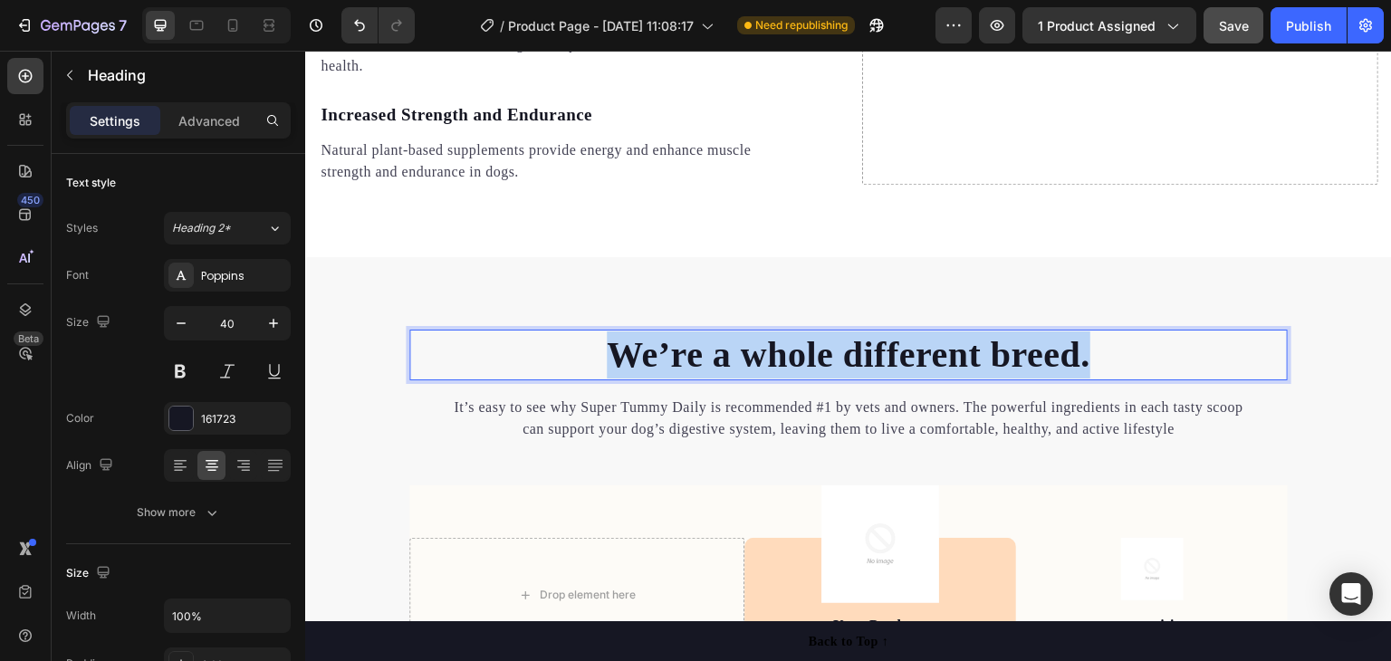
click at [800, 357] on p "We’re a whole different breed." at bounding box center [848, 354] width 875 height 47
click at [799, 357] on p "We’re a whole different breed." at bounding box center [848, 354] width 875 height 47
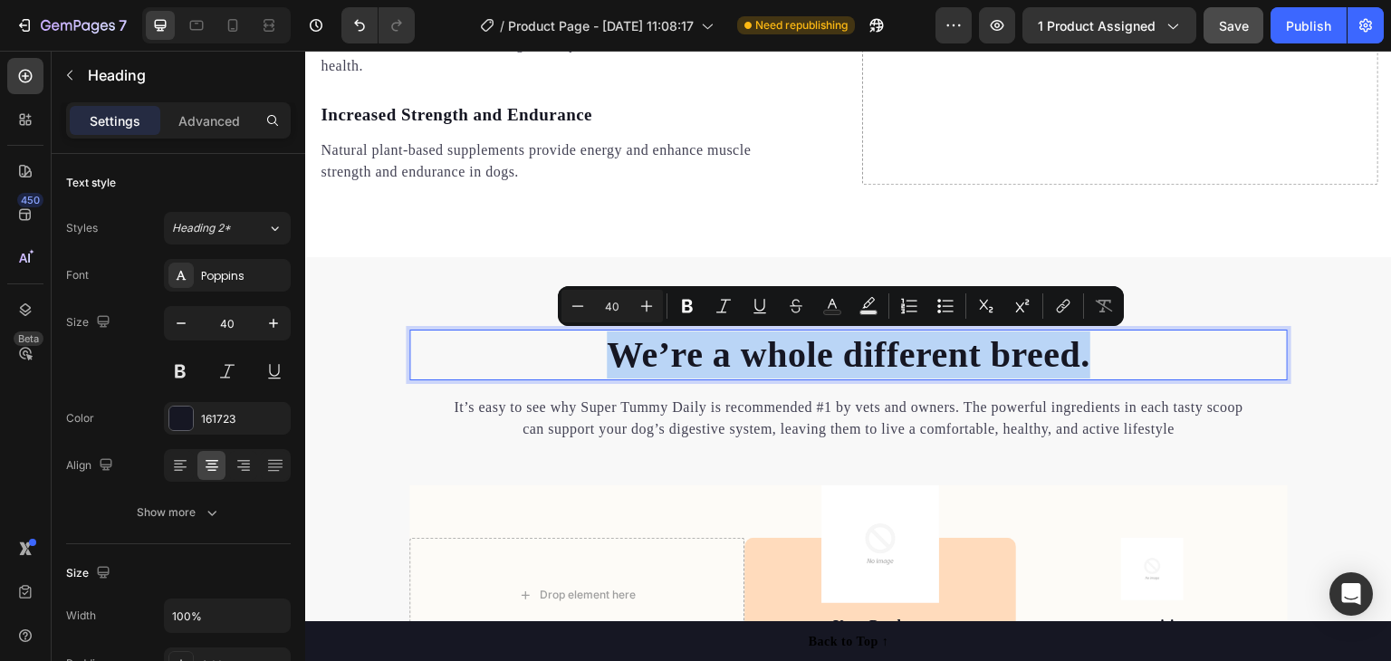
click at [799, 357] on p "We’re a whole different breed." at bounding box center [848, 354] width 875 height 47
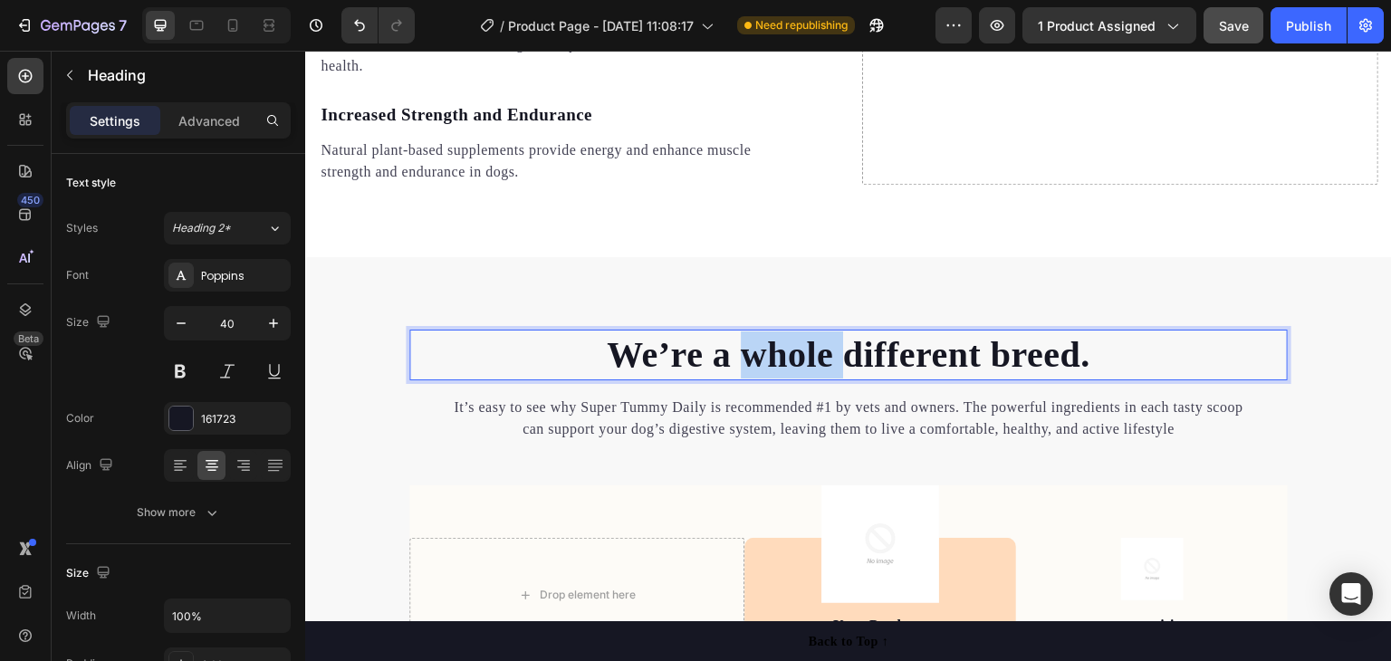
click at [799, 357] on p "We’re a whole different breed." at bounding box center [848, 354] width 875 height 47
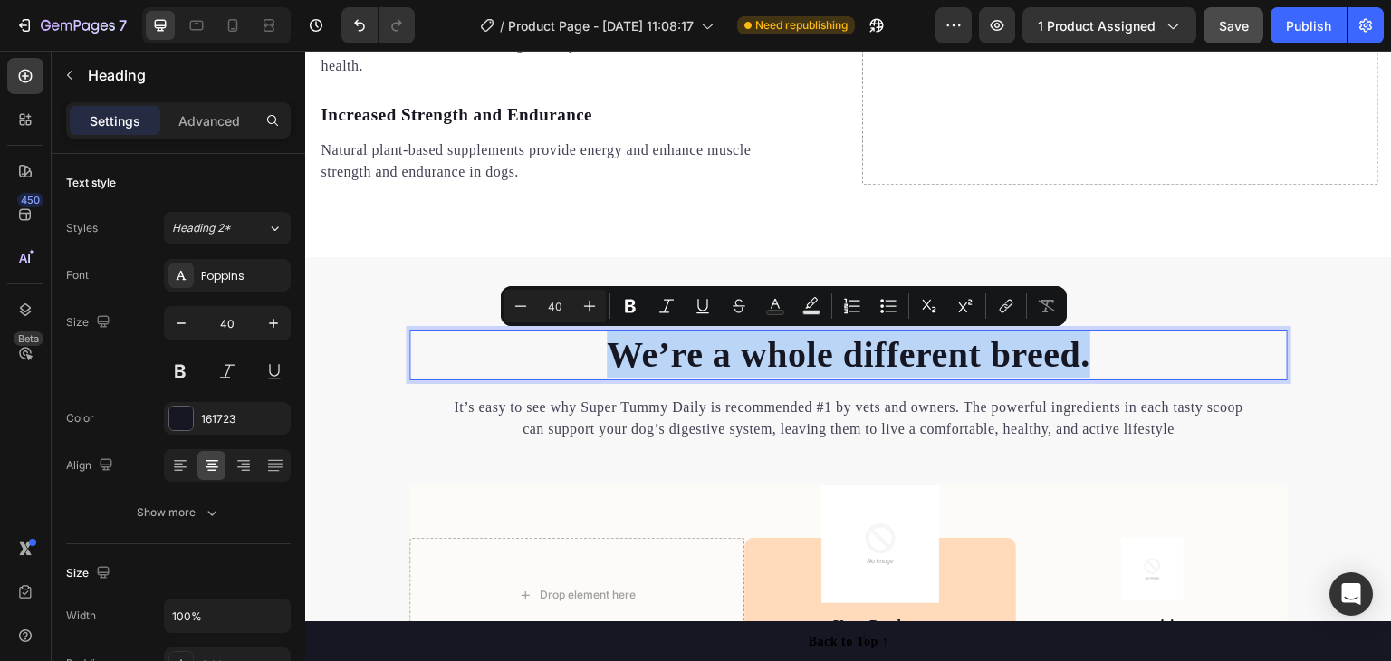
click at [799, 357] on p "We’re a whole different breed." at bounding box center [848, 354] width 875 height 47
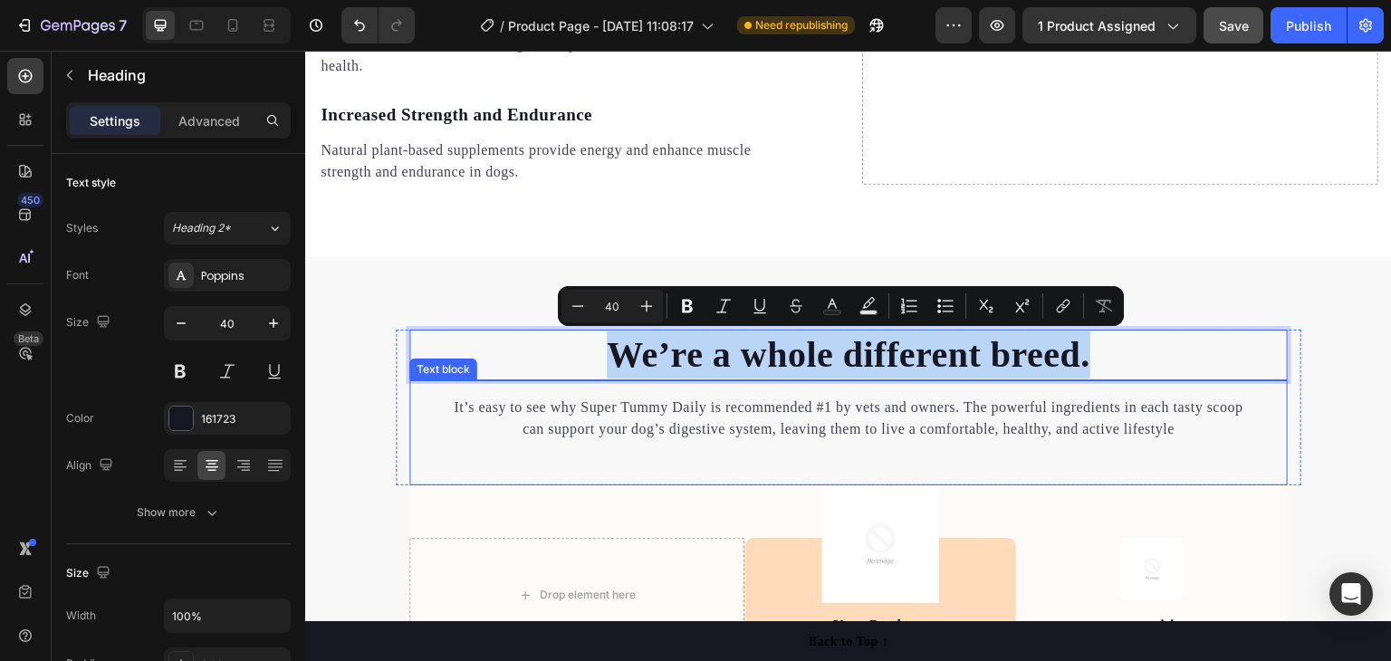
click at [860, 423] on p "It’s easy to see why Super Tummy Daily is recommended #1 by vets and owners. Th…" at bounding box center [849, 418] width 791 height 43
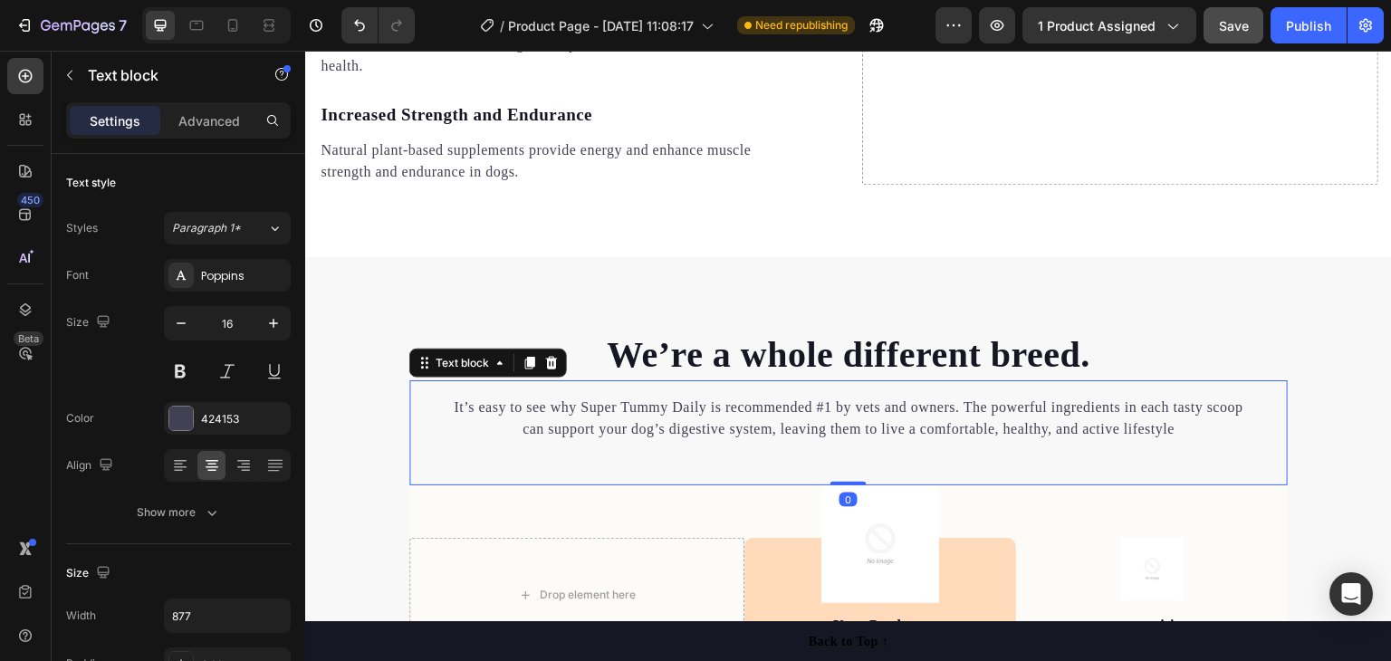
click at [860, 423] on p "It’s easy to see why Super Tummy Daily is recommended #1 by vets and owners. Th…" at bounding box center [849, 418] width 791 height 43
click at [860, 419] on p "It’s easy to see why Super Tummy Daily is recommended #1 by vets and owners. Th…" at bounding box center [849, 418] width 791 height 43
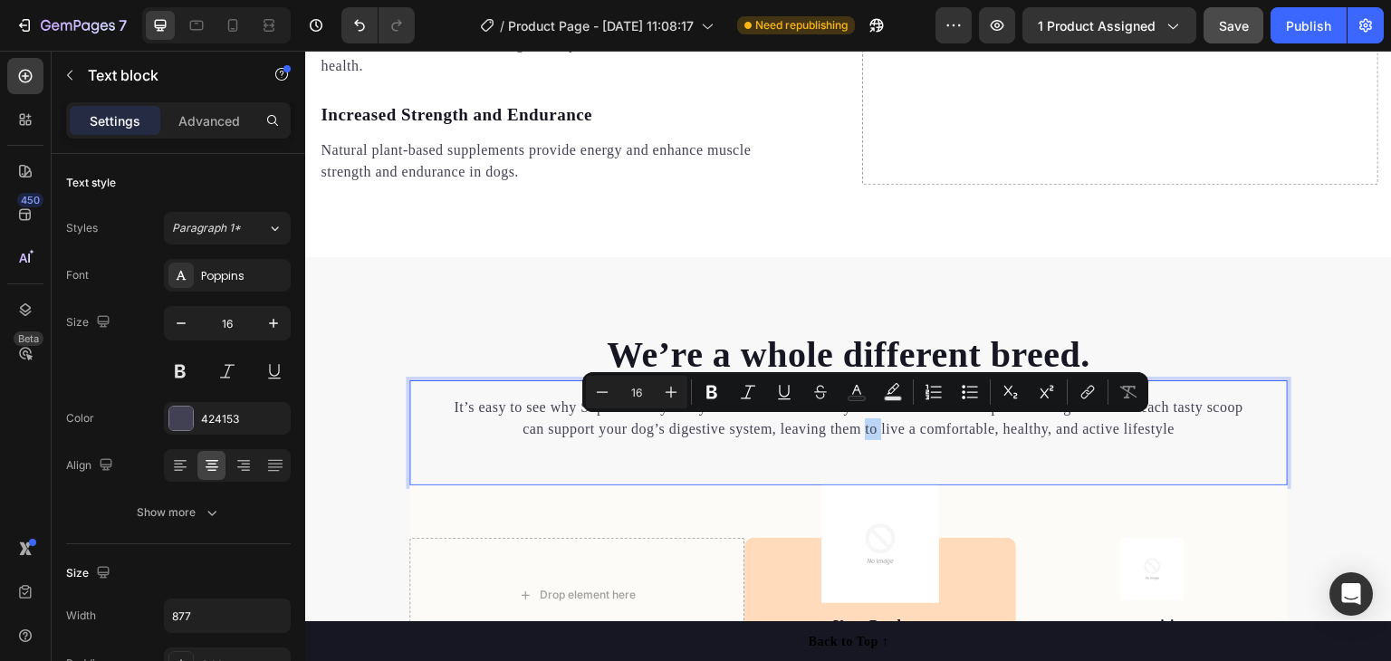
click at [862, 410] on div "Minus 16 Plus Bold Italic Underline Strikethrough Text Color Text Background Co…" at bounding box center [865, 392] width 566 height 40
click at [1126, 451] on div "It’s easy to see why Super Tummy Daily is recommended #1 by vets and owners. Th…" at bounding box center [848, 432] width 878 height 105
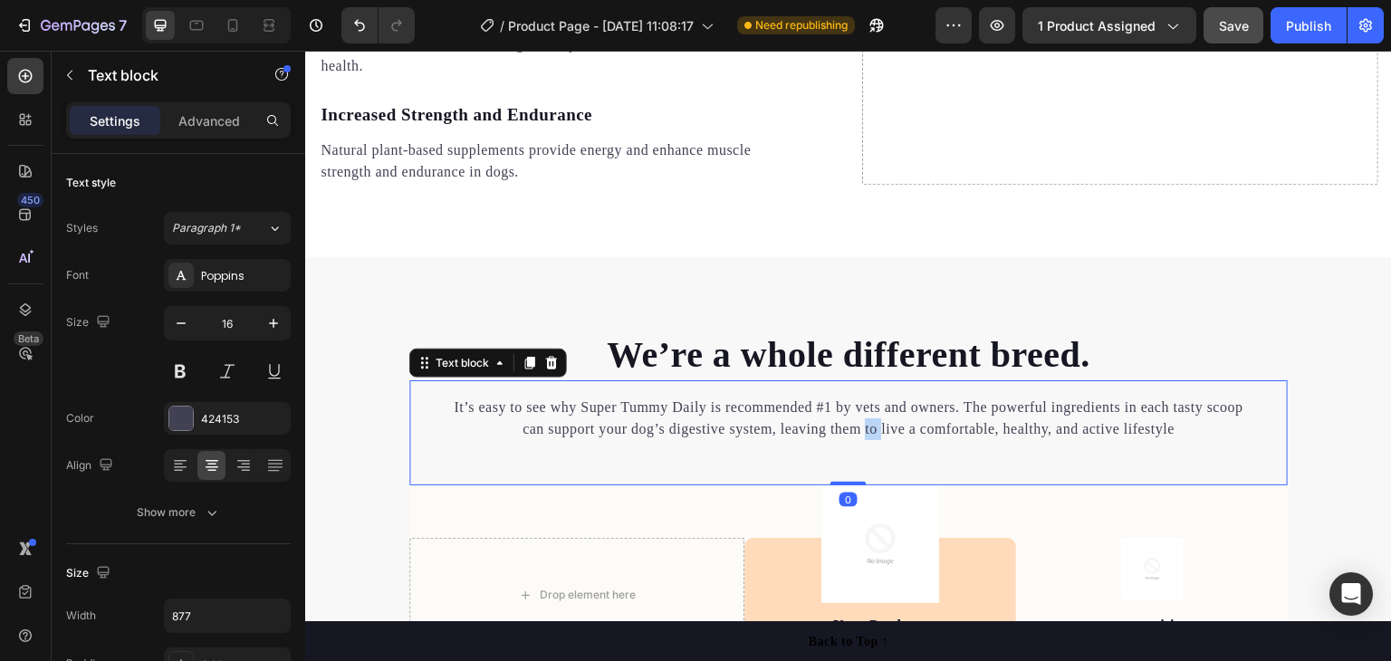
click at [1144, 429] on p "It’s easy to see why Super Tummy Daily is recommended #1 by vets and owners. Th…" at bounding box center [849, 418] width 791 height 43
click at [1143, 429] on p "It’s easy to see why Super Tummy Daily is recommended #1 by vets and owners. Th…" at bounding box center [849, 418] width 791 height 43
click at [1142, 429] on p "It’s easy to see why Super Tummy Daily is recommended #1 by vets and owners. Th…" at bounding box center [849, 418] width 791 height 43
click at [1141, 430] on p "It’s easy to see why Super Tummy Daily is recommended #1 by vets and owners. Th…" at bounding box center [849, 418] width 791 height 43
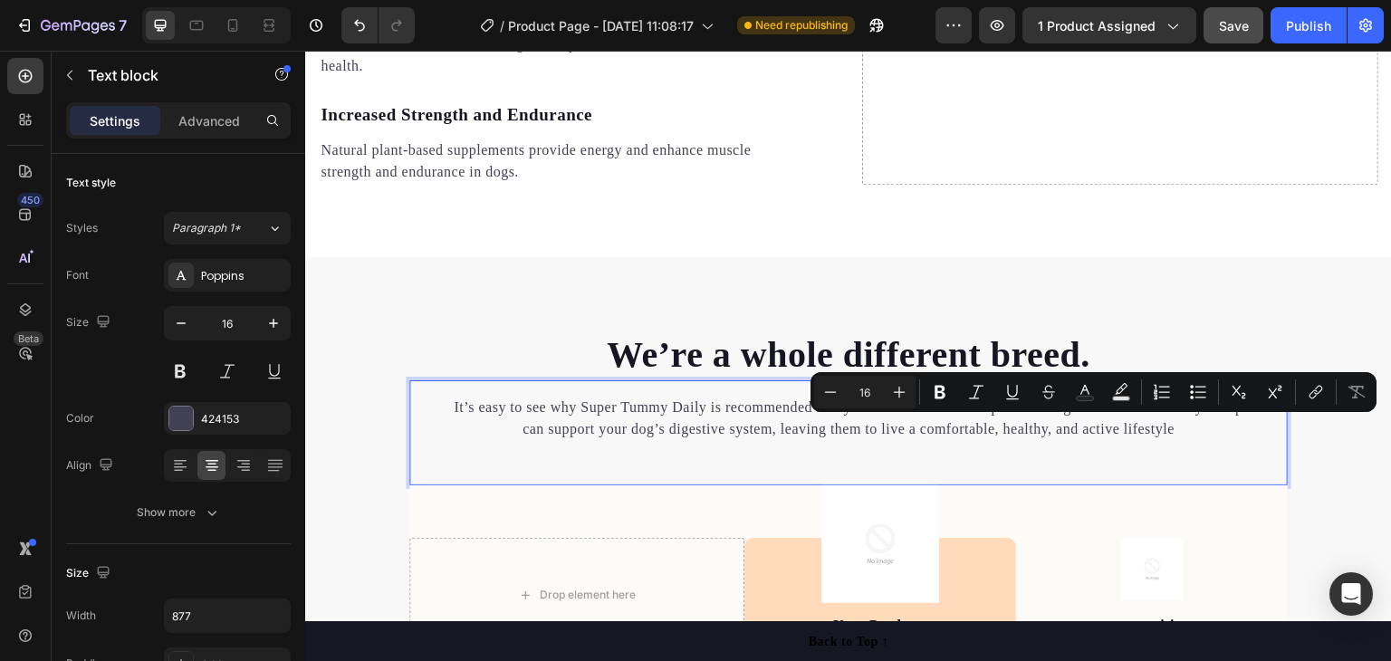
click at [1195, 416] on p "It’s easy to see why Super Tummy Daily is recommended #1 by vets and owners. Th…" at bounding box center [849, 418] width 791 height 43
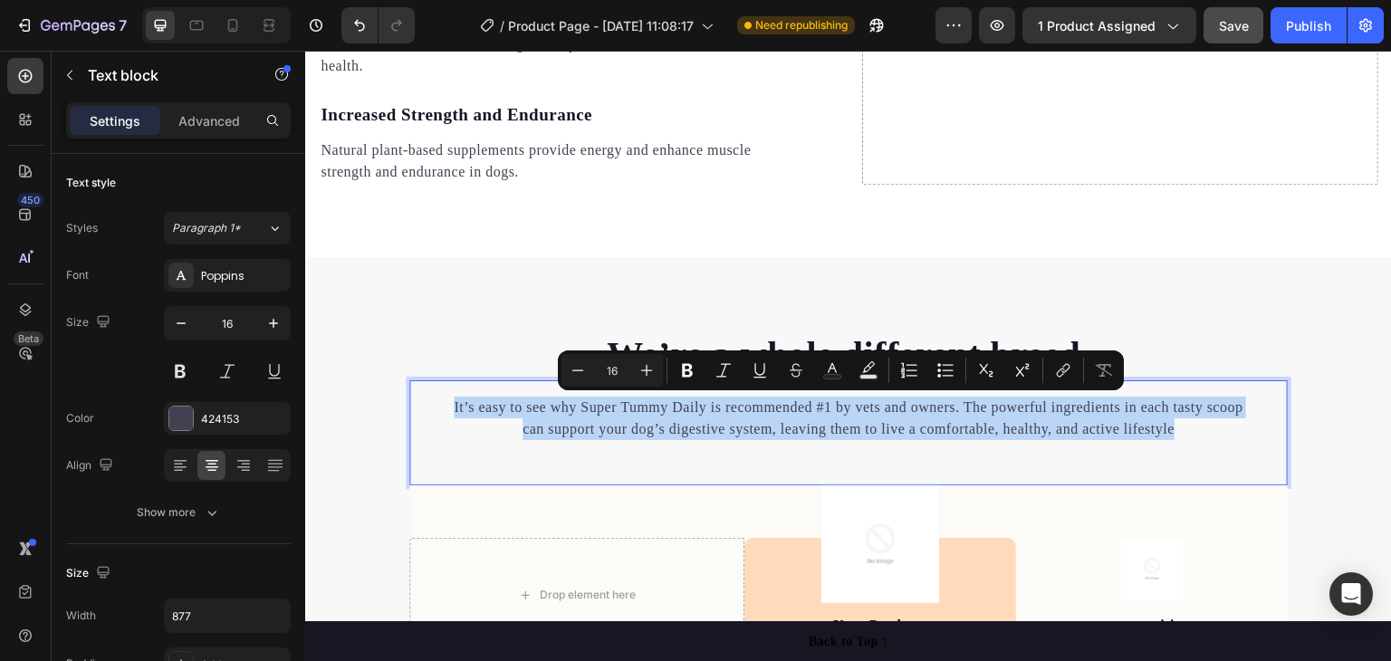
drag, startPoint x: 1177, startPoint y: 427, endPoint x: 444, endPoint y: 407, distance: 733.8
click at [452, 407] on div "It’s easy to see why Super Tummy Daily is recommended #1 by vets and owners. Th…" at bounding box center [849, 418] width 794 height 47
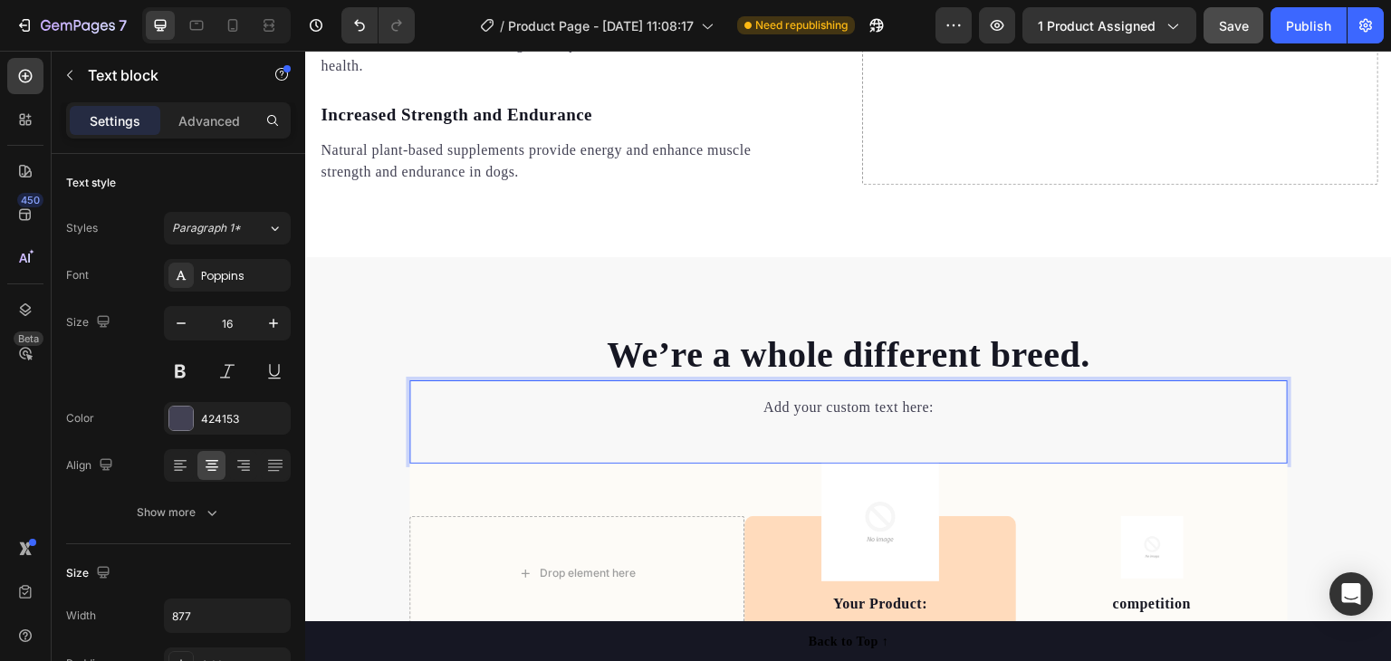
drag, startPoint x: 1095, startPoint y: 437, endPoint x: 1093, endPoint y: 422, distance: 14.6
click at [1094, 437] on div "Add your custom text here: Text block 0" at bounding box center [848, 421] width 878 height 83
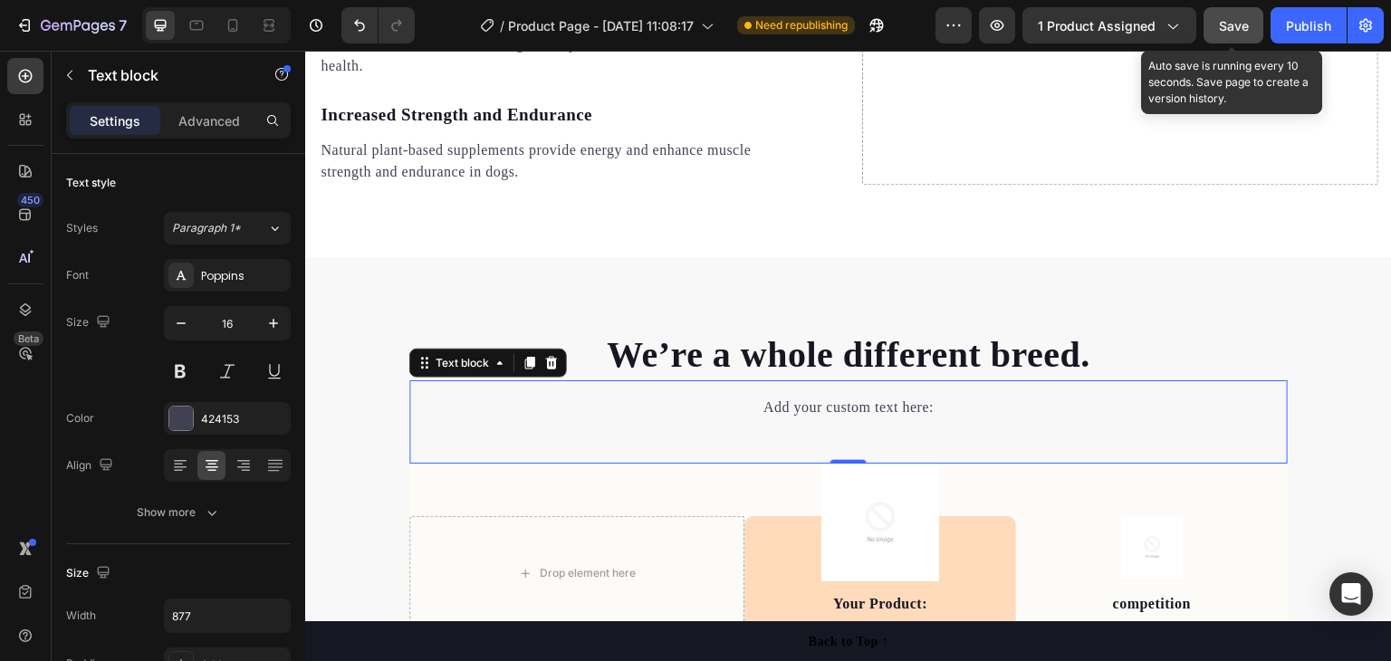
click at [1229, 22] on span "Save" at bounding box center [1234, 25] width 30 height 15
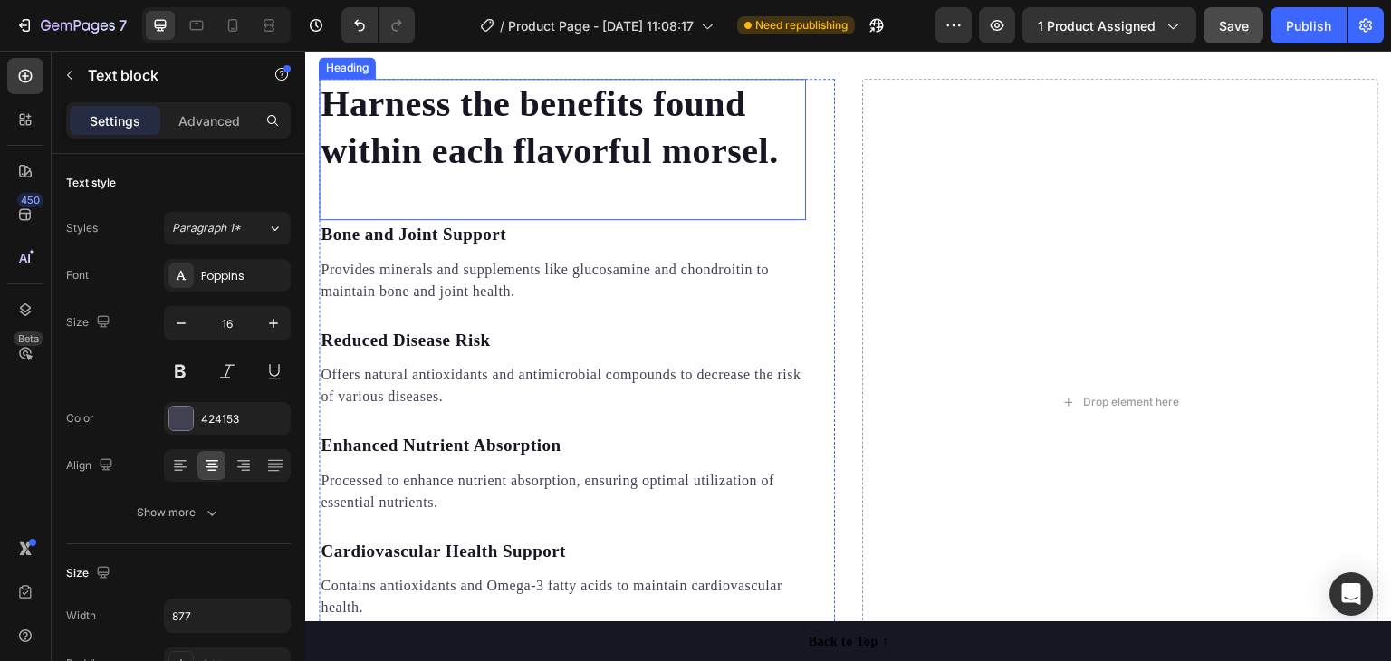
scroll to position [1630, 0]
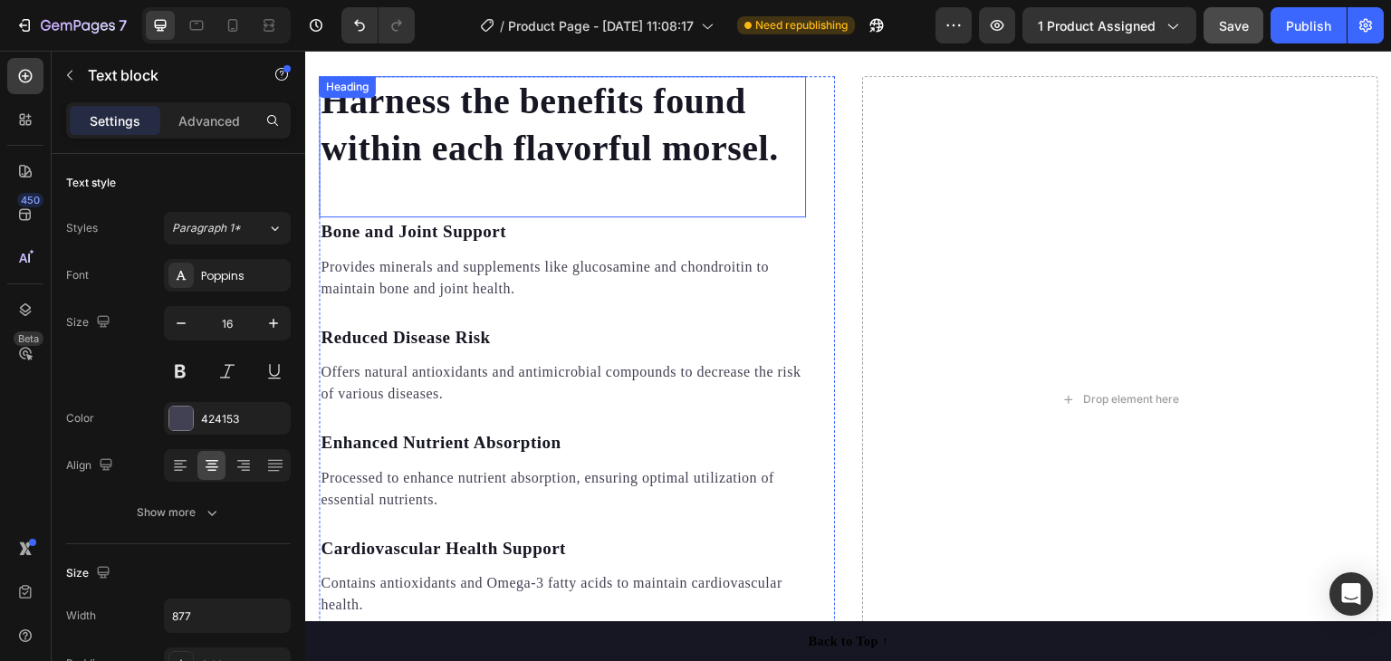
click at [455, 105] on p "Harness the benefits found within each flavorful morsel." at bounding box center [563, 125] width 484 height 94
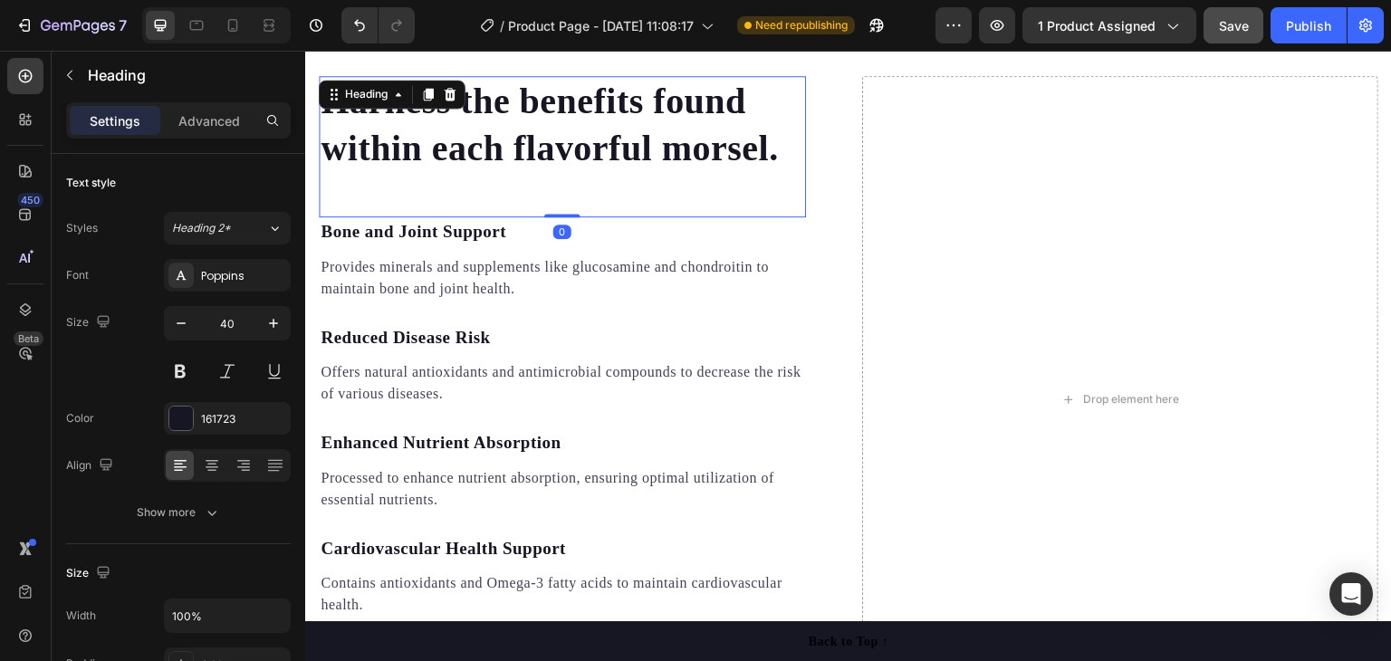
click at [503, 107] on p "Harness the benefits found within each flavorful morsel." at bounding box center [563, 125] width 484 height 94
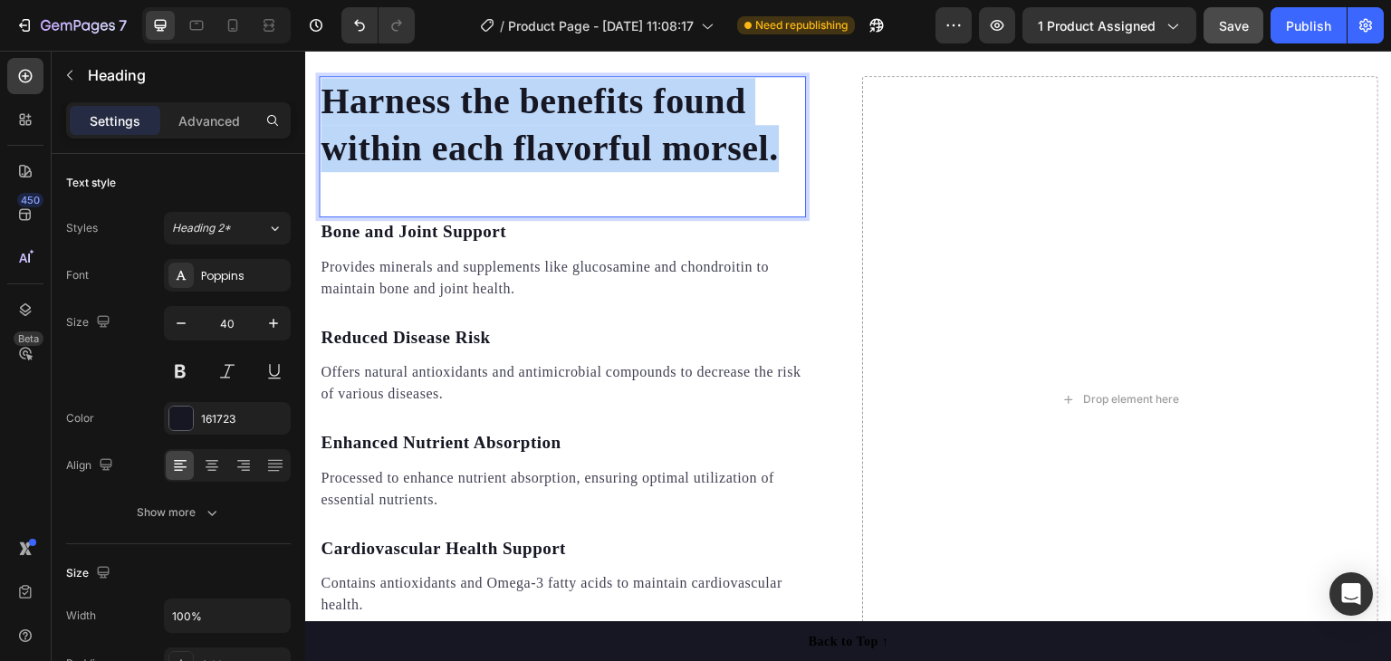
click at [503, 107] on p "Harness the benefits found within each flavorful morsel." at bounding box center [563, 125] width 484 height 94
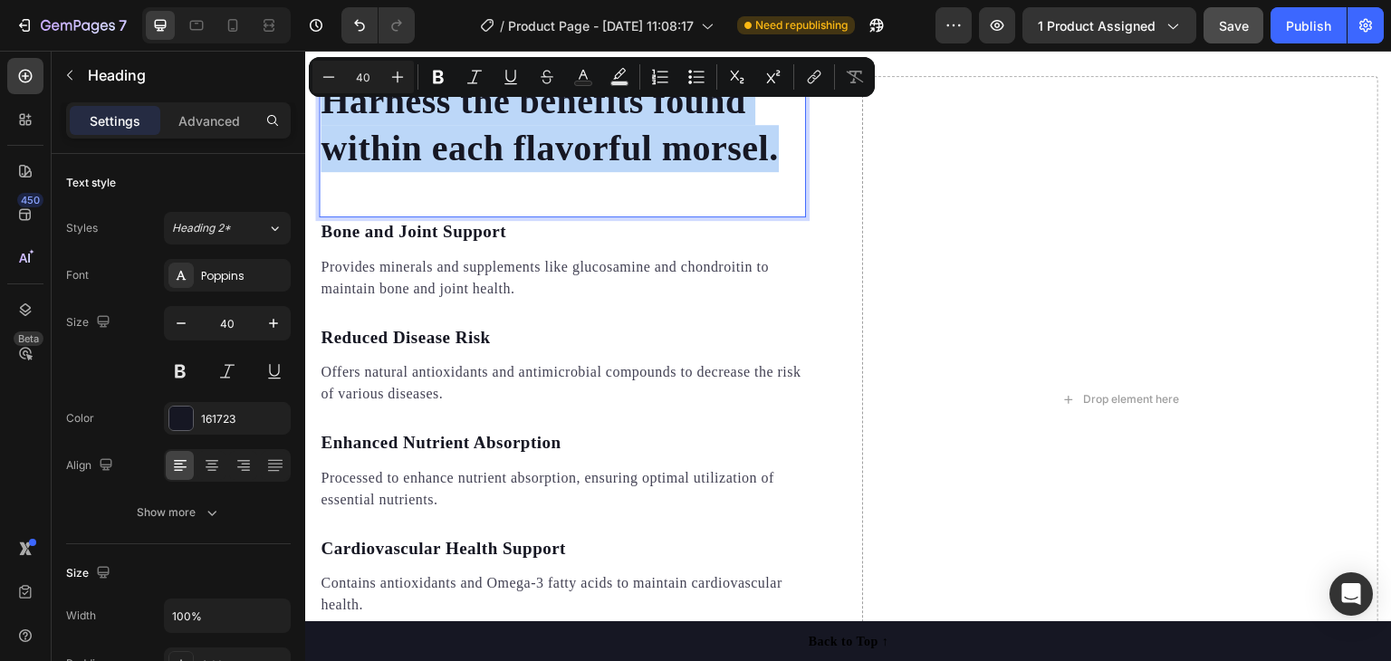
click at [502, 108] on p "Harness the benefits found within each flavorful morsel." at bounding box center [563, 125] width 484 height 94
click at [514, 107] on p "Harness the benefits found within each flavorful morsel." at bounding box center [563, 125] width 484 height 94
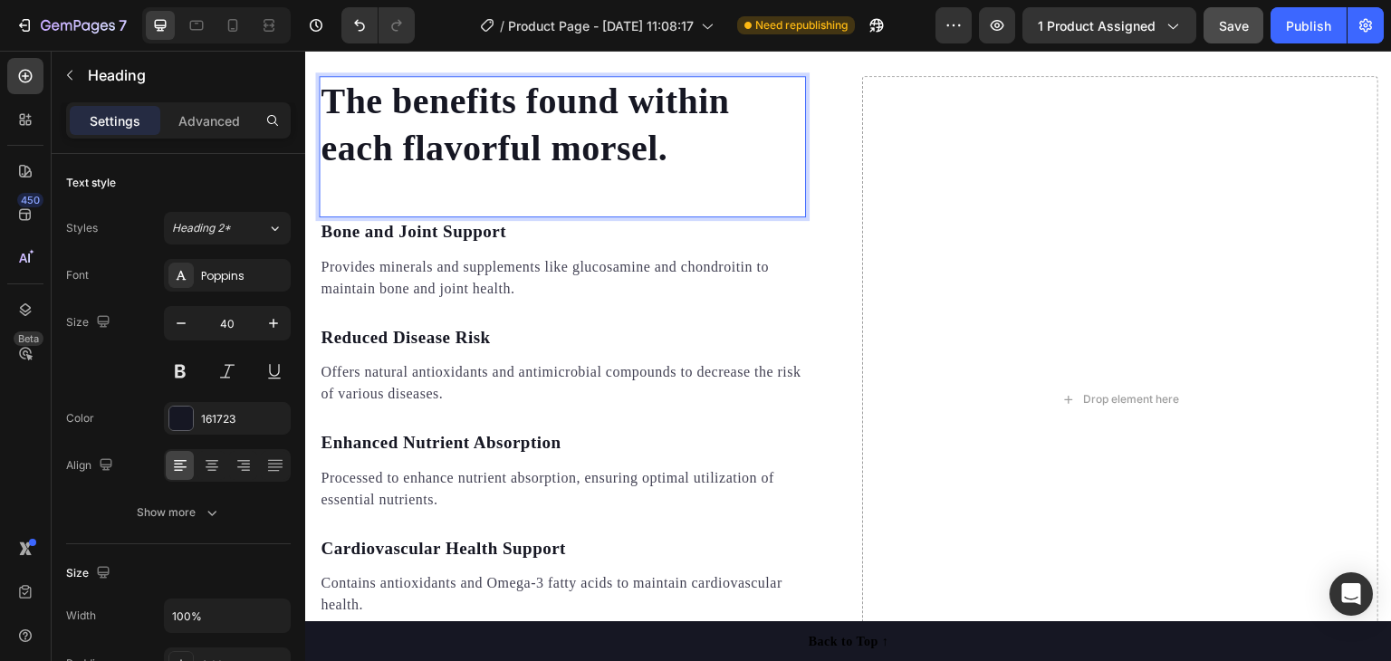
click at [630, 95] on p "The benefits found within each flavorful morsel." at bounding box center [563, 125] width 484 height 94
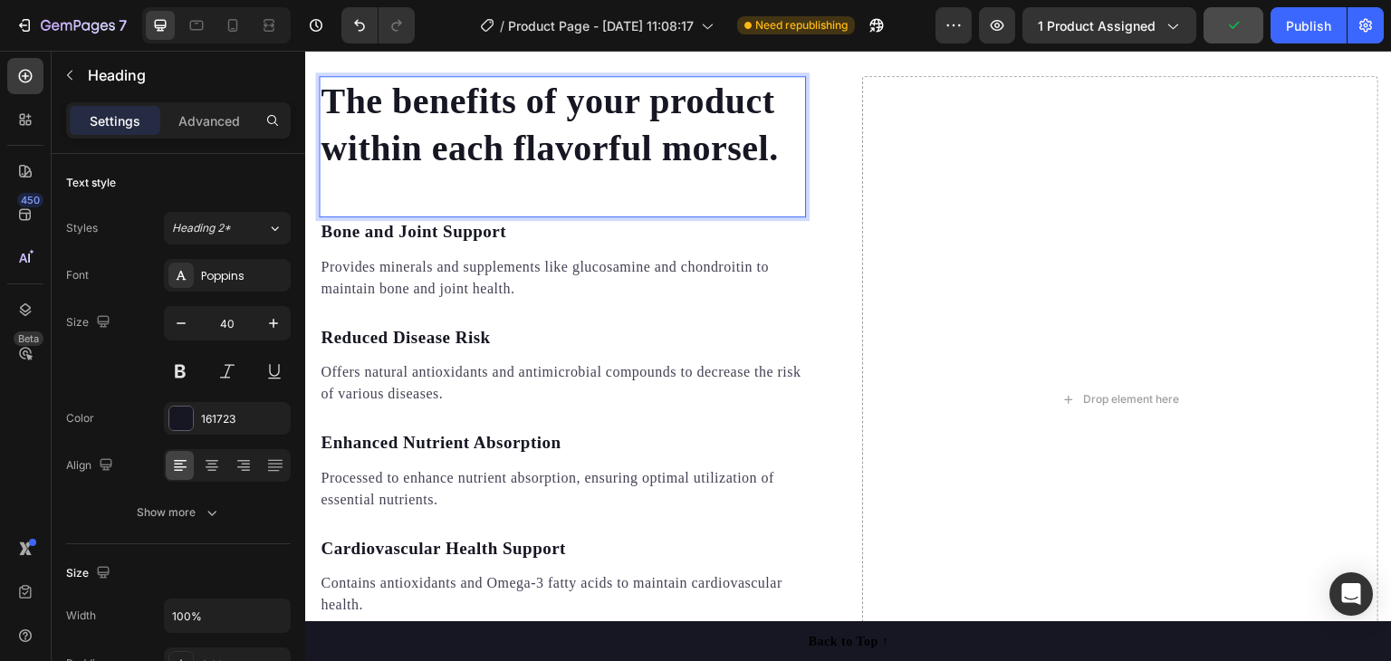
click at [788, 160] on p "The benefits of your product within each flavorful morsel." at bounding box center [563, 125] width 484 height 94
click at [783, 157] on p "The benefits of your product within each flavorful morsel." at bounding box center [563, 125] width 484 height 94
click at [785, 157] on p "The benefits of your product within each flavorful morsel." at bounding box center [563, 125] width 484 height 94
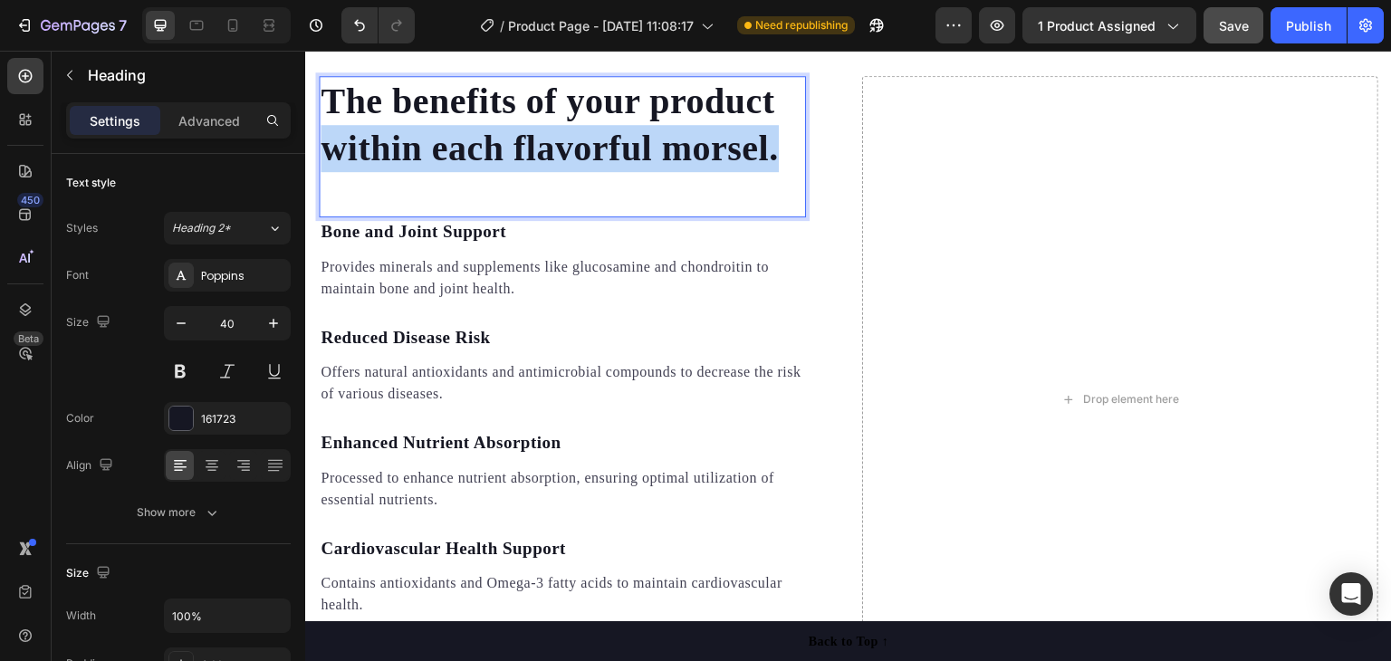
drag, startPoint x: 784, startPoint y: 158, endPoint x: 316, endPoint y: 155, distance: 468.2
click at [317, 155] on div "The benefits of your product within each flavorful morsel. Heading 0 Bone and J…" at bounding box center [848, 400] width 1087 height 648
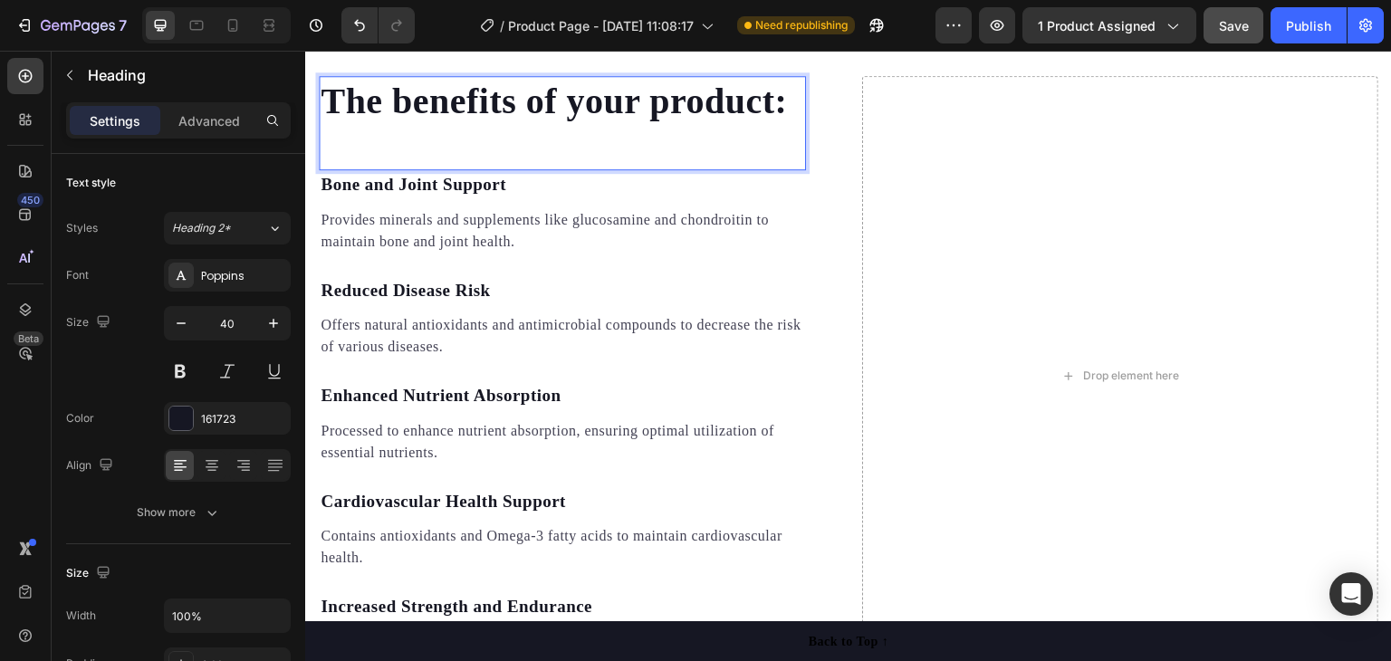
click at [546, 149] on div "The benefits of your product: Heading 0" at bounding box center [562, 123] width 487 height 94
click at [395, 139] on div "The benefits of your product: Heading 0" at bounding box center [562, 123] width 487 height 94
click at [786, 102] on p "The benefits of your product:" at bounding box center [563, 101] width 484 height 47
click at [533, 193] on p "Bone and Joint Support" at bounding box center [563, 185] width 484 height 26
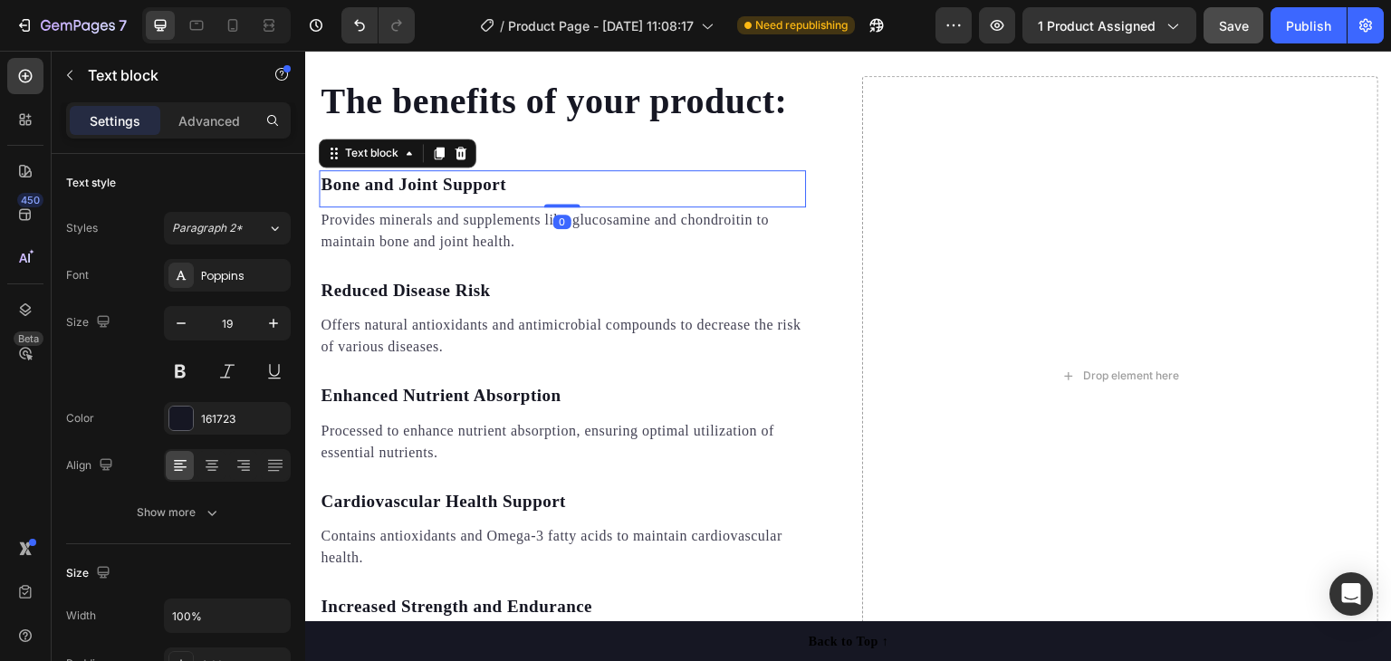
click at [533, 193] on p "Bone and Joint Support" at bounding box center [563, 185] width 484 height 26
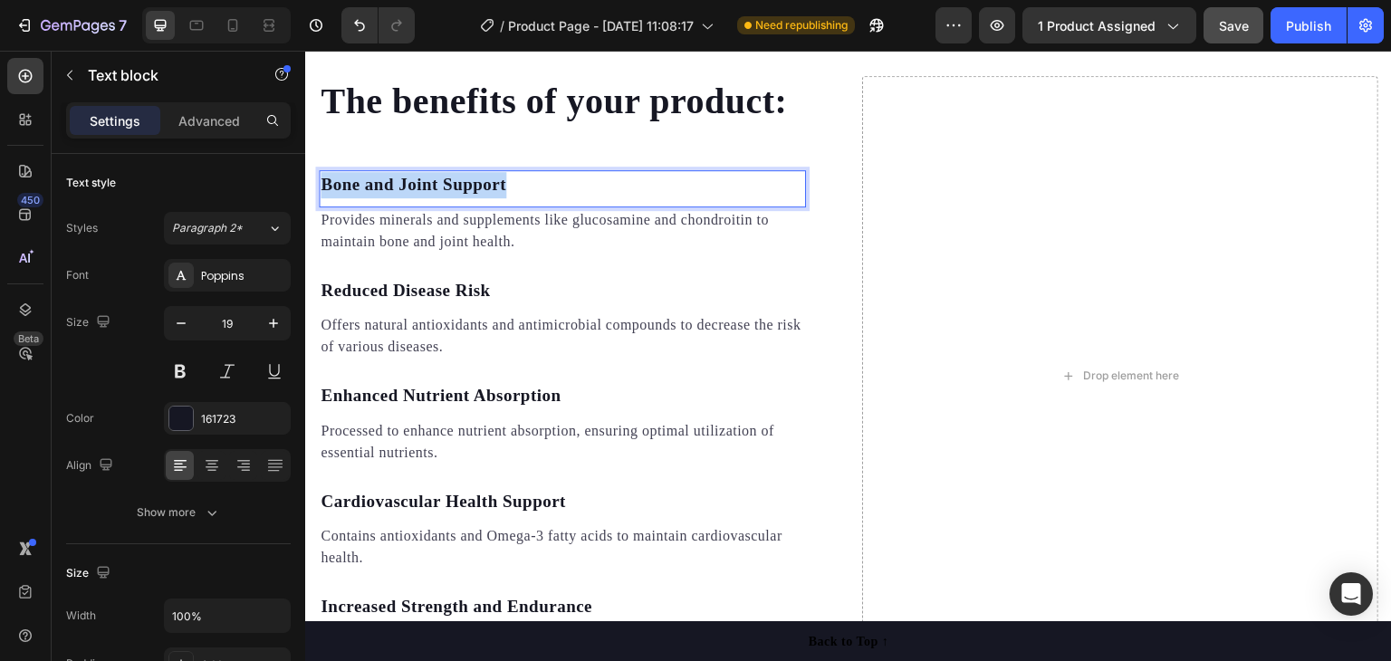
click at [533, 193] on p "Bone and Joint Support" at bounding box center [563, 185] width 484 height 26
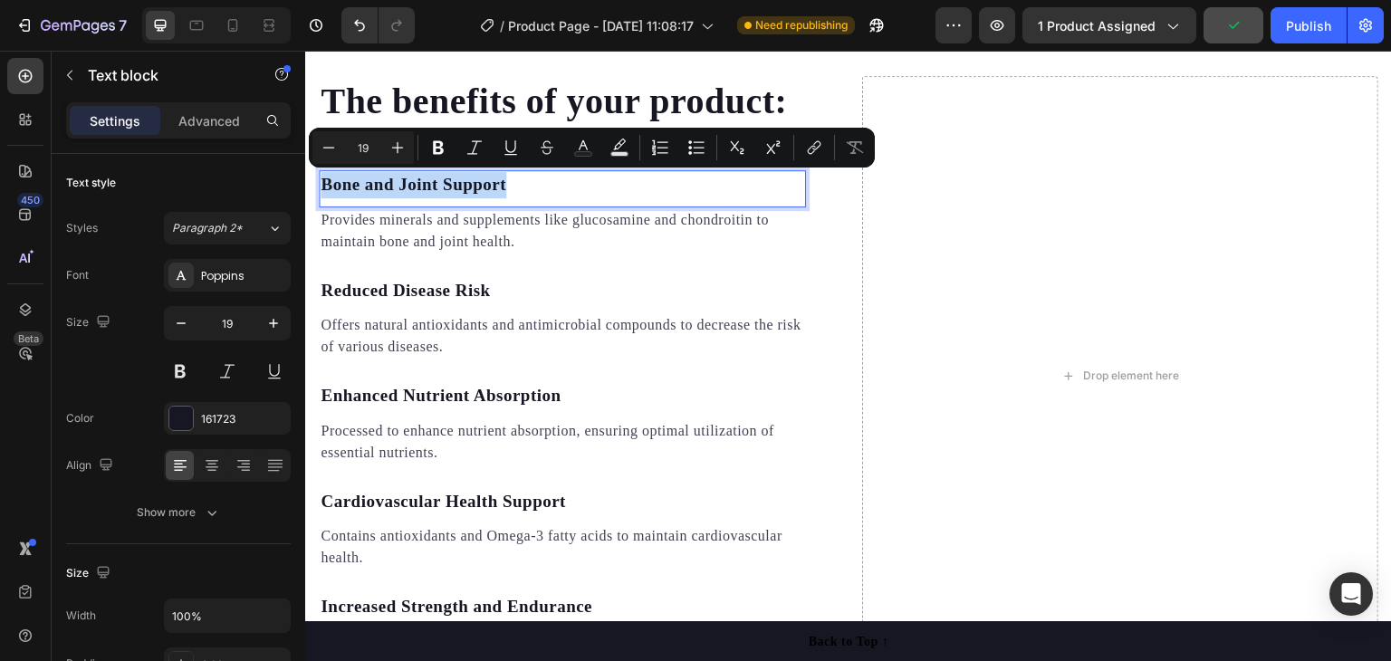
click at [533, 192] on p "Bone and Joint Support" at bounding box center [563, 185] width 484 height 26
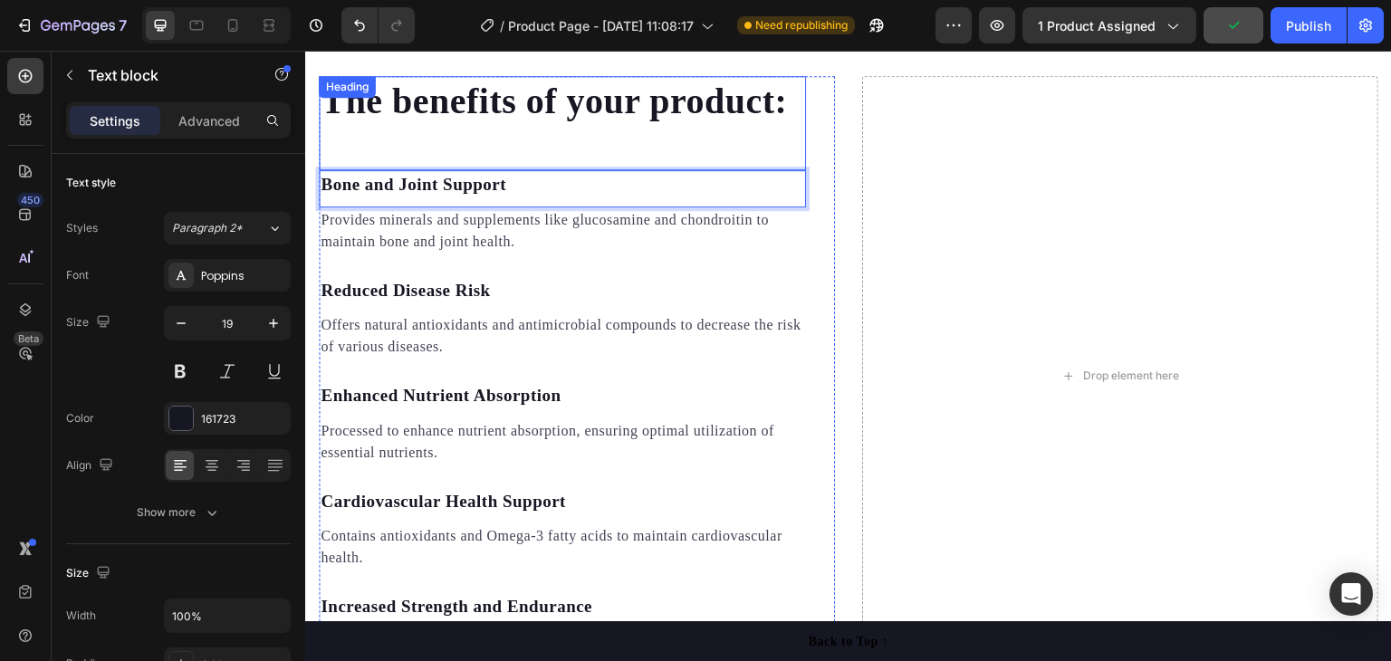
click at [681, 144] on div "The benefits of your product: Heading" at bounding box center [562, 123] width 487 height 94
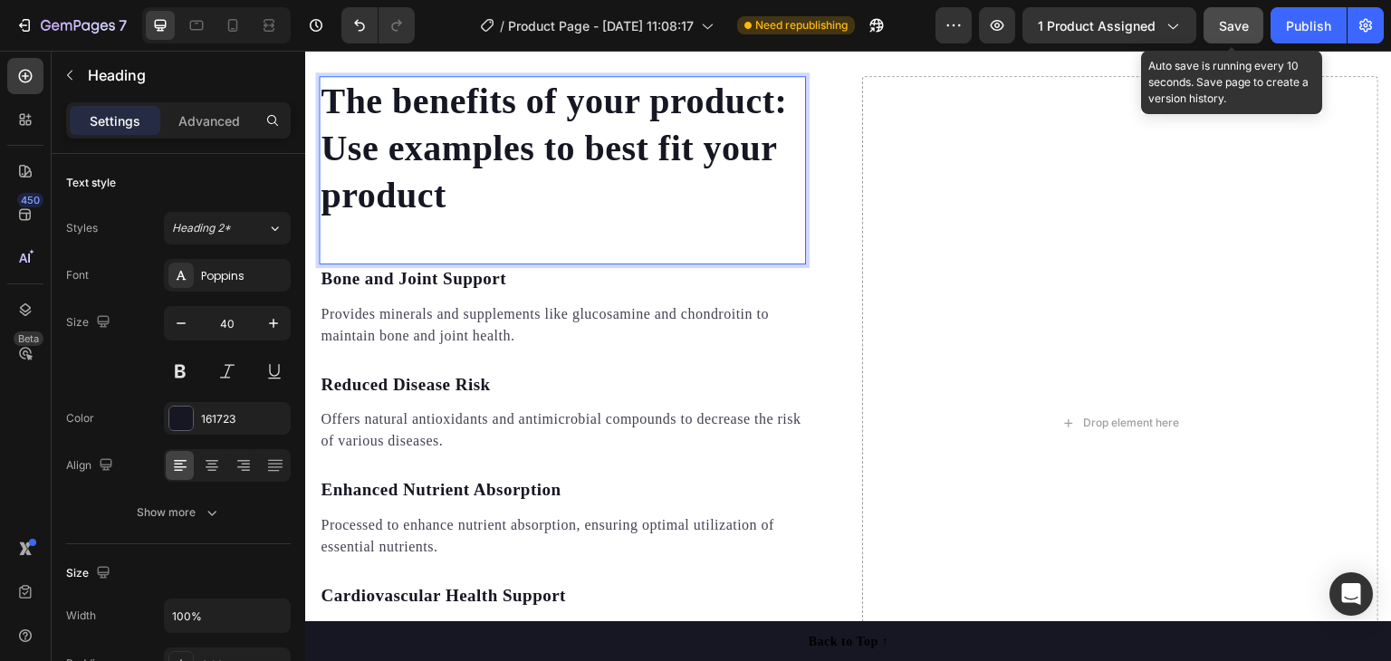
click at [1248, 34] on div "Save" at bounding box center [1234, 25] width 30 height 19
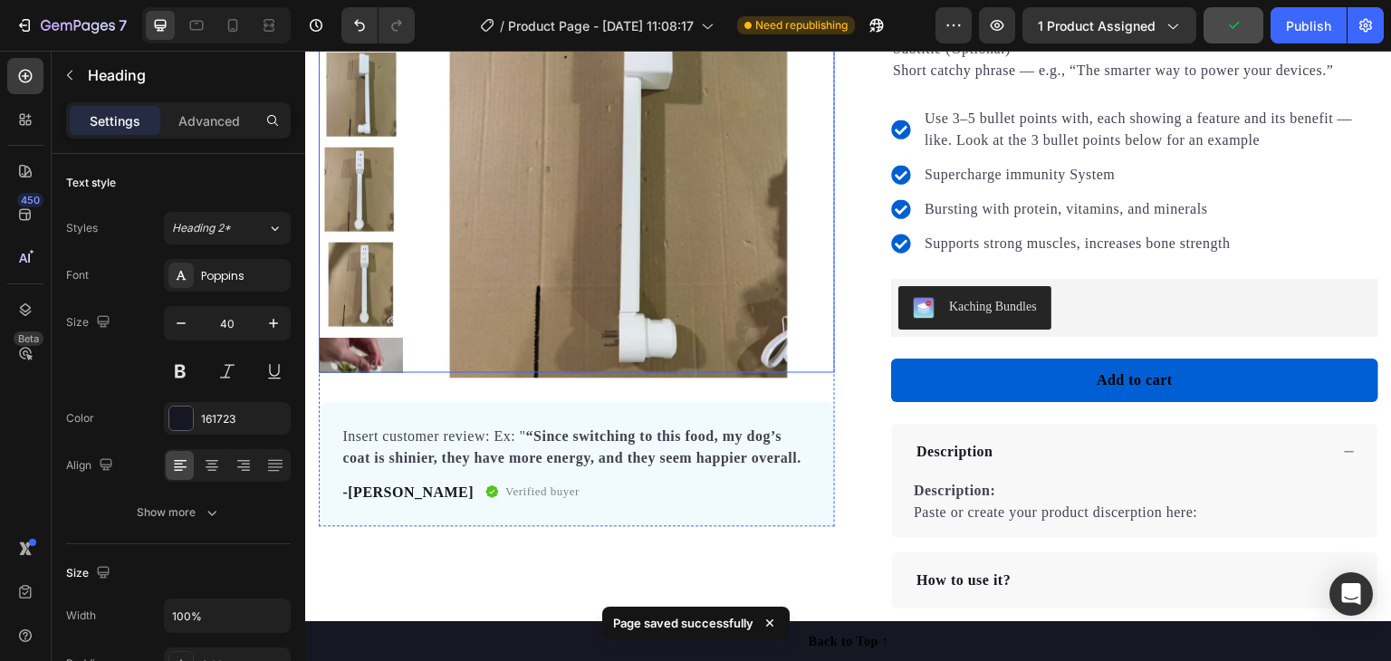
scroll to position [185, 0]
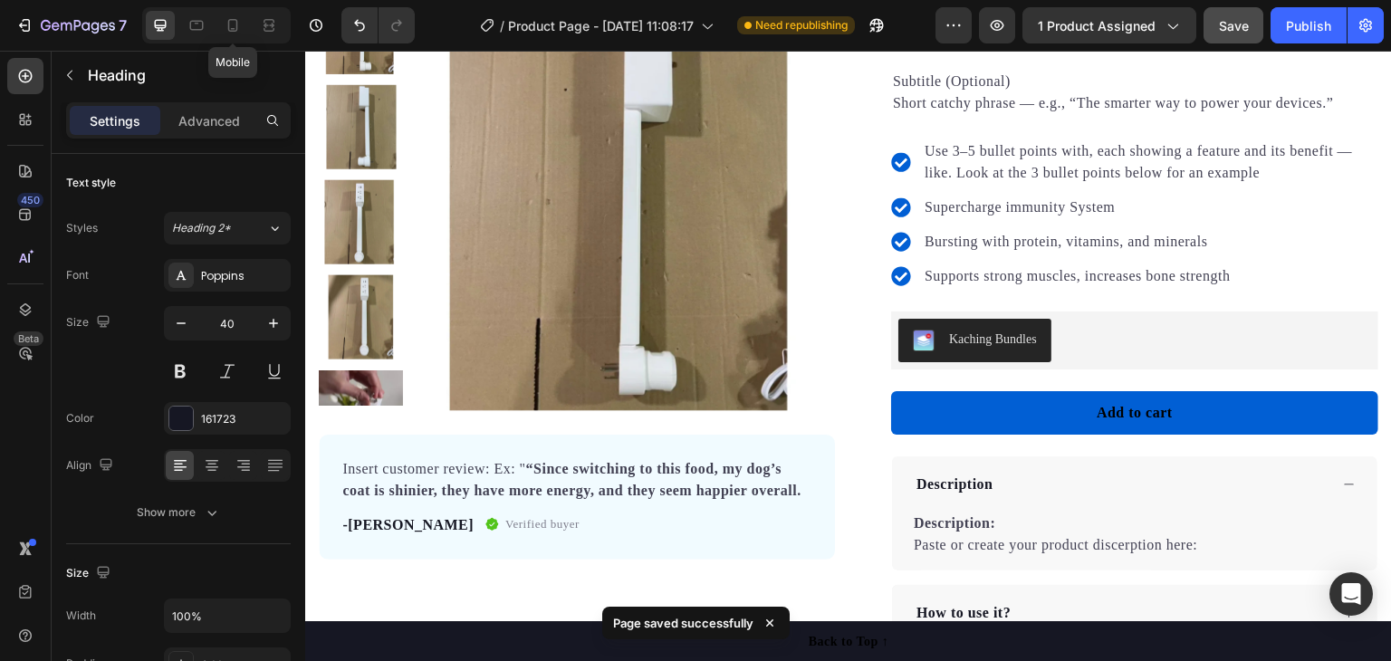
drag, startPoint x: 231, startPoint y: 17, endPoint x: 321, endPoint y: 55, distance: 98.2
click at [230, 17] on icon at bounding box center [233, 25] width 18 height 18
type input "35"
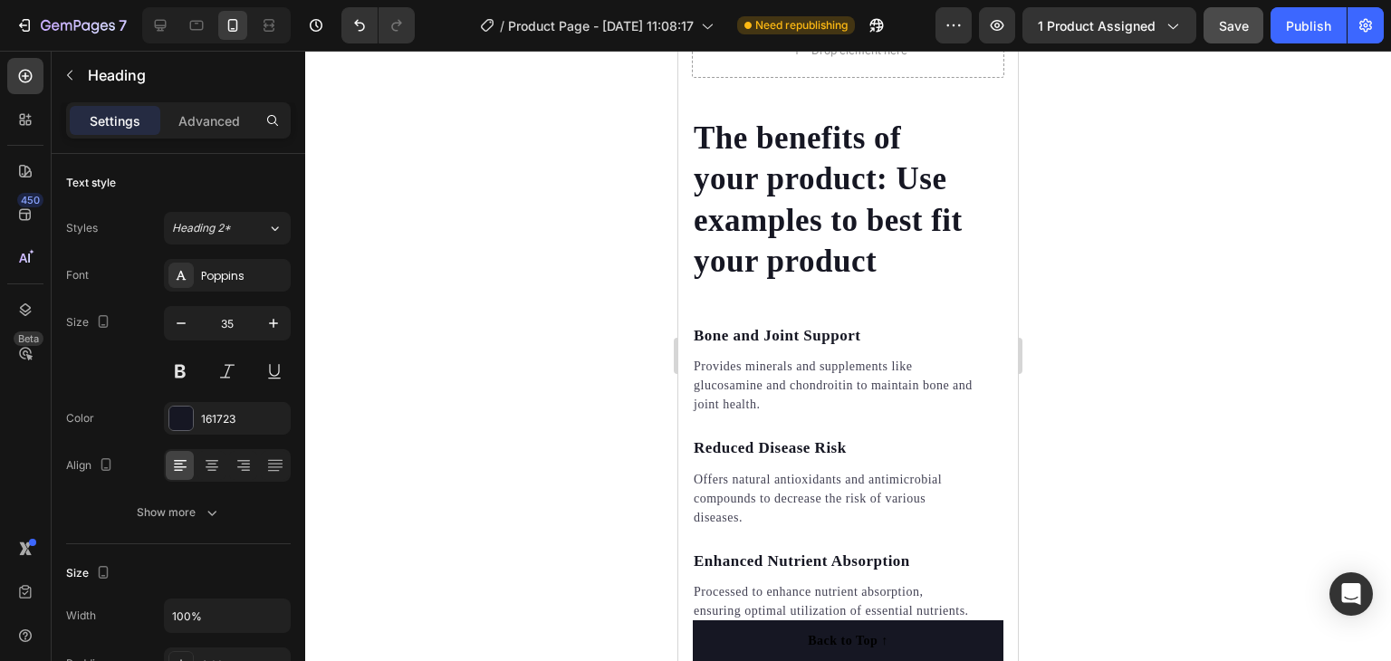
scroll to position [2268, 0]
click at [824, 341] on p "Bone and Joint Support" at bounding box center [834, 336] width 280 height 24
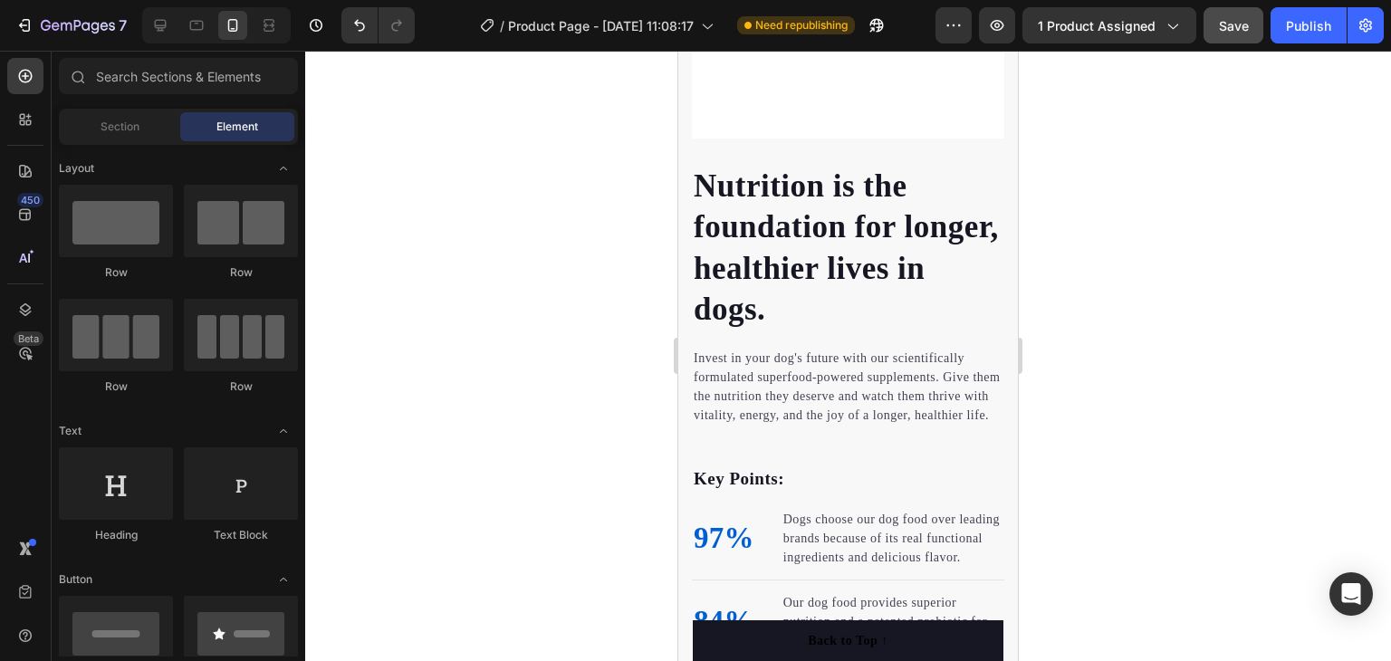
scroll to position [0, 0]
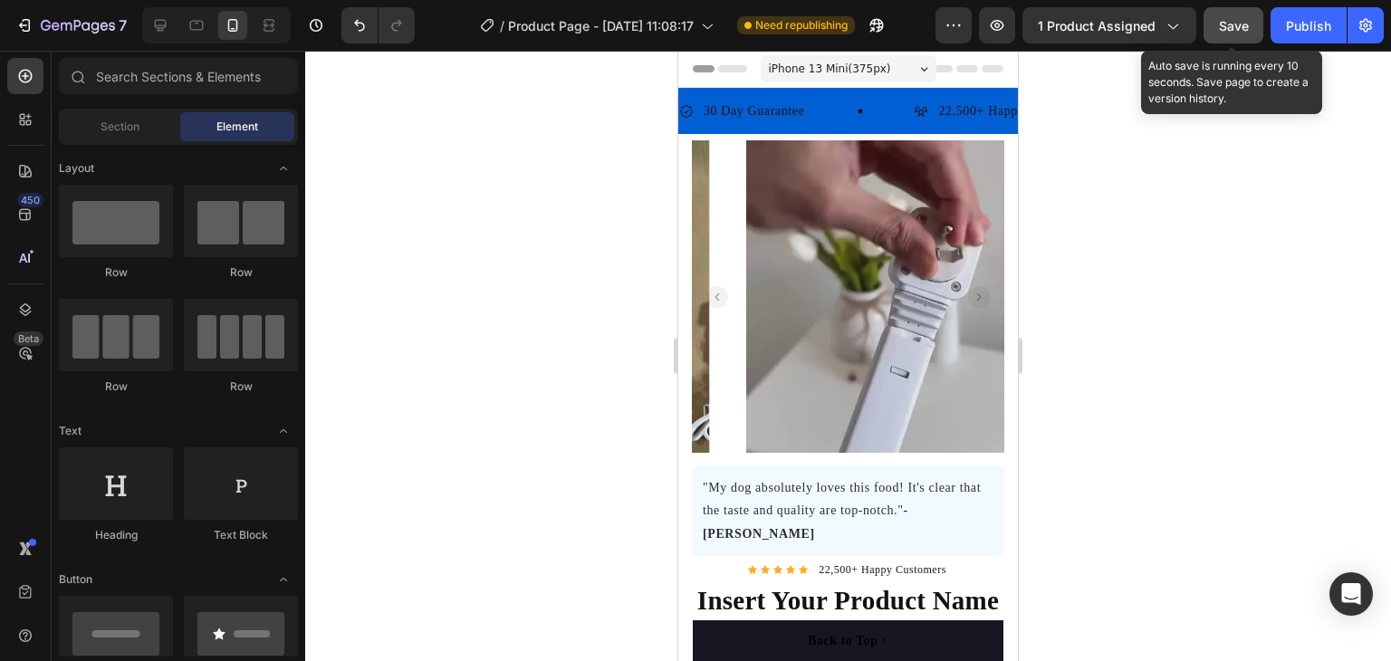
click at [1240, 16] on div "Save" at bounding box center [1234, 25] width 30 height 19
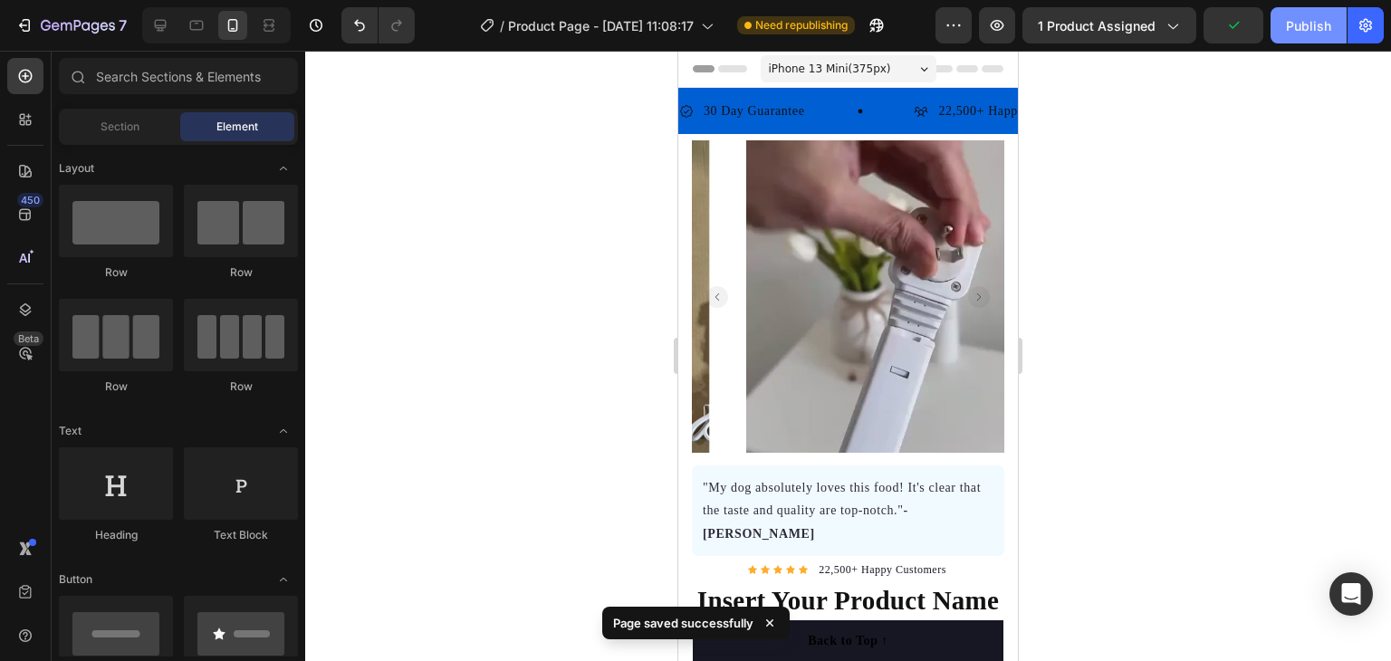
click at [1294, 24] on div "Publish" at bounding box center [1308, 25] width 45 height 19
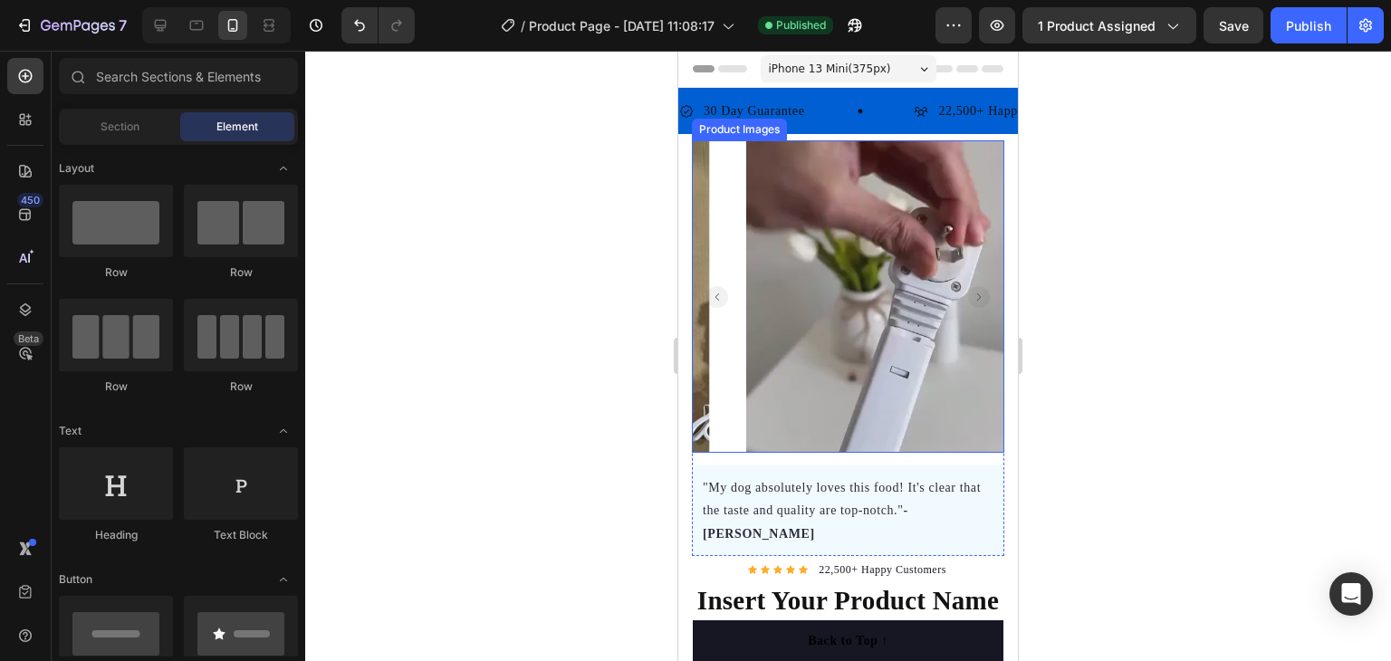
click at [848, 273] on img at bounding box center [902, 296] width 312 height 312
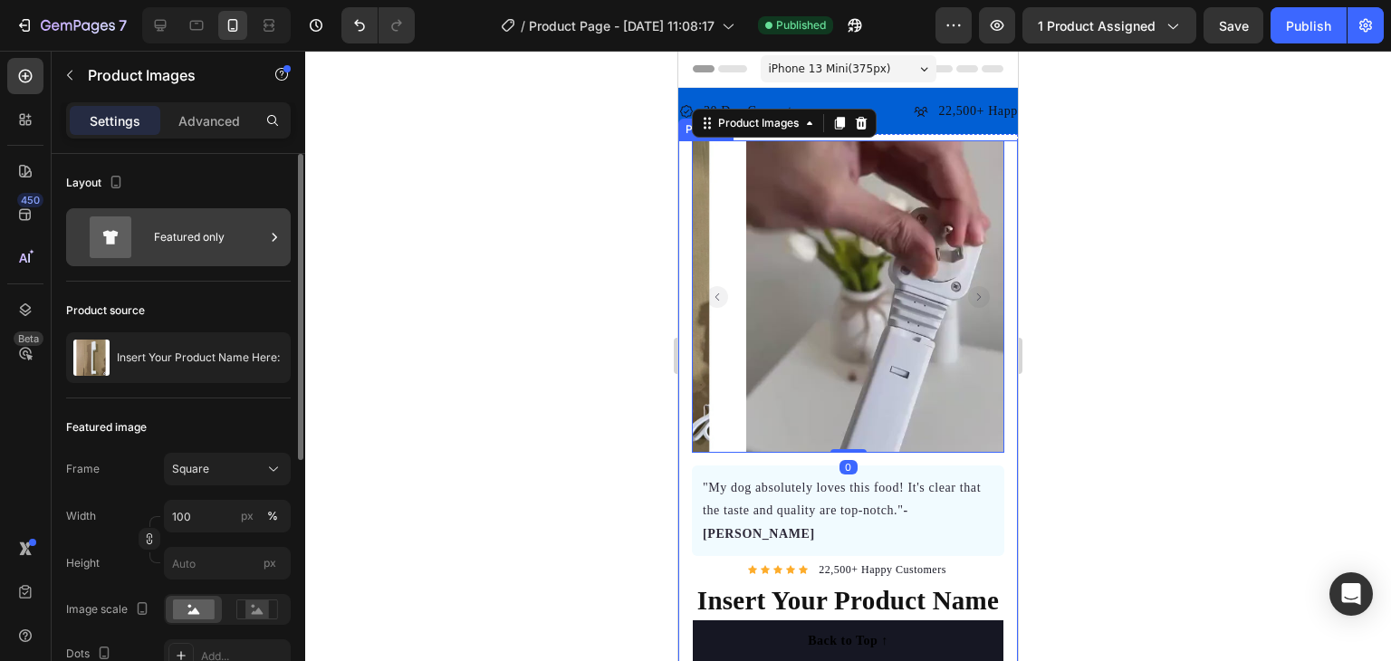
click at [210, 246] on div "Featured only" at bounding box center [209, 237] width 110 height 42
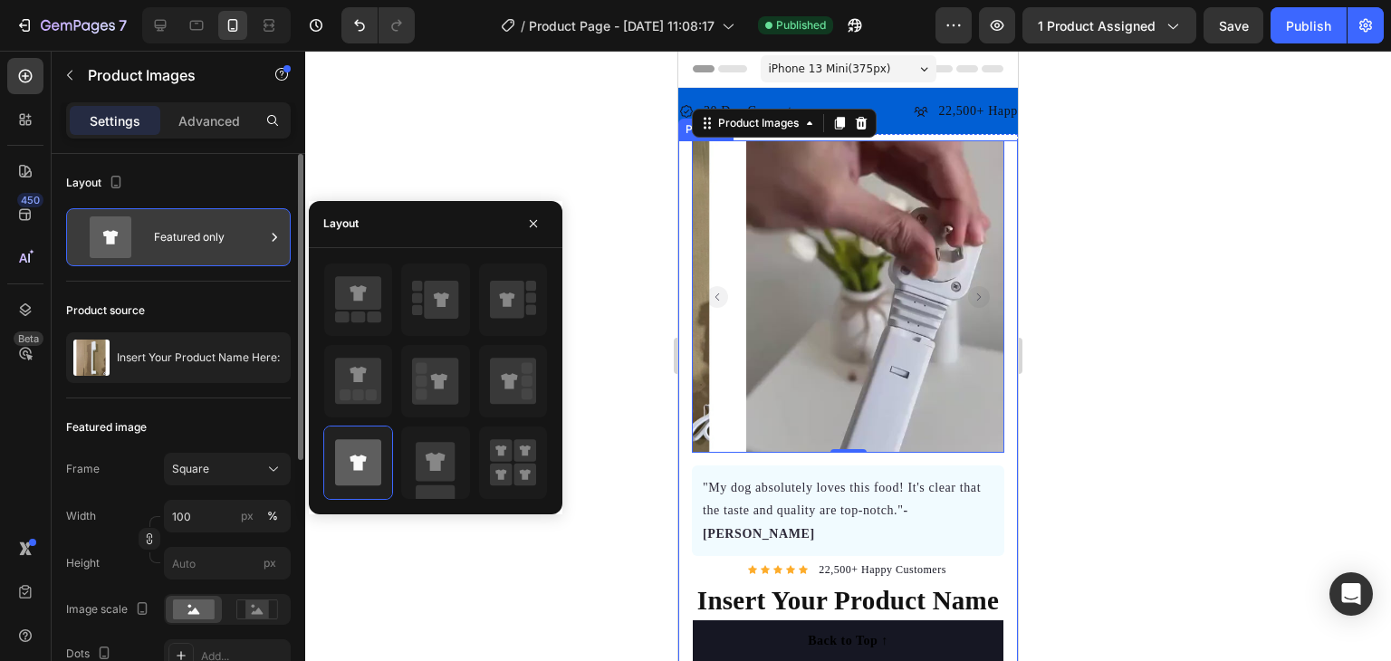
click at [233, 247] on div "Featured only" at bounding box center [209, 237] width 110 height 42
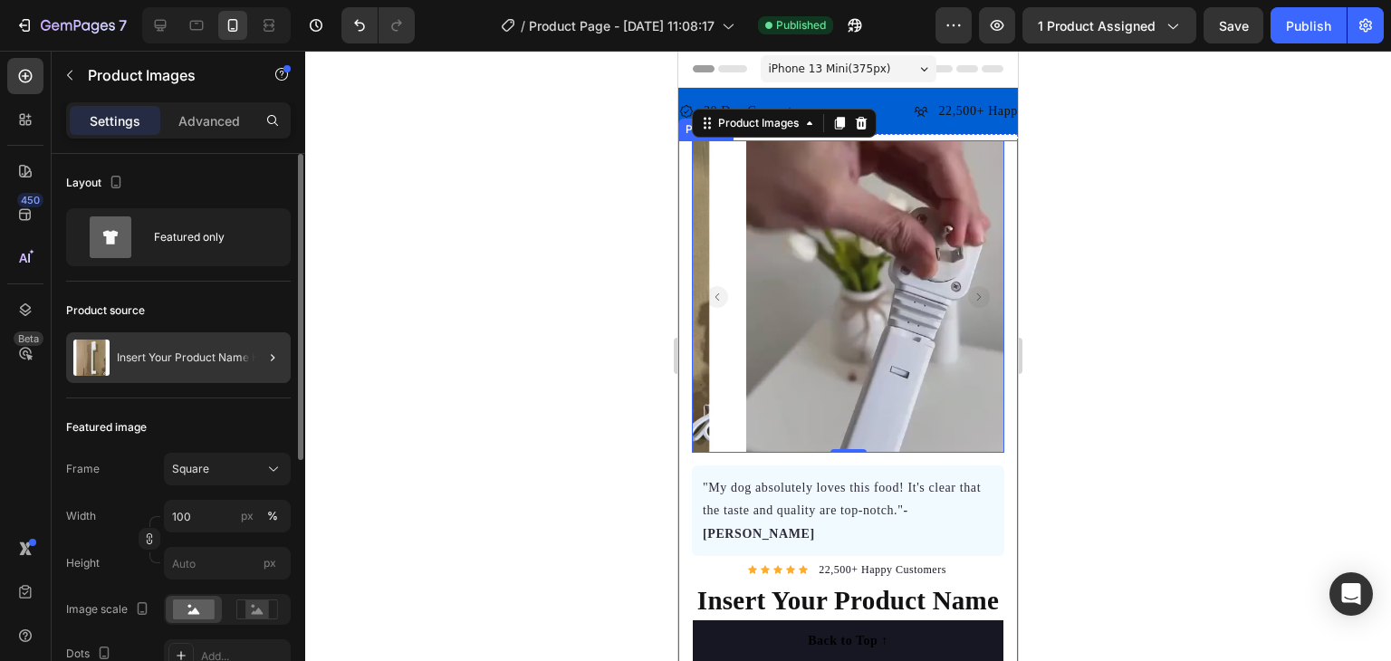
click at [250, 350] on div at bounding box center [265, 357] width 51 height 51
